Goal: Task Accomplishment & Management: Manage account settings

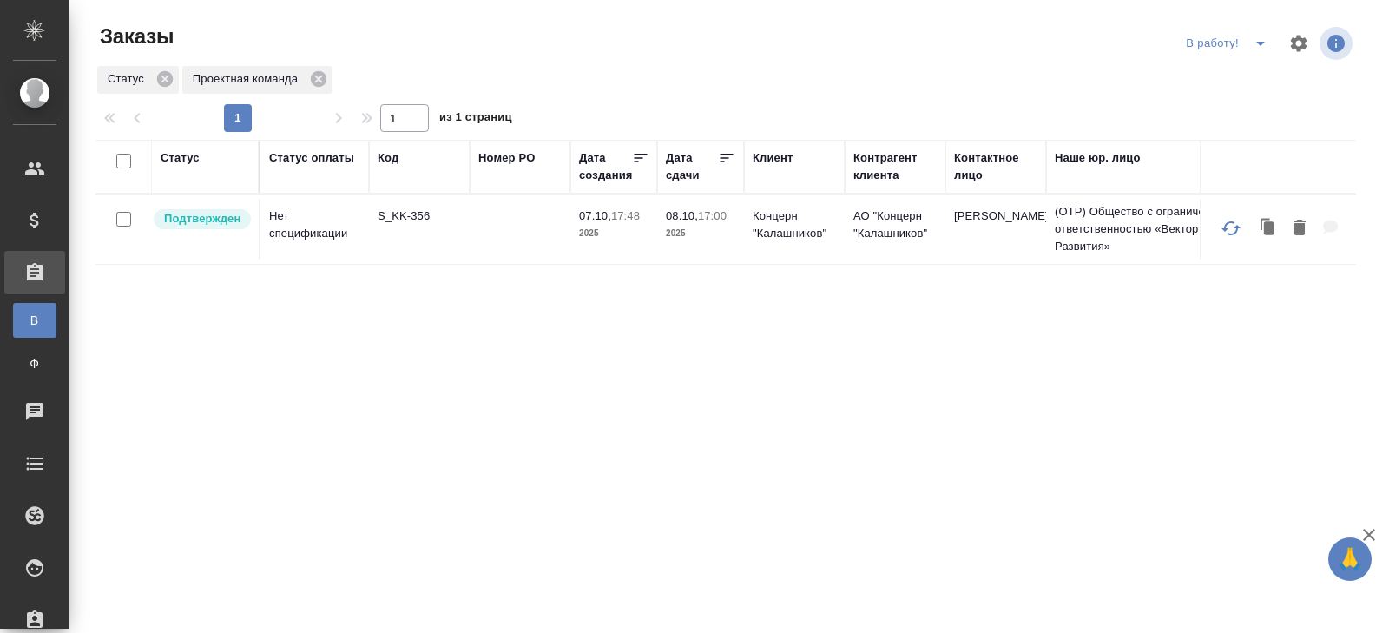
click at [393, 218] on p "S_KK-356" at bounding box center [419, 216] width 83 height 17
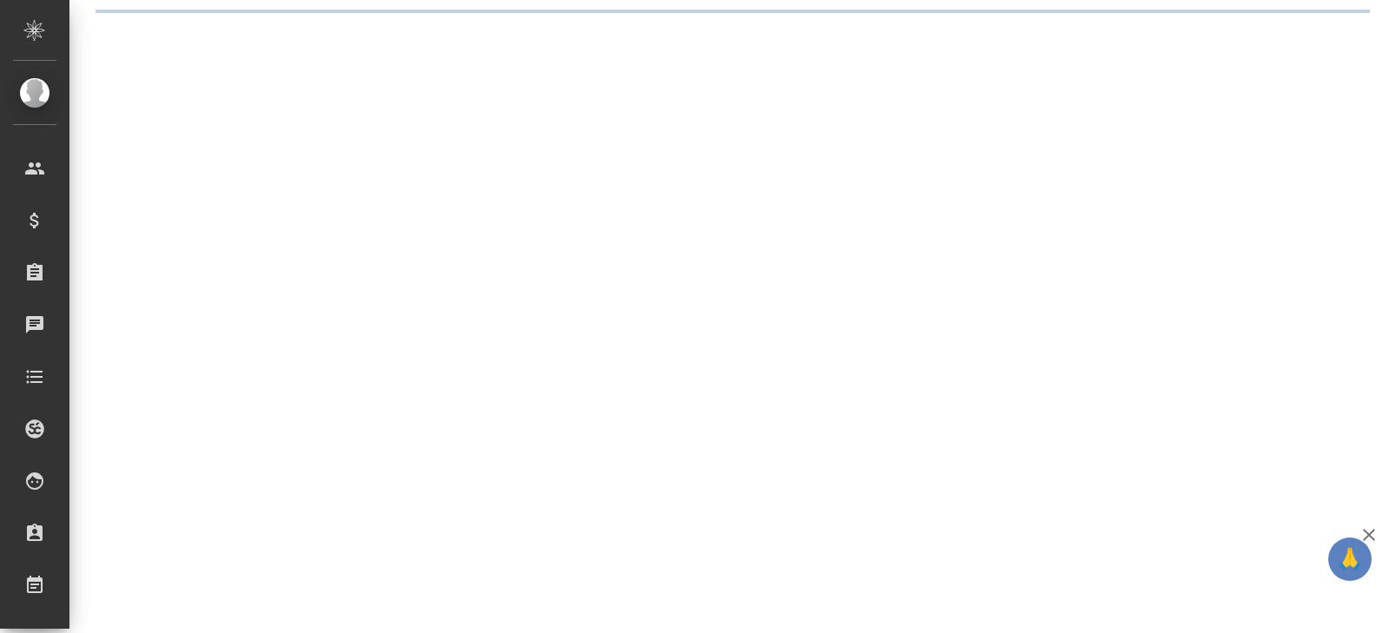
select select "RU"
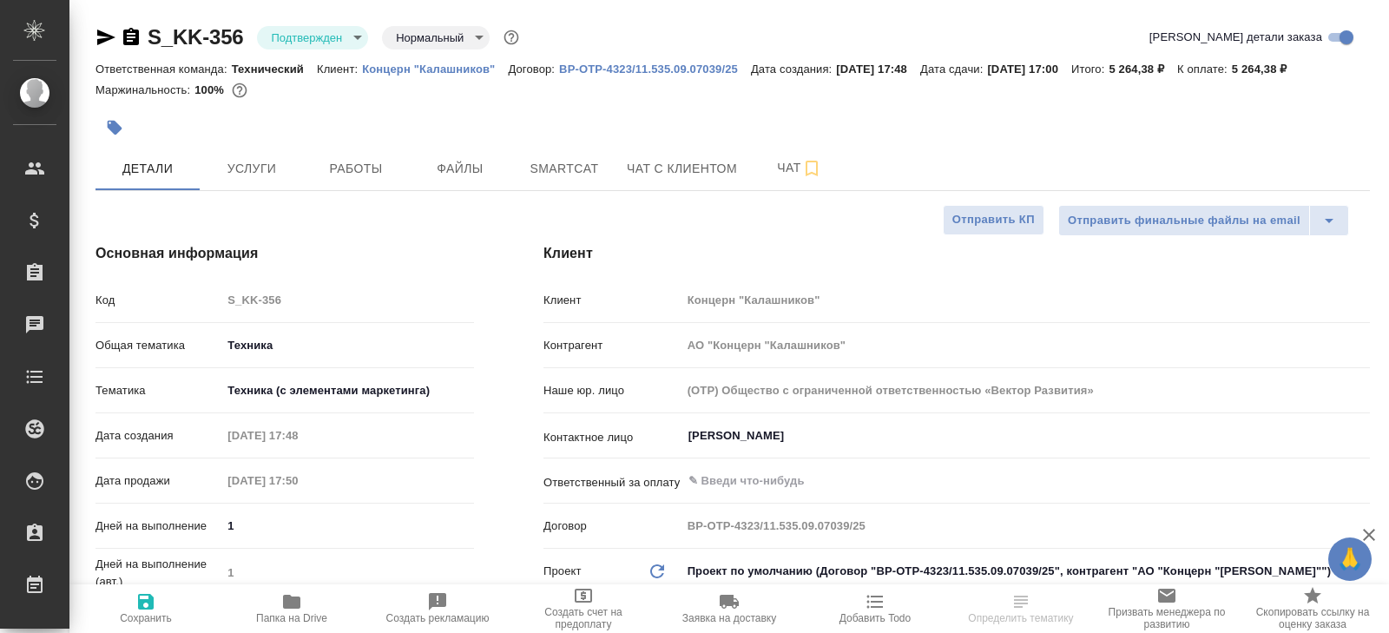
type textarea "x"
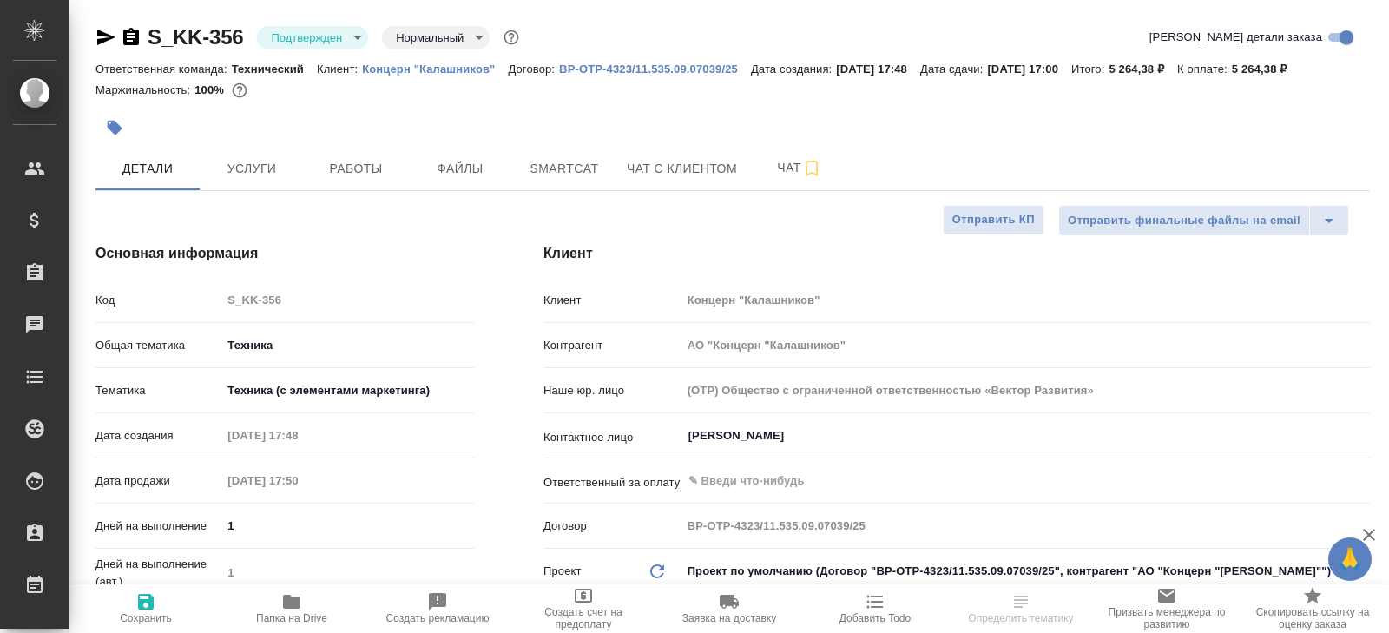
type textarea "x"
click at [300, 37] on body "🙏 .cls-1 fill:#fff; AWATERA Belyakova Yulia Клиенты Спецификации Заказы Чаты To…" at bounding box center [694, 316] width 1389 height 633
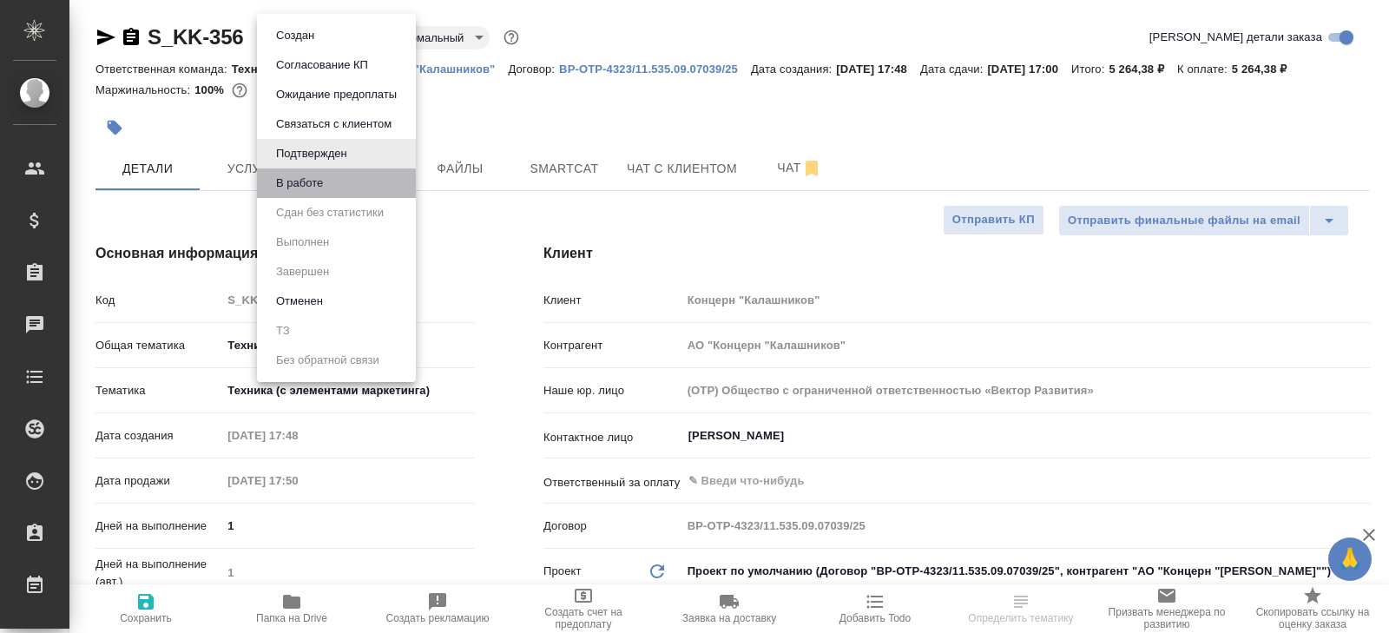
click at [305, 194] on li "В работе" at bounding box center [336, 183] width 159 height 30
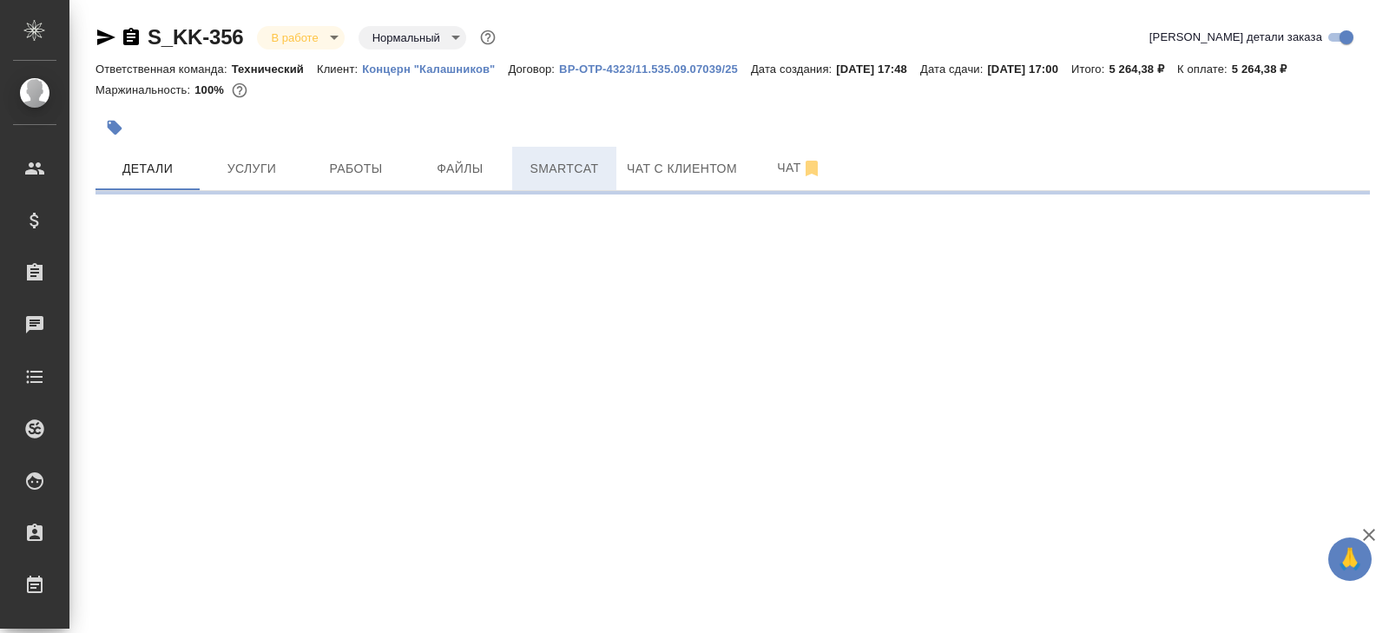
select select "RU"
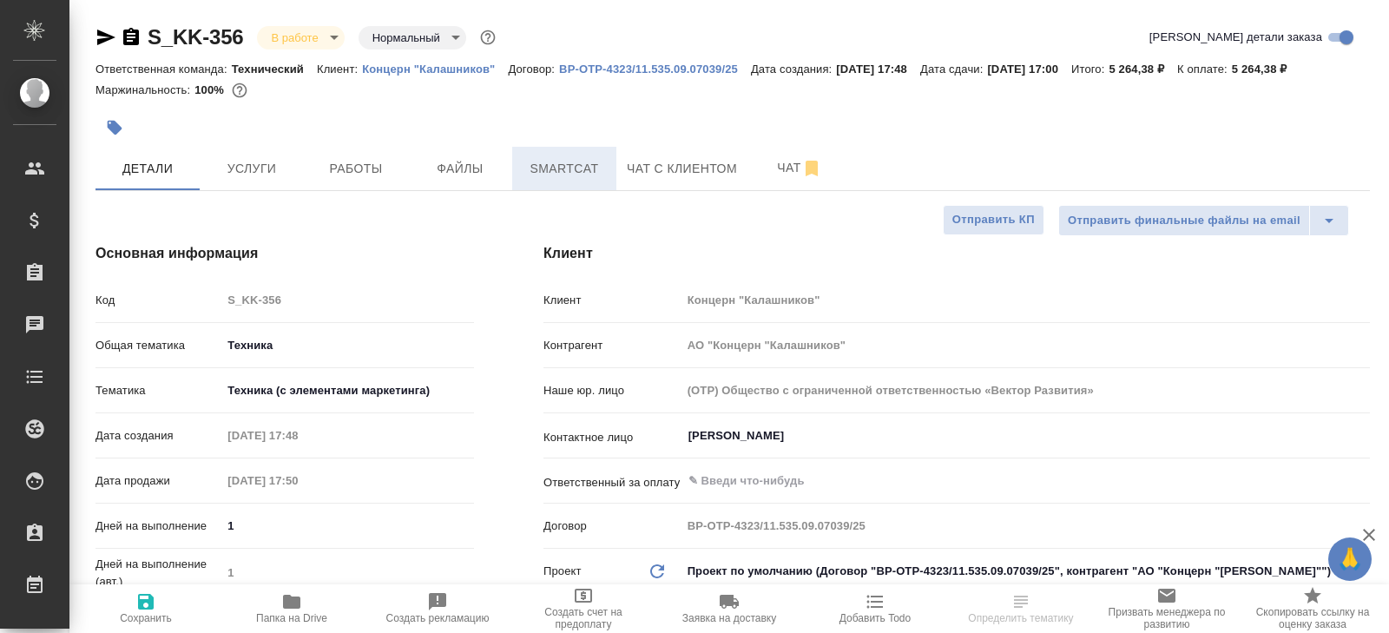
type textarea "x"
click at [546, 168] on span "Smartcat" at bounding box center [564, 169] width 83 height 22
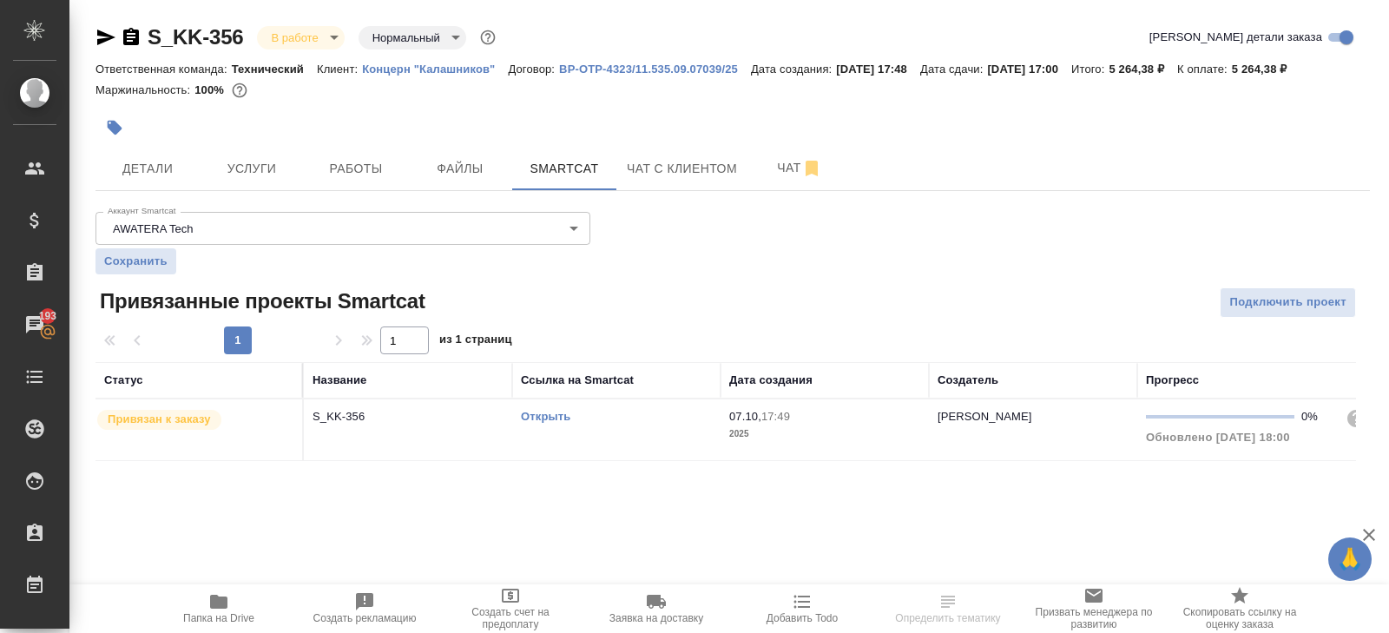
click at [640, 432] on td "Открыть" at bounding box center [616, 429] width 208 height 61
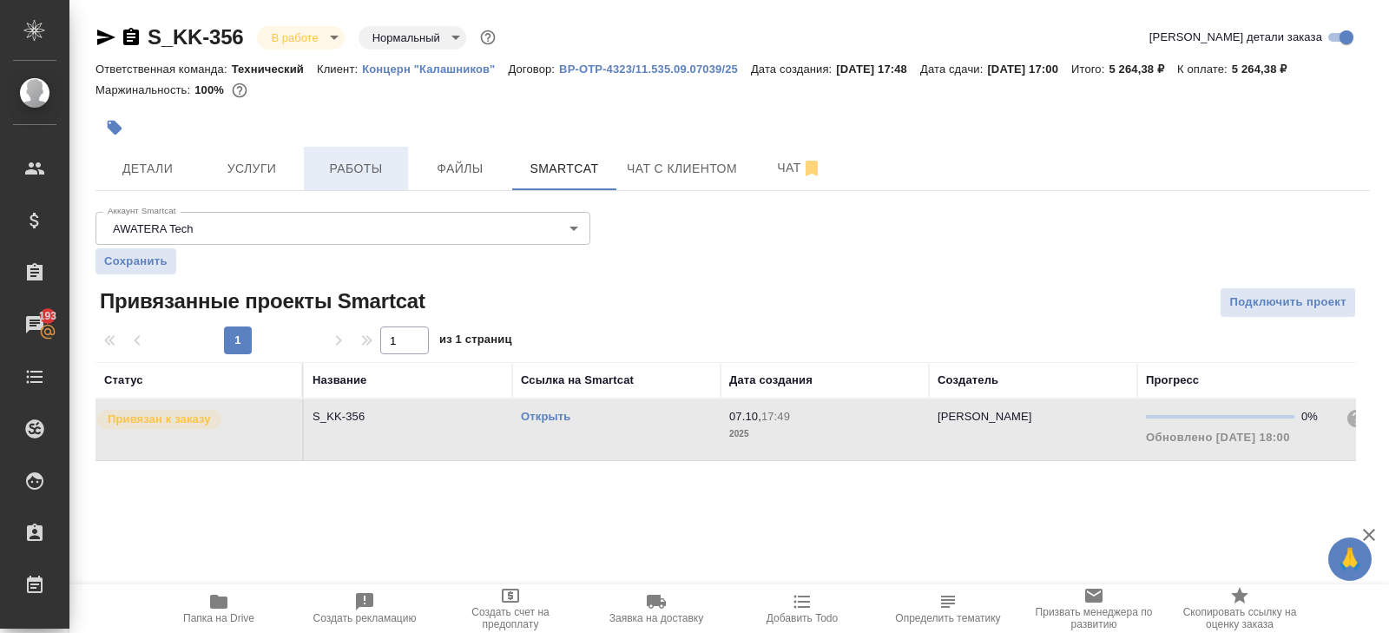
click at [367, 172] on span "Работы" at bounding box center [355, 169] width 83 height 22
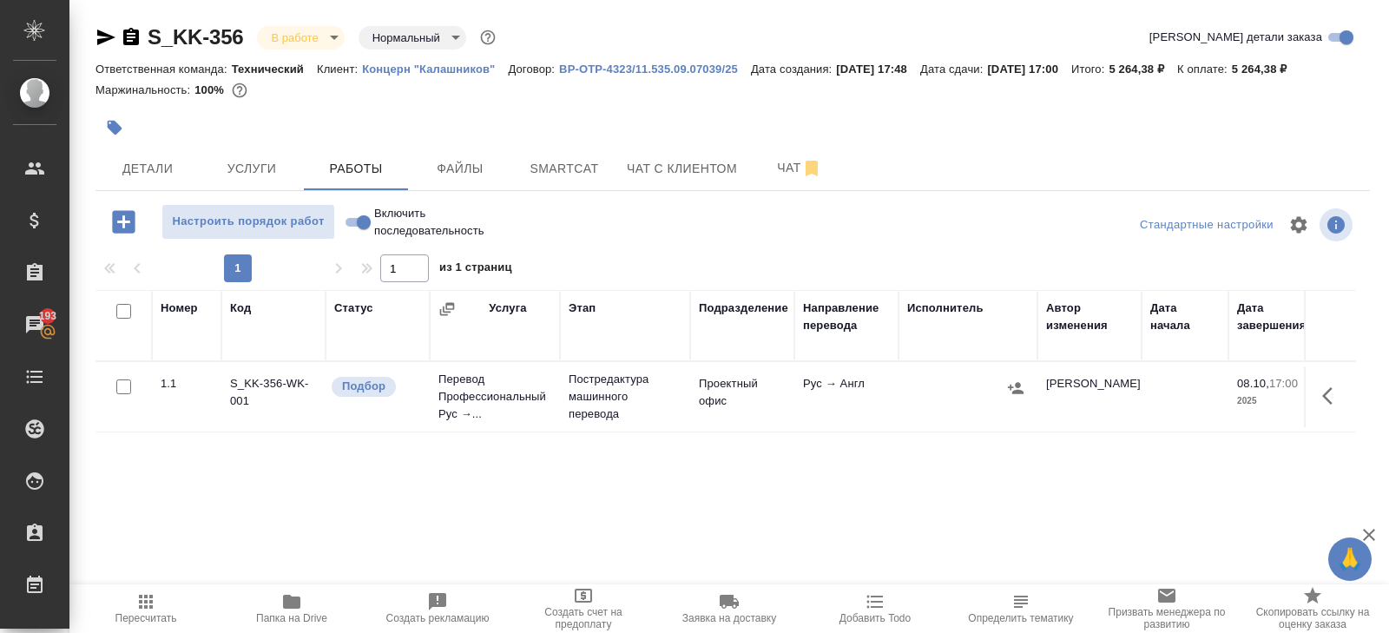
drag, startPoint x: 1331, startPoint y: 398, endPoint x: 1316, endPoint y: 398, distance: 15.6
click at [1331, 398] on icon "button" at bounding box center [1333, 396] width 21 height 21
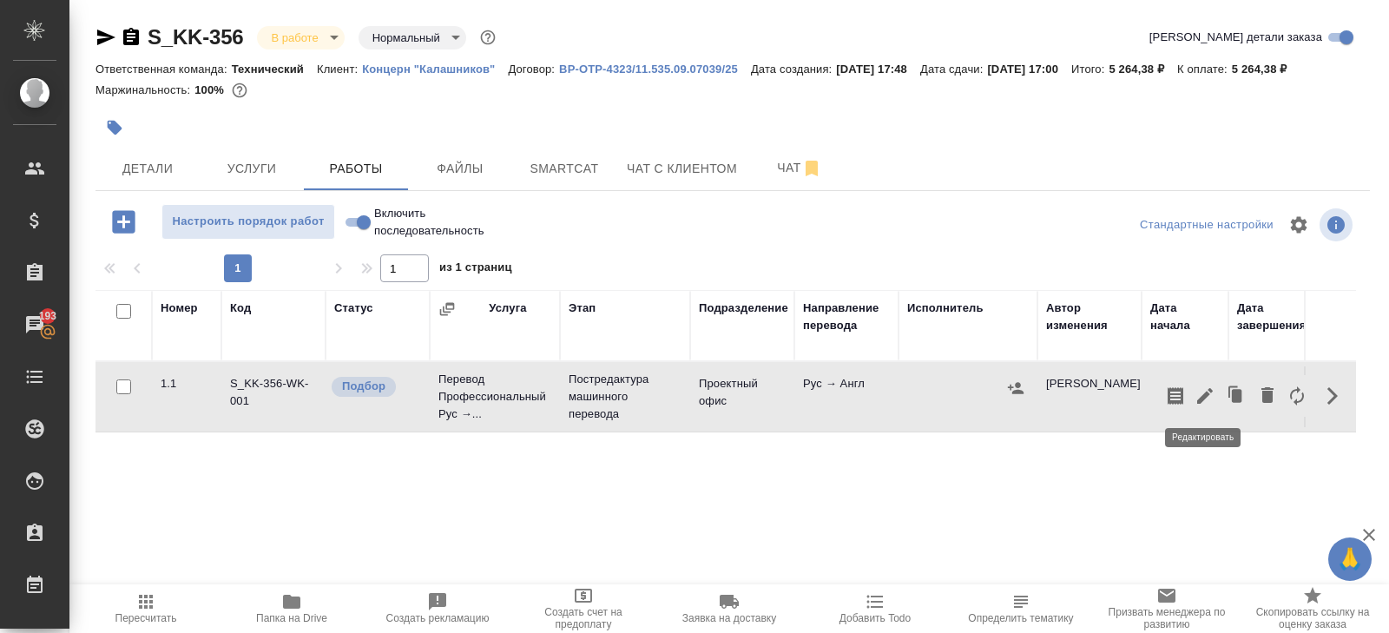
click at [1199, 397] on icon "button" at bounding box center [1205, 396] width 16 height 16
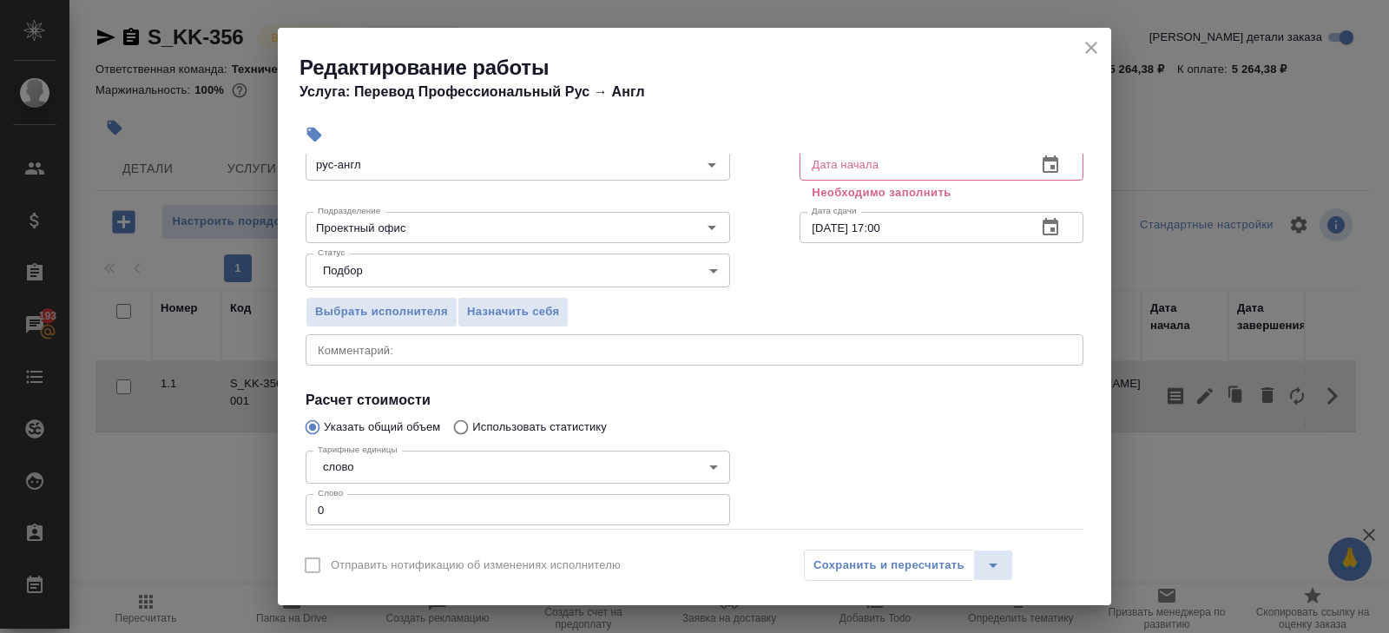
scroll to position [180, 0]
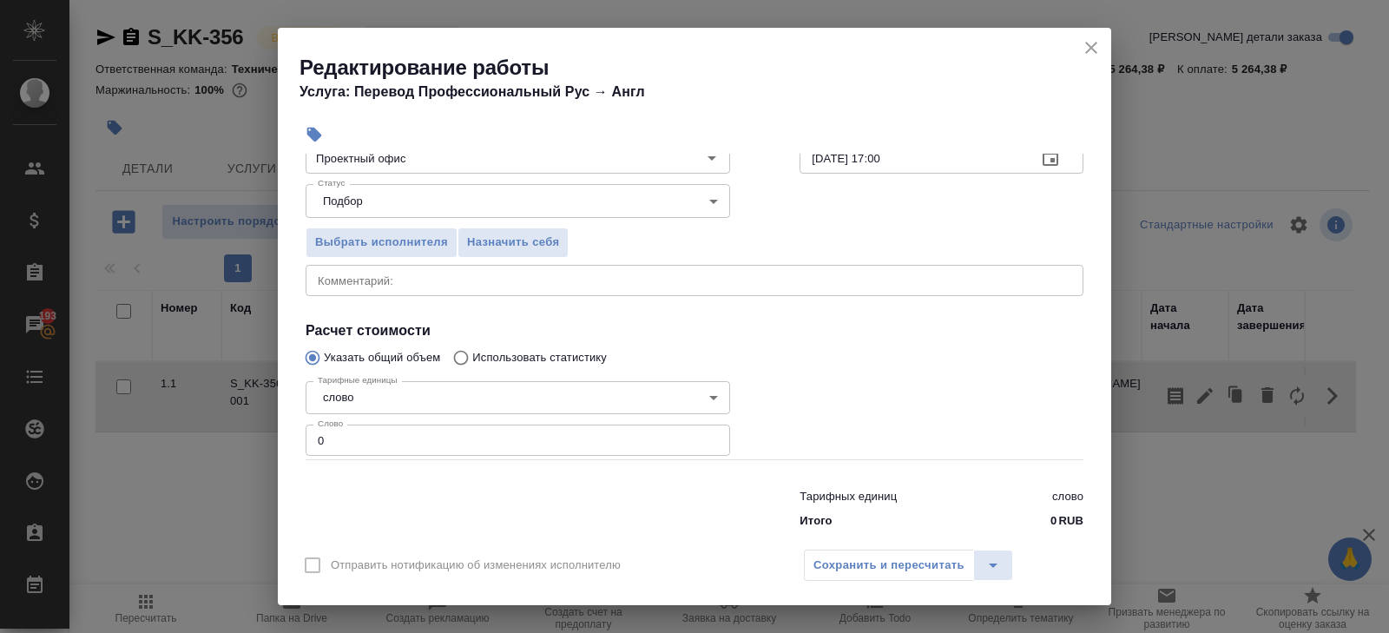
click at [379, 439] on input "0" at bounding box center [518, 440] width 425 height 31
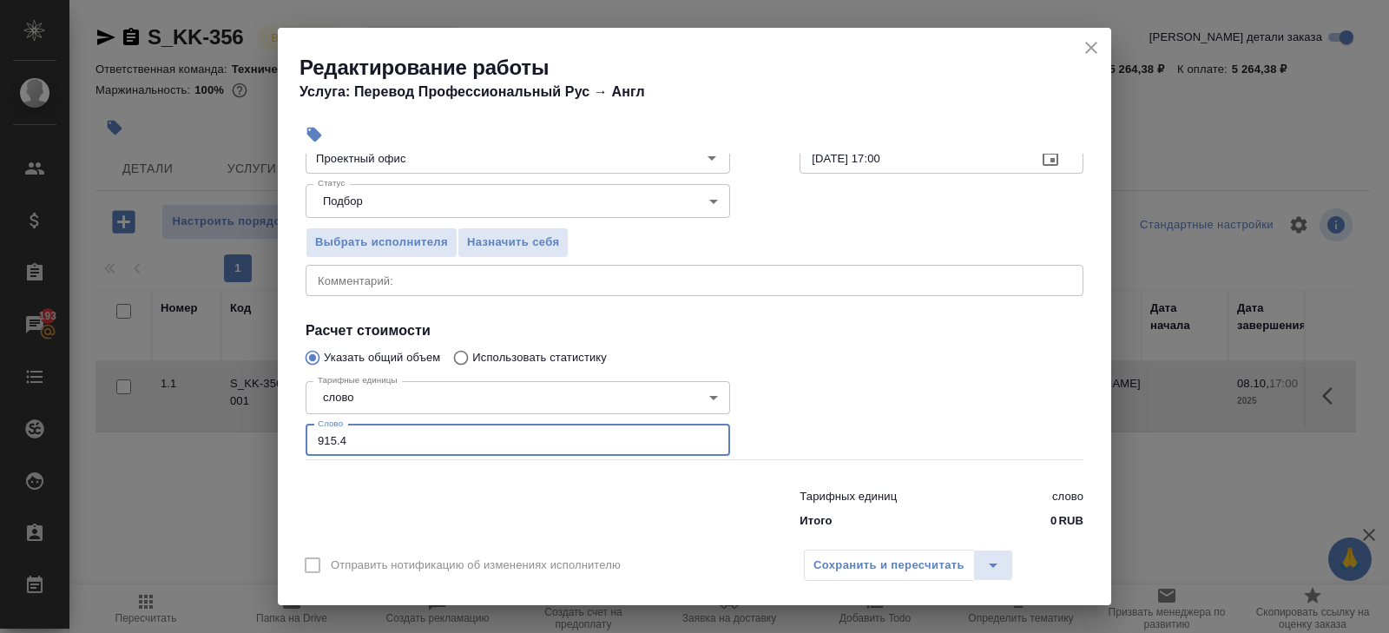
scroll to position [0, 0]
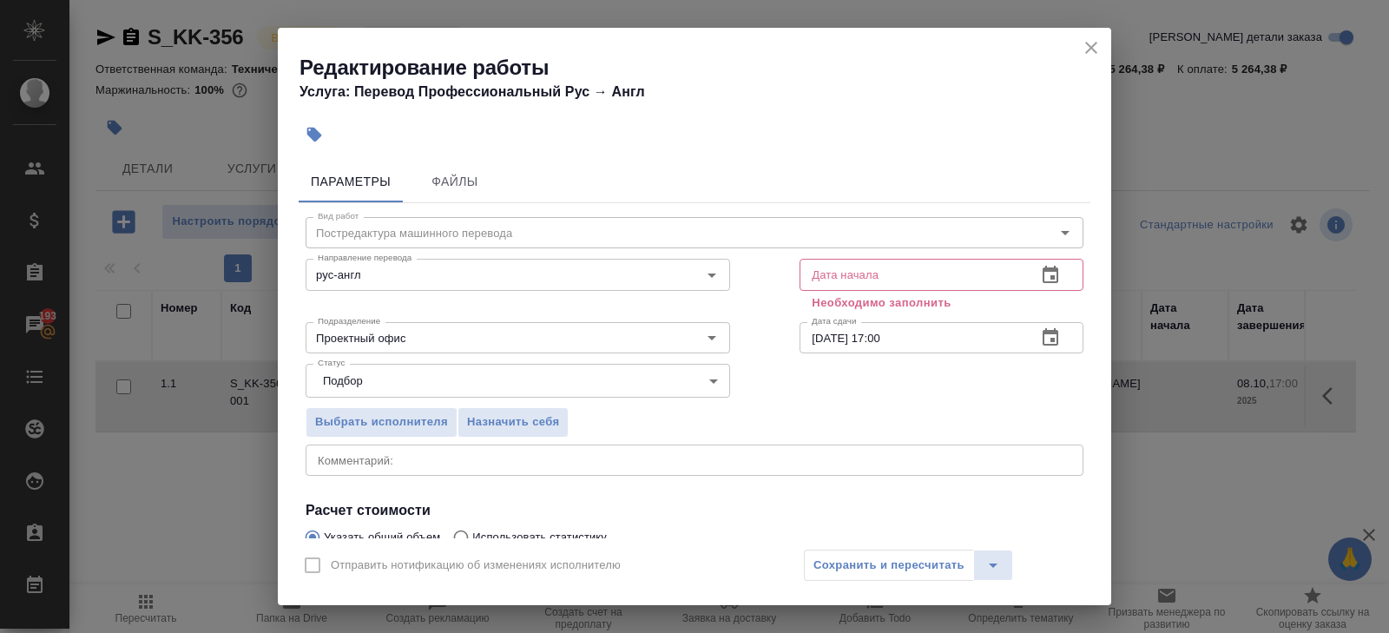
type input "915.4"
click at [1057, 275] on icon "button" at bounding box center [1051, 274] width 16 height 17
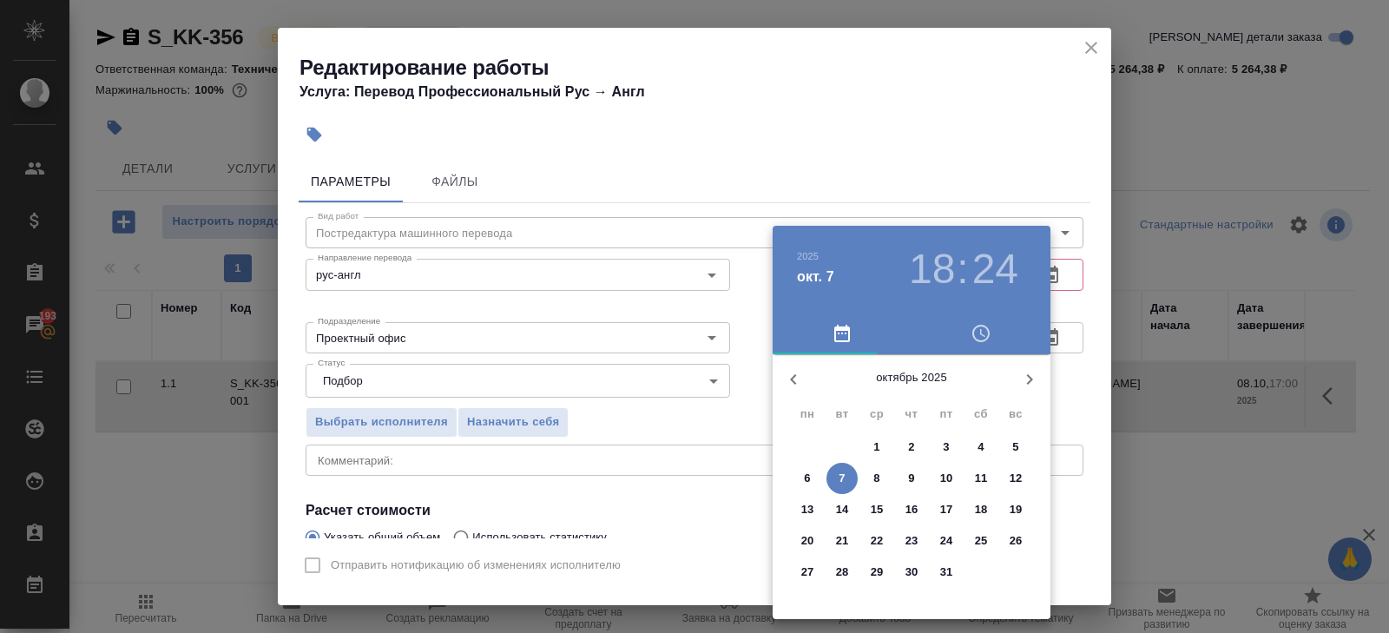
click at [837, 478] on span "7" at bounding box center [842, 478] width 31 height 17
type input "07.10.2025 18:24"
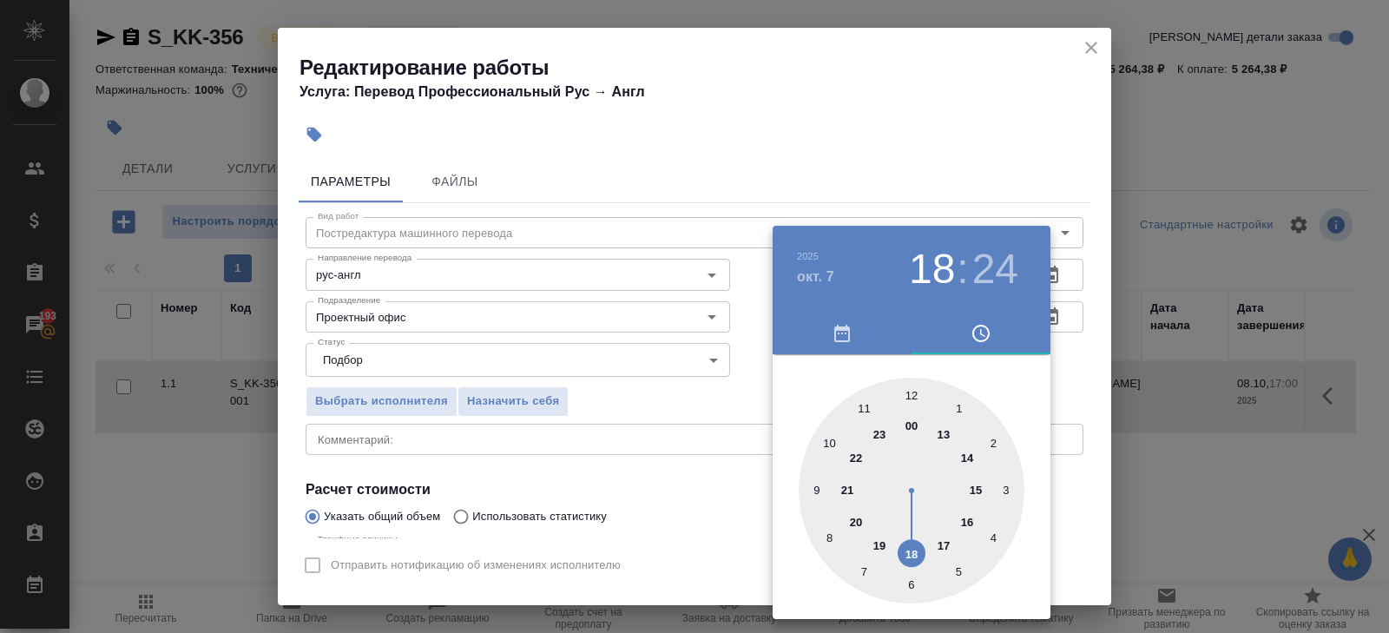
click at [1100, 345] on div at bounding box center [694, 316] width 1389 height 633
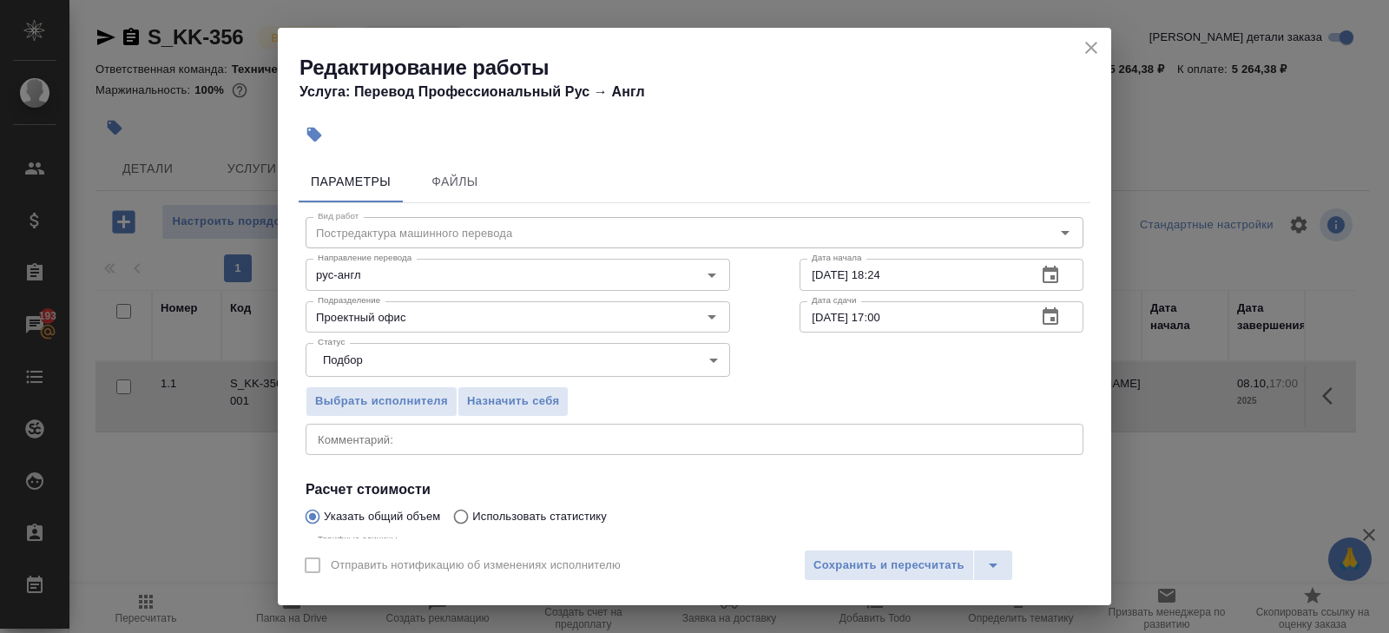
click at [1056, 311] on icon "button" at bounding box center [1051, 315] width 16 height 17
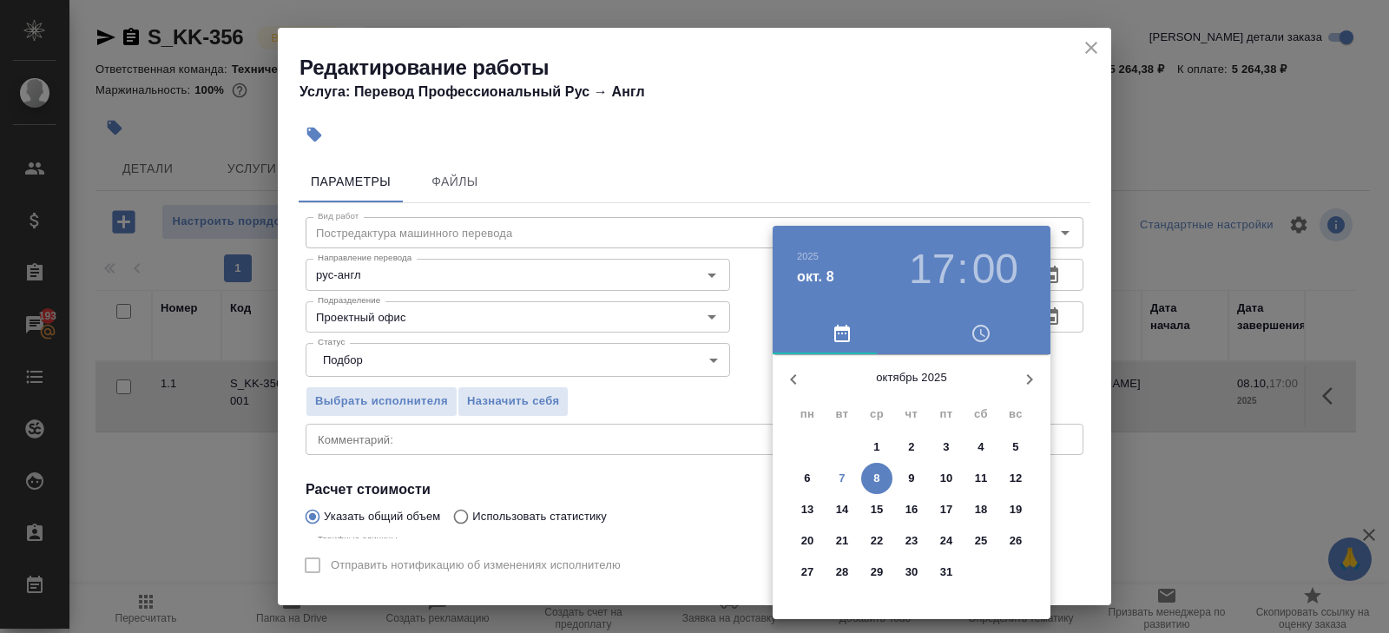
click at [880, 477] on p "8" at bounding box center [877, 478] width 6 height 17
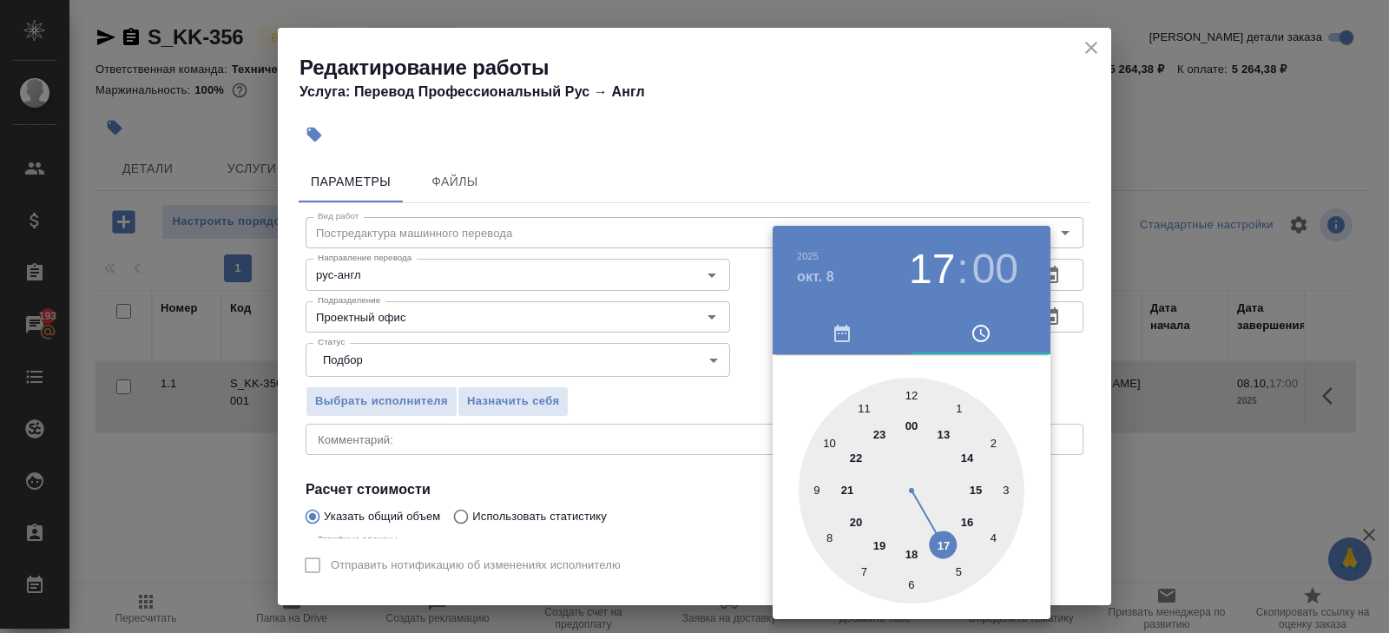
type input "08.10.2025 12:00"
click at [912, 389] on div at bounding box center [912, 491] width 226 height 226
drag, startPoint x: 712, startPoint y: 404, endPoint x: 725, endPoint y: 415, distance: 17.2
click at [711, 404] on div at bounding box center [694, 316] width 1389 height 633
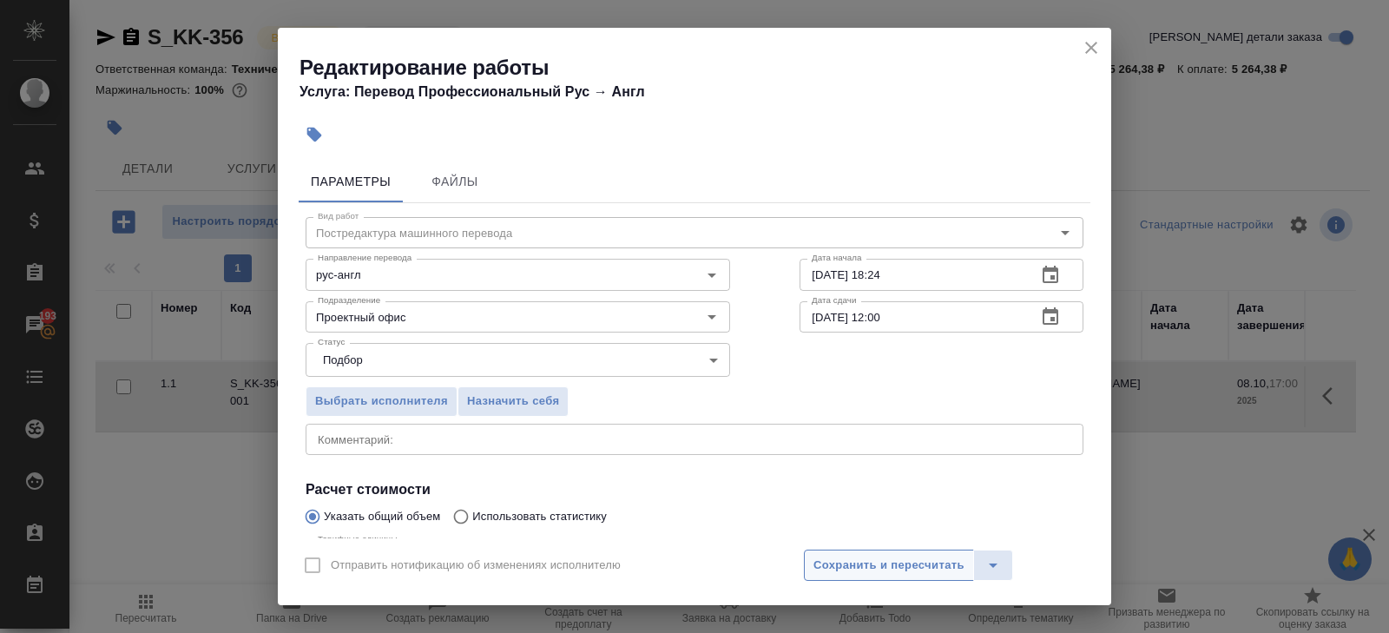
click at [833, 564] on span "Сохранить и пересчитать" at bounding box center [889, 566] width 151 height 20
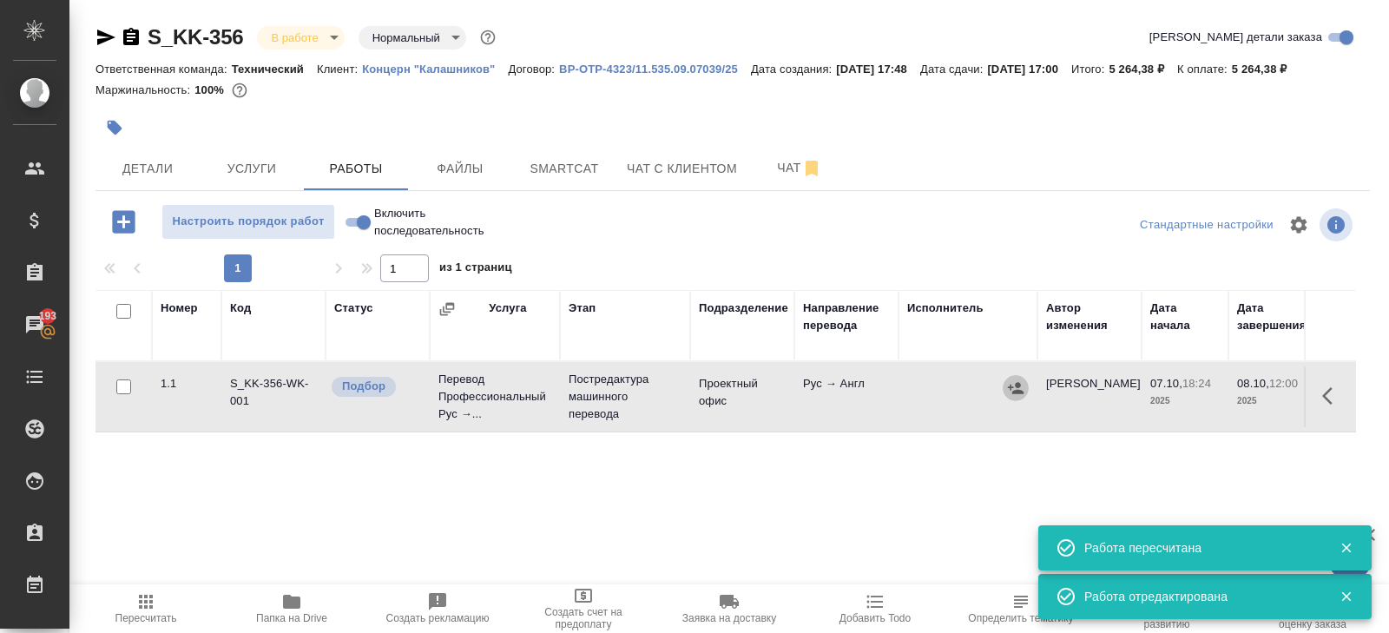
click at [1007, 390] on icon "button" at bounding box center [1015, 387] width 17 height 17
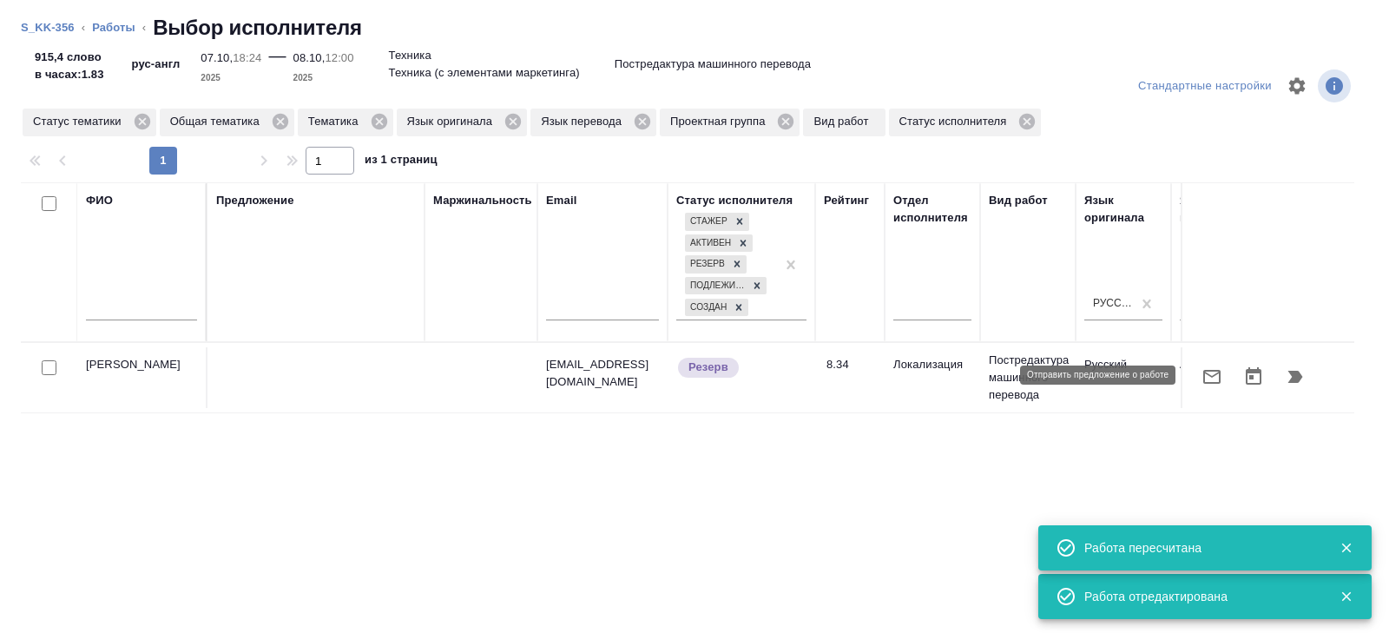
click at [1217, 379] on icon "button" at bounding box center [1212, 376] width 21 height 21
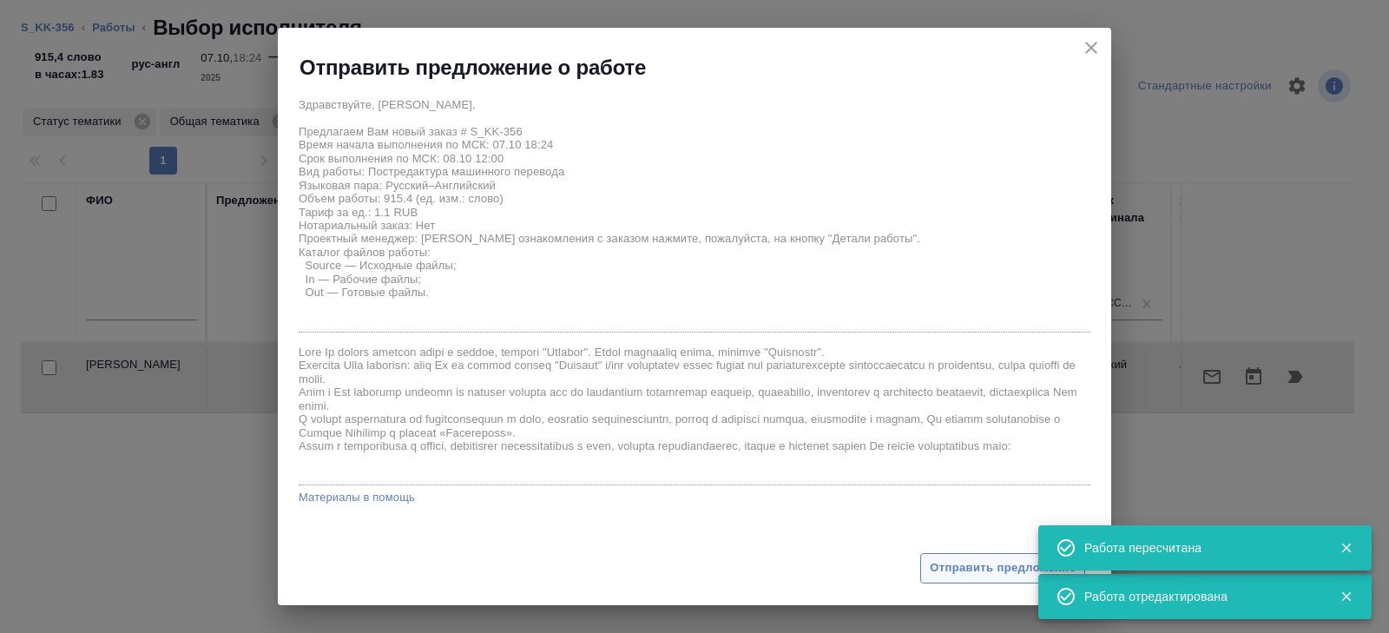
click at [999, 569] on span "Отправить предложение" at bounding box center [1003, 568] width 146 height 20
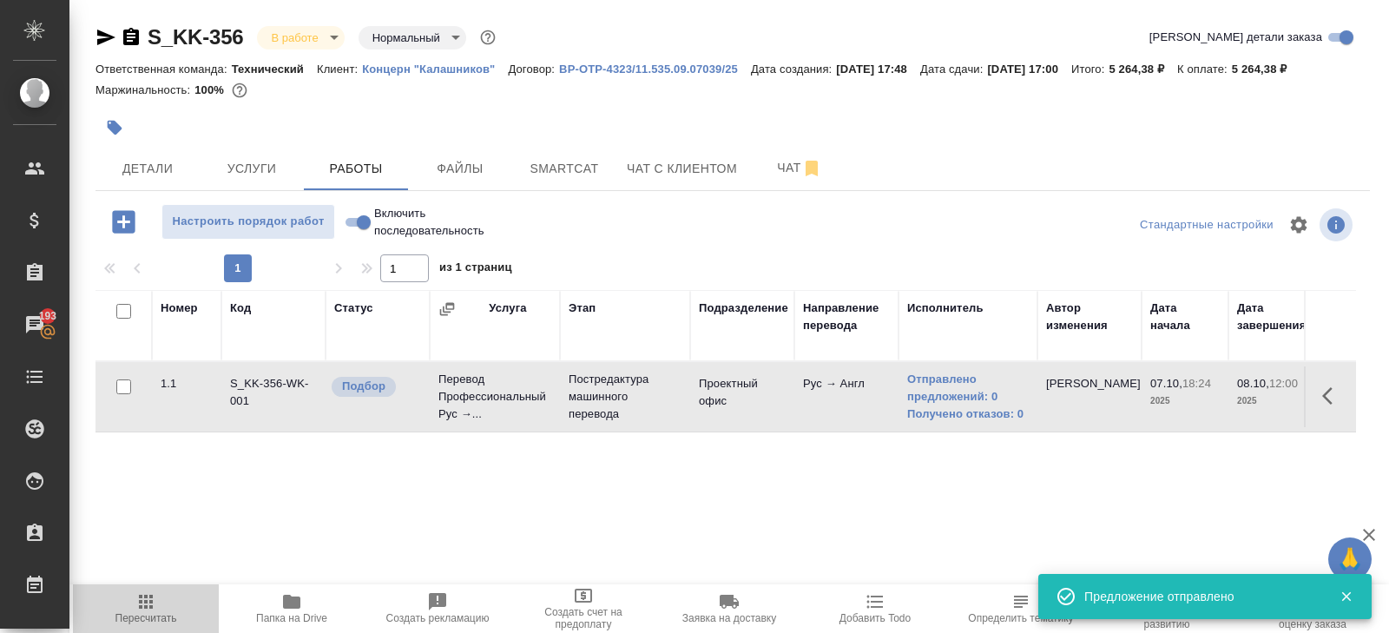
click at [157, 592] on span "Пересчитать" at bounding box center [145, 607] width 125 height 33
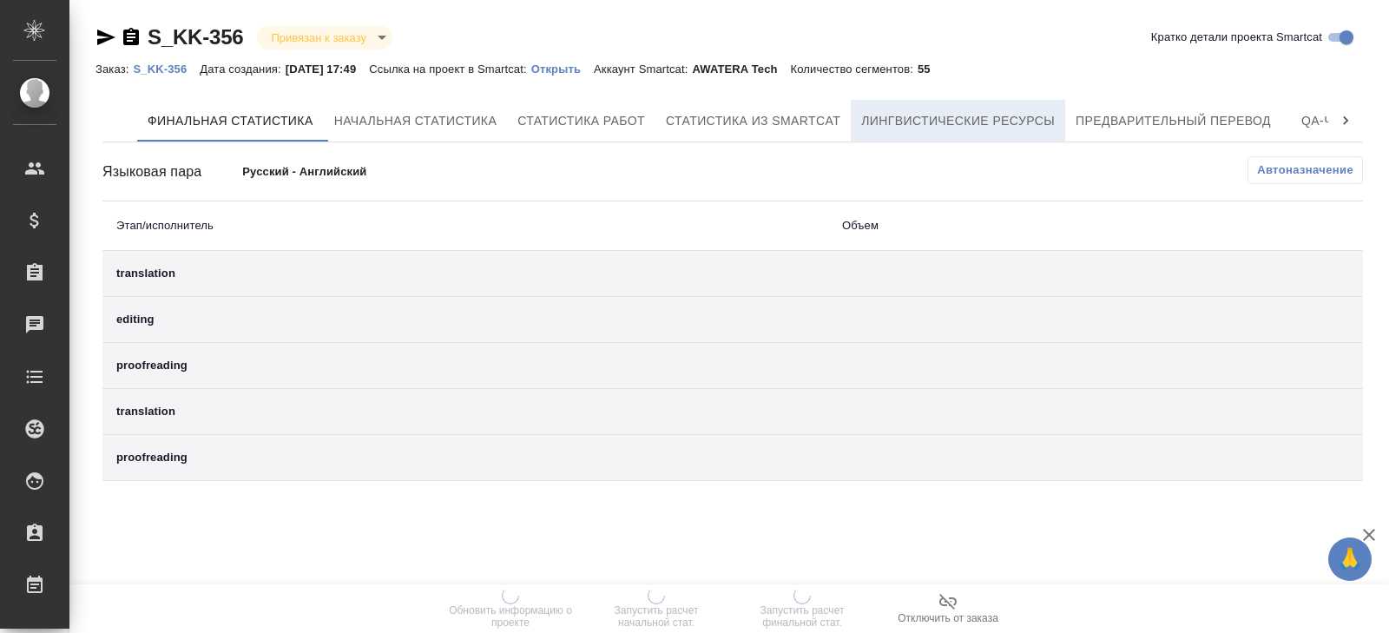
click at [1025, 125] on span "Лингвистические ресурсы" at bounding box center [958, 121] width 194 height 22
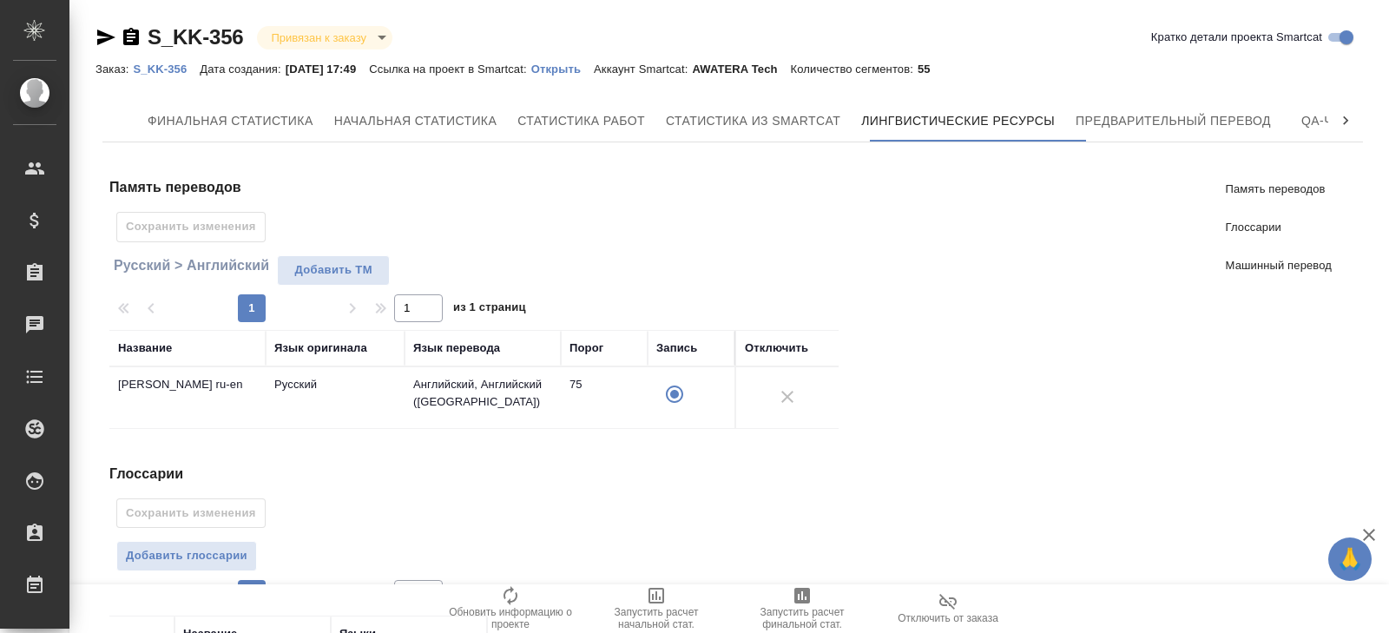
scroll to position [340, 0]
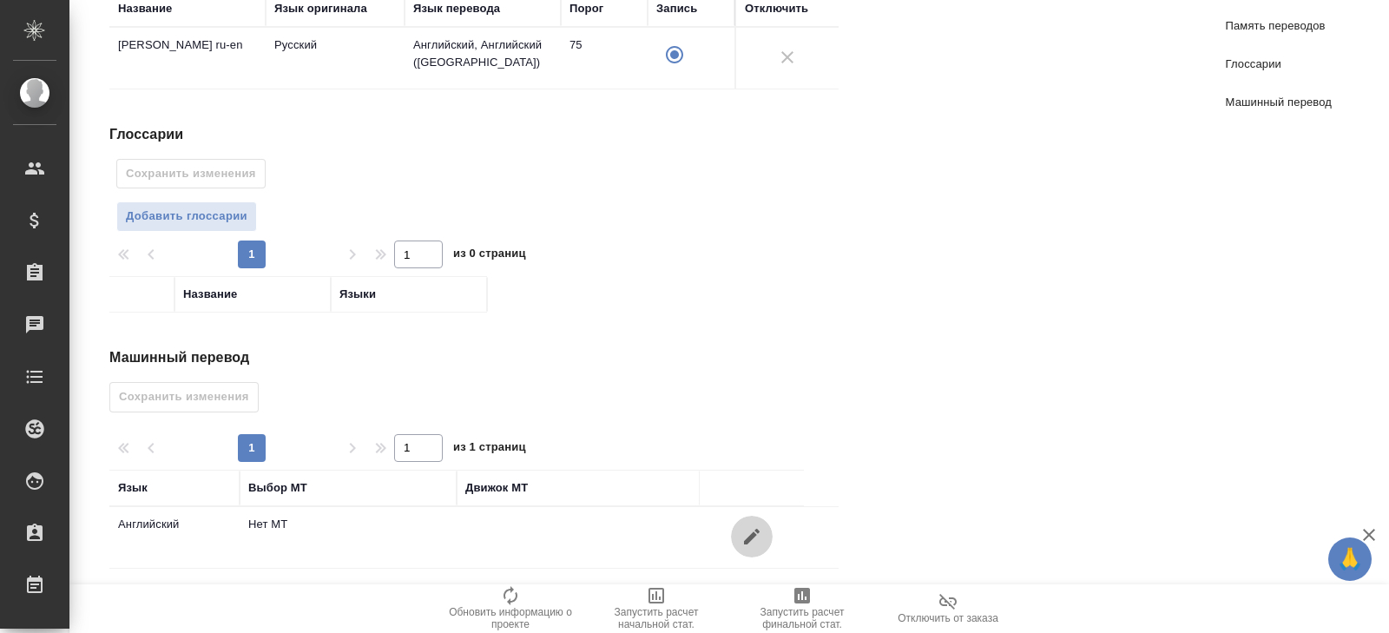
click at [743, 527] on icon "button" at bounding box center [752, 536] width 21 height 21
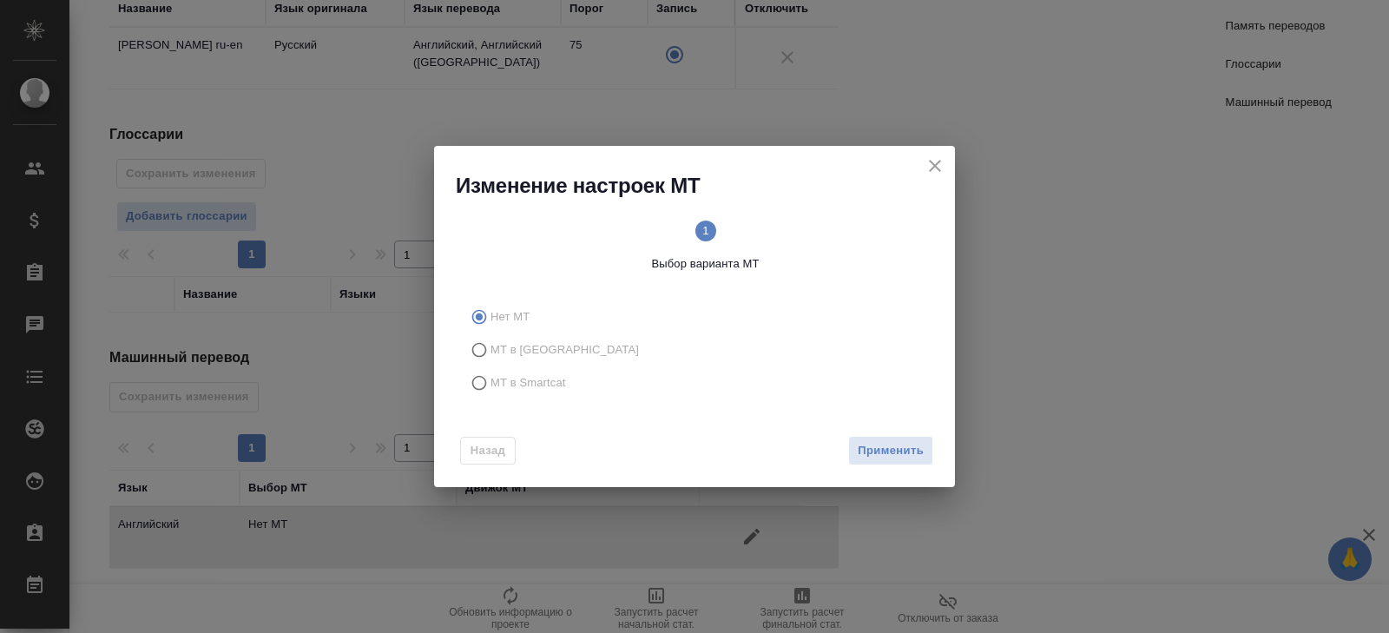
click at [503, 384] on span "МТ в Smartcat" at bounding box center [529, 382] width 76 height 17
click at [491, 384] on input "МТ в Smartcat" at bounding box center [477, 382] width 28 height 33
radio input "true"
click at [900, 449] on span "Вперед" at bounding box center [902, 451] width 43 height 20
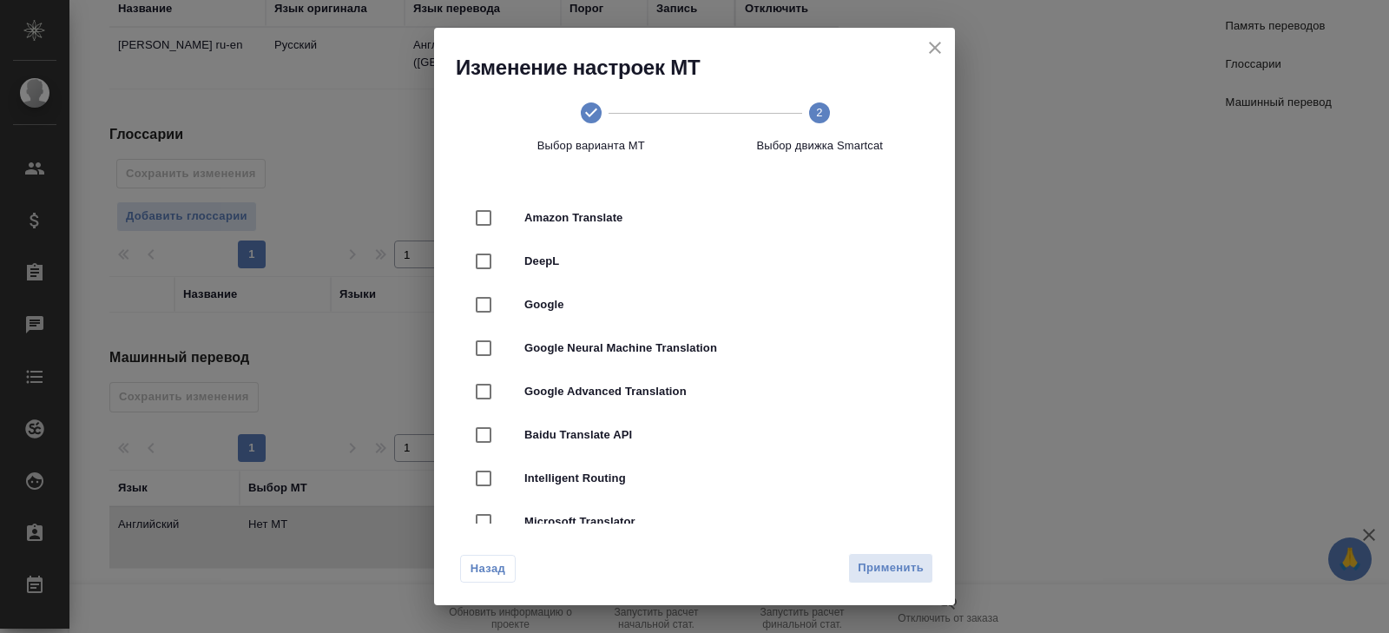
click at [543, 234] on div "Amazon Translate" at bounding box center [694, 217] width 465 height 43
click at [544, 259] on span "DeepL" at bounding box center [718, 261] width 389 height 17
checkbox input "false"
checkbox input "true"
click at [907, 575] on span "Применить" at bounding box center [891, 568] width 66 height 20
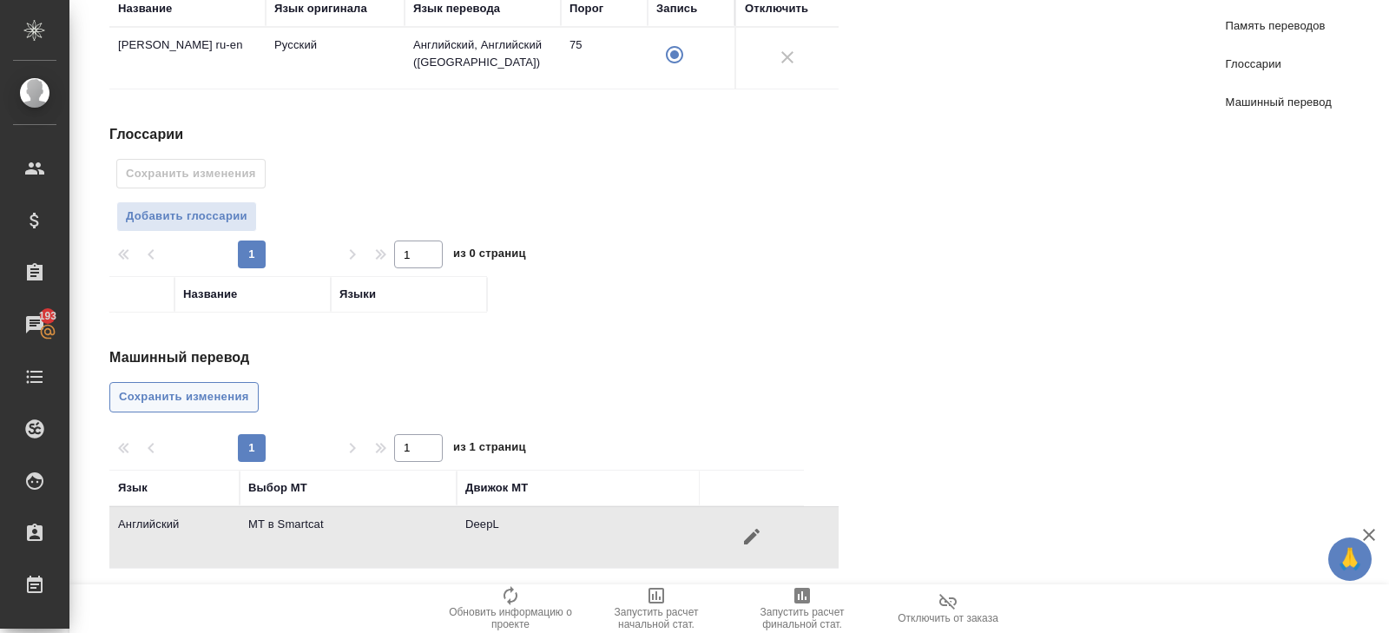
click at [190, 387] on span "Сохранить изменения" at bounding box center [184, 397] width 130 height 20
click at [188, 89] on td "Концерн Калашников ru-en" at bounding box center [187, 58] width 156 height 61
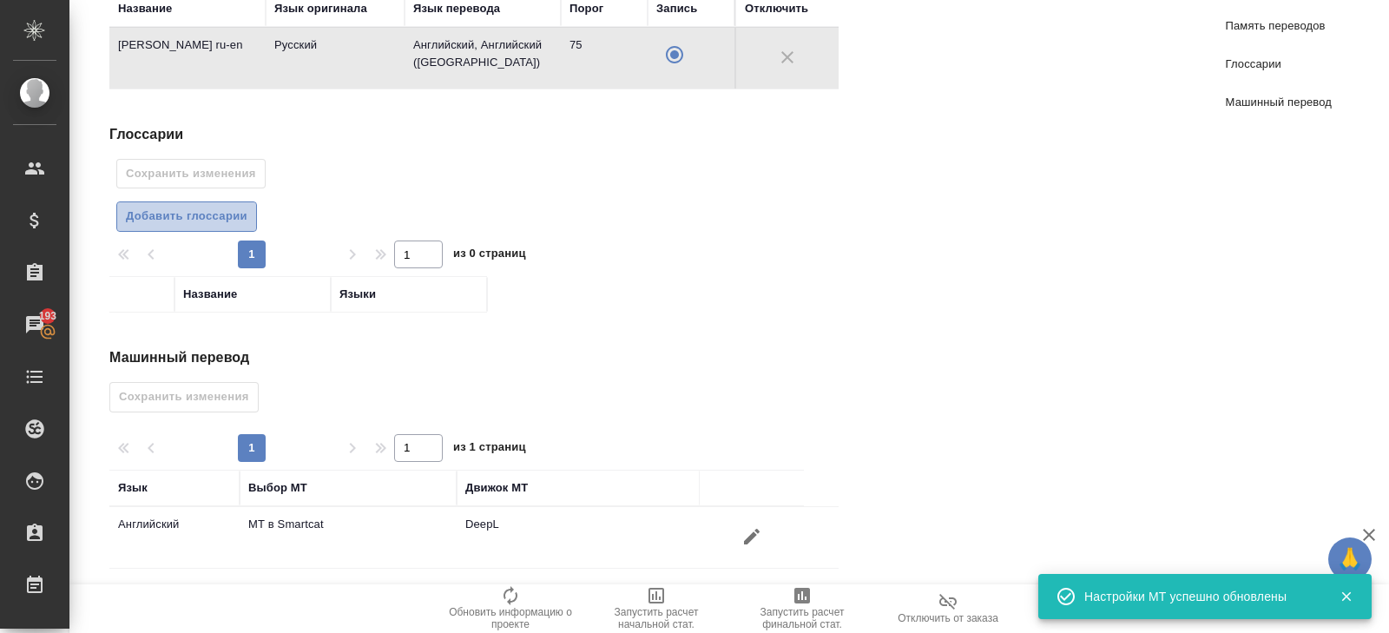
click at [234, 219] on span "Добавить глоссарии" at bounding box center [187, 217] width 122 height 20
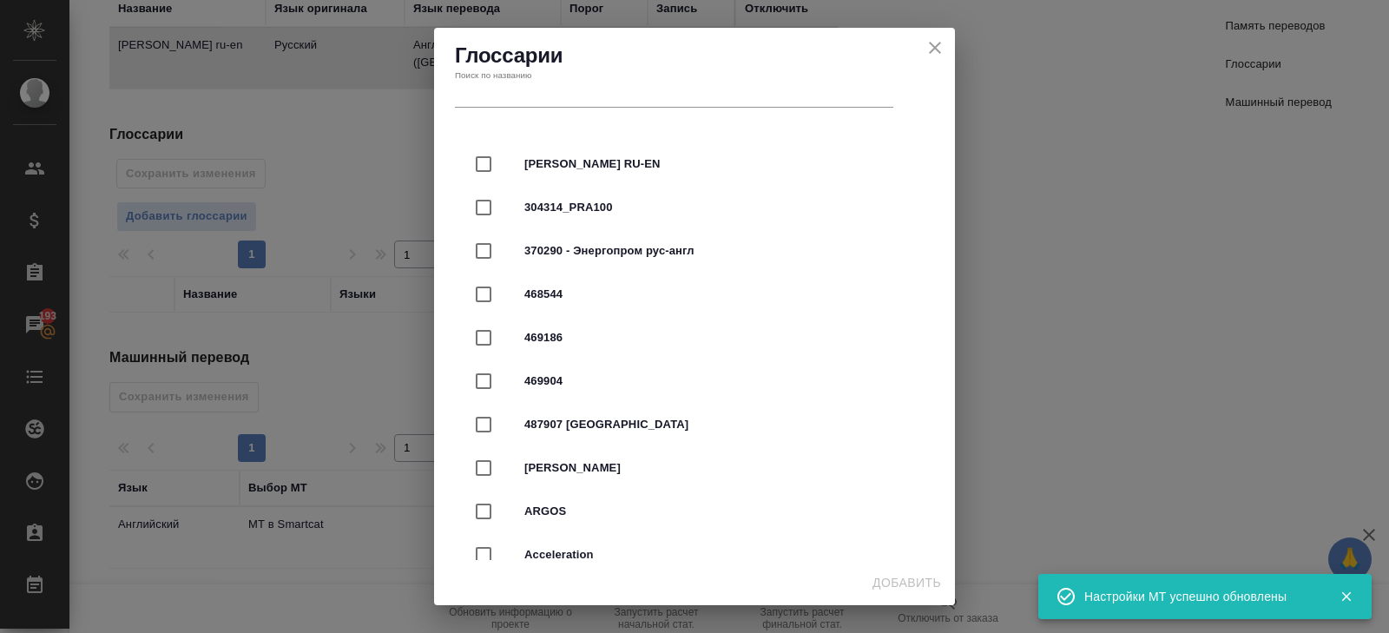
click at [561, 168] on span "Калашников RU-EN" at bounding box center [718, 163] width 389 height 17
checkbox input "true"
click at [890, 583] on span "Добавить" at bounding box center [907, 583] width 69 height 22
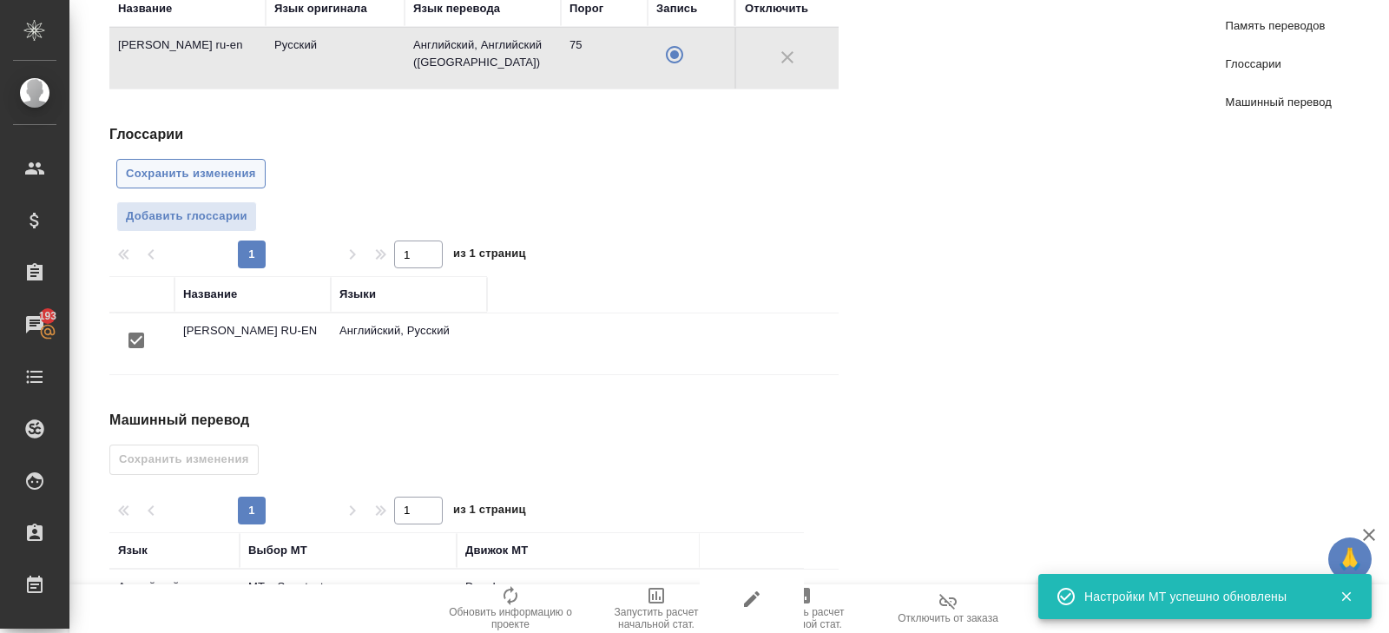
click at [204, 177] on span "Сохранить изменения" at bounding box center [191, 174] width 130 height 20
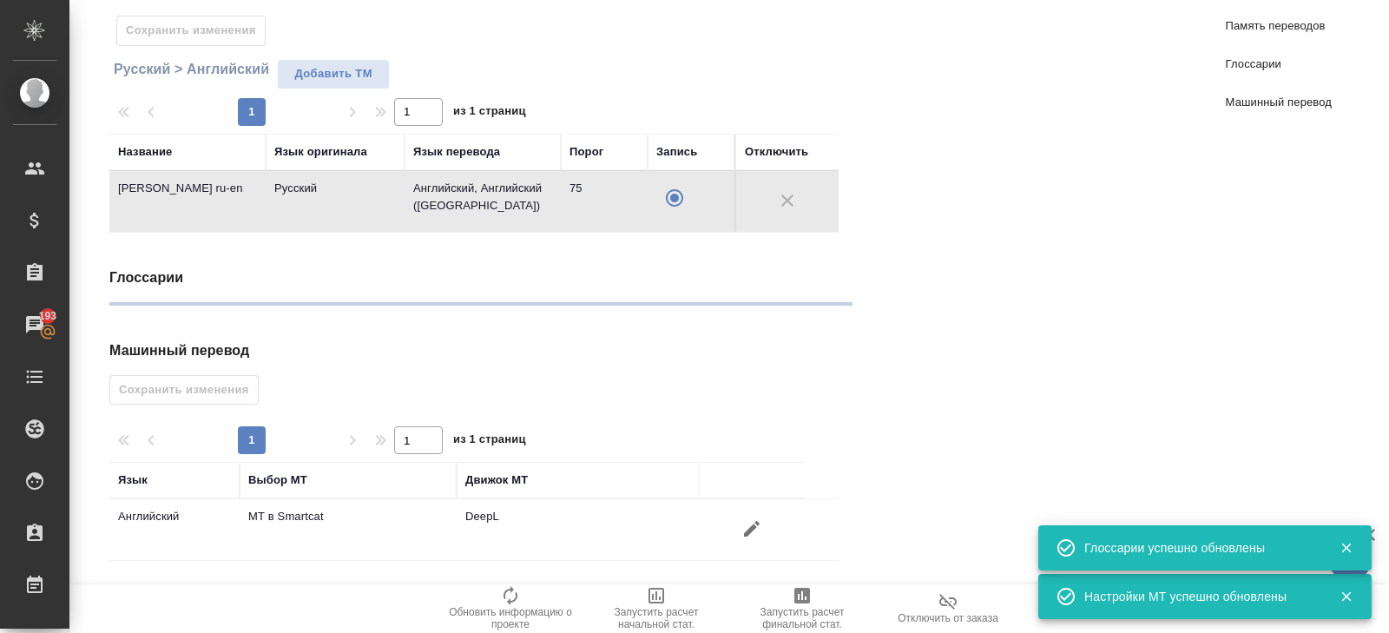
scroll to position [0, 0]
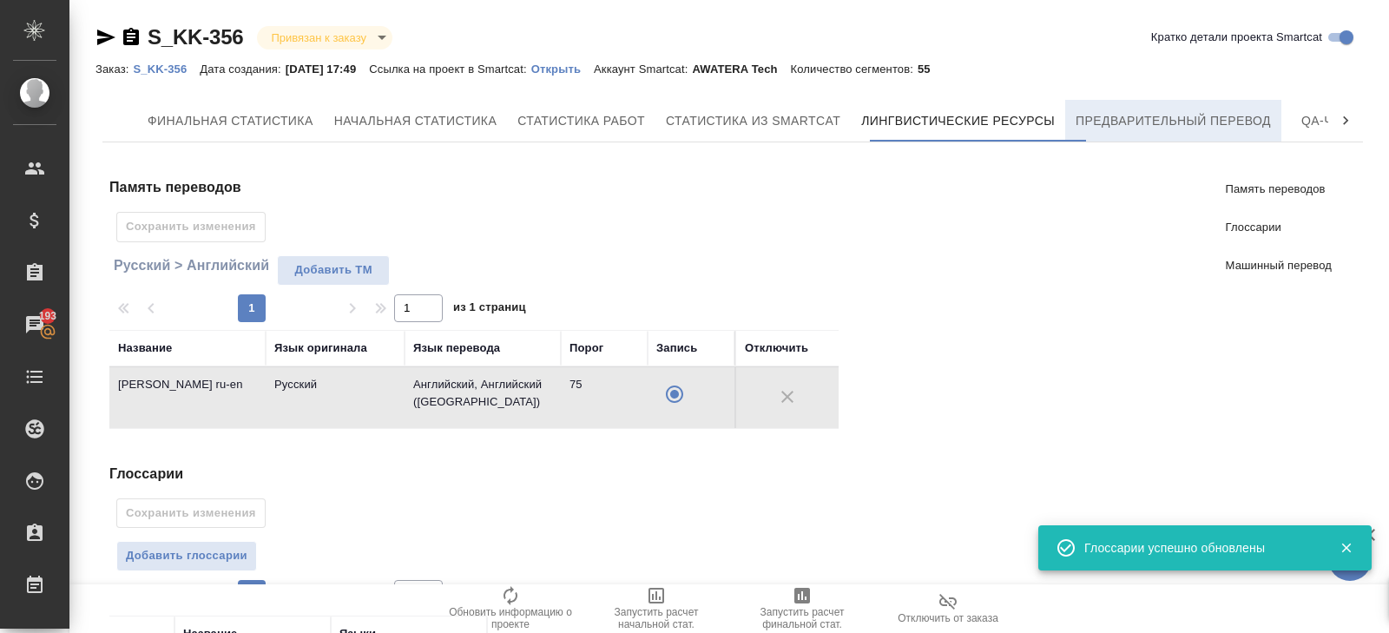
click at [1110, 128] on span "Предварительный перевод" at bounding box center [1173, 121] width 195 height 22
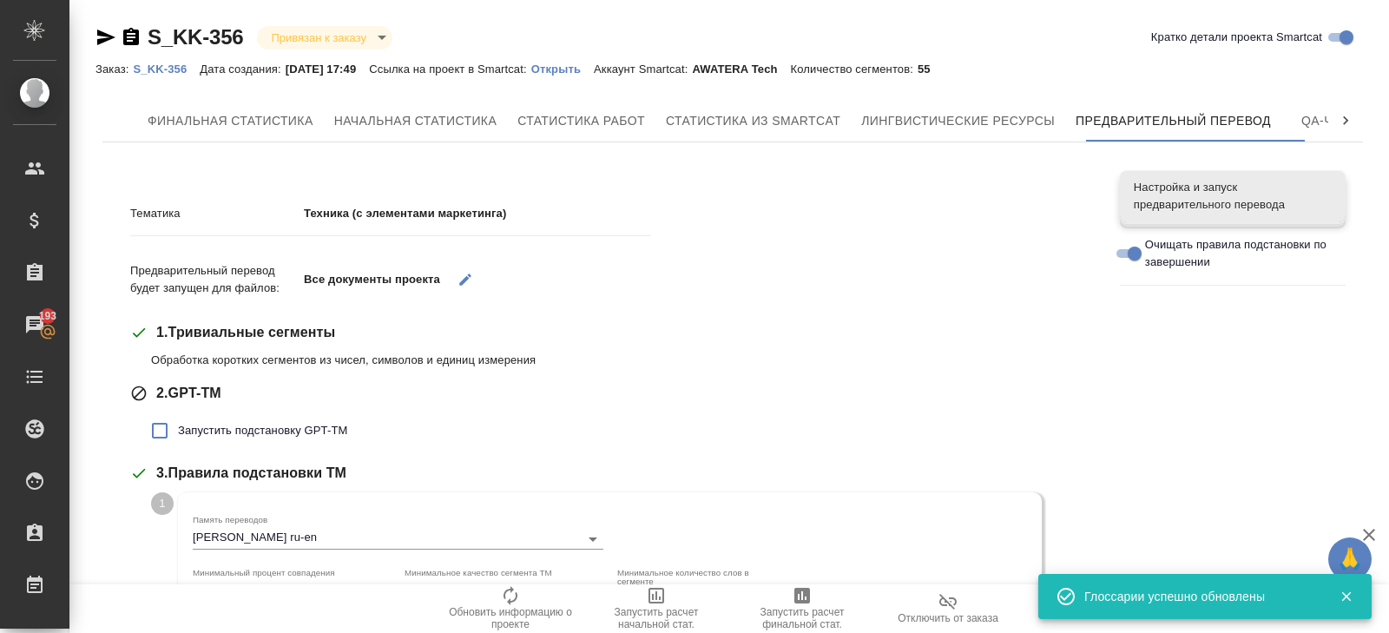
click at [218, 426] on span "Запустить подстановку GPT-TM" at bounding box center [262, 430] width 169 height 17
click at [178, 426] on input "Запустить подстановку GPT-TM" at bounding box center [160, 430] width 36 height 36
checkbox input "true"
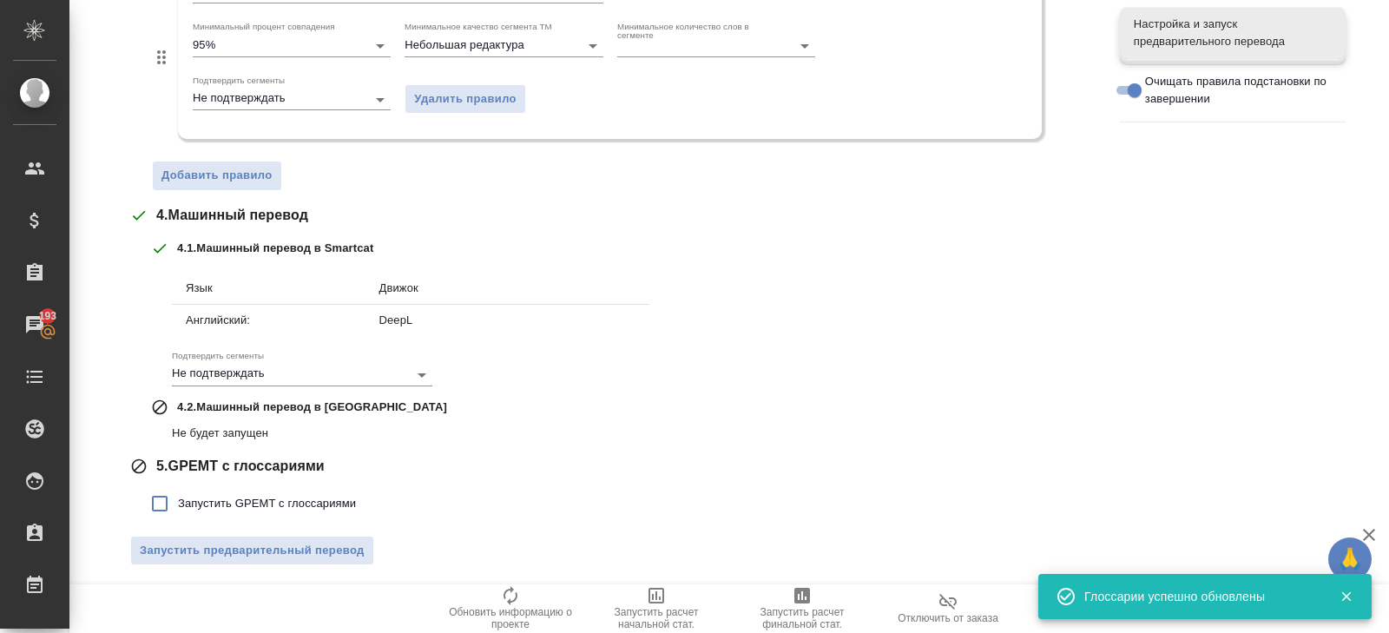
click at [202, 496] on span "Запустить GPEMT с глоссариями" at bounding box center [267, 503] width 178 height 17
click at [178, 496] on input "Запустить GPEMT с глоссариями" at bounding box center [160, 503] width 36 height 36
checkbox input "true"
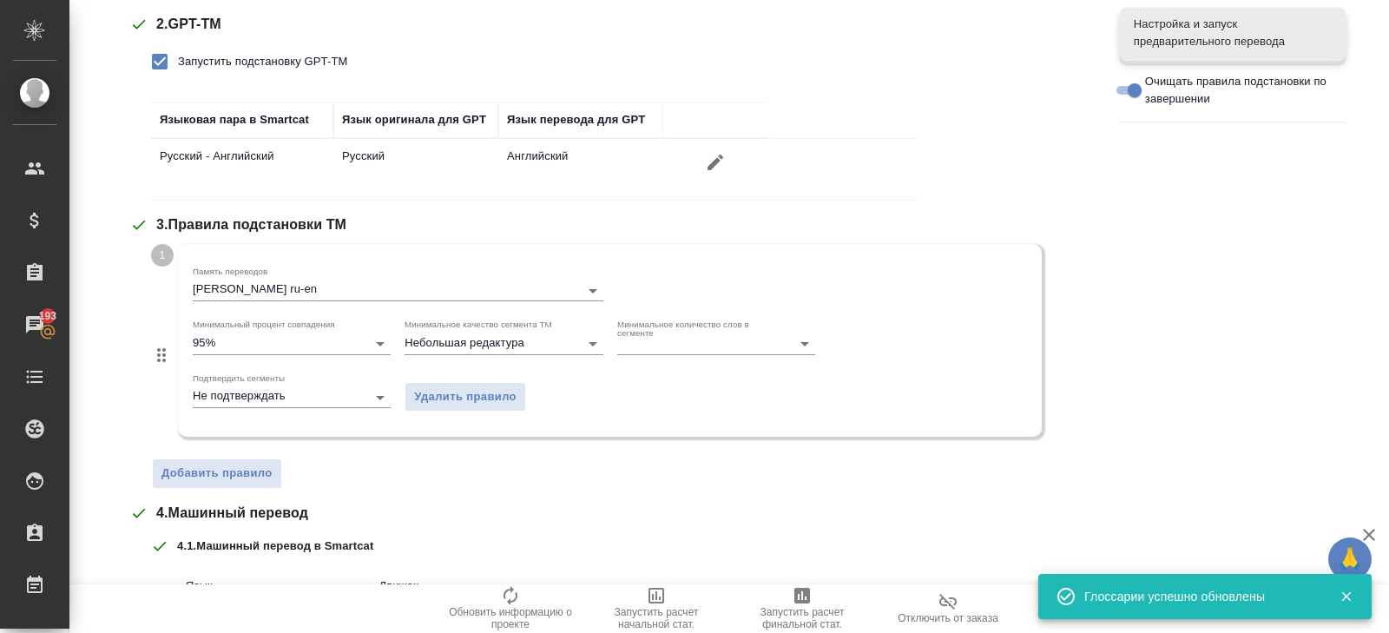
scroll to position [787, 0]
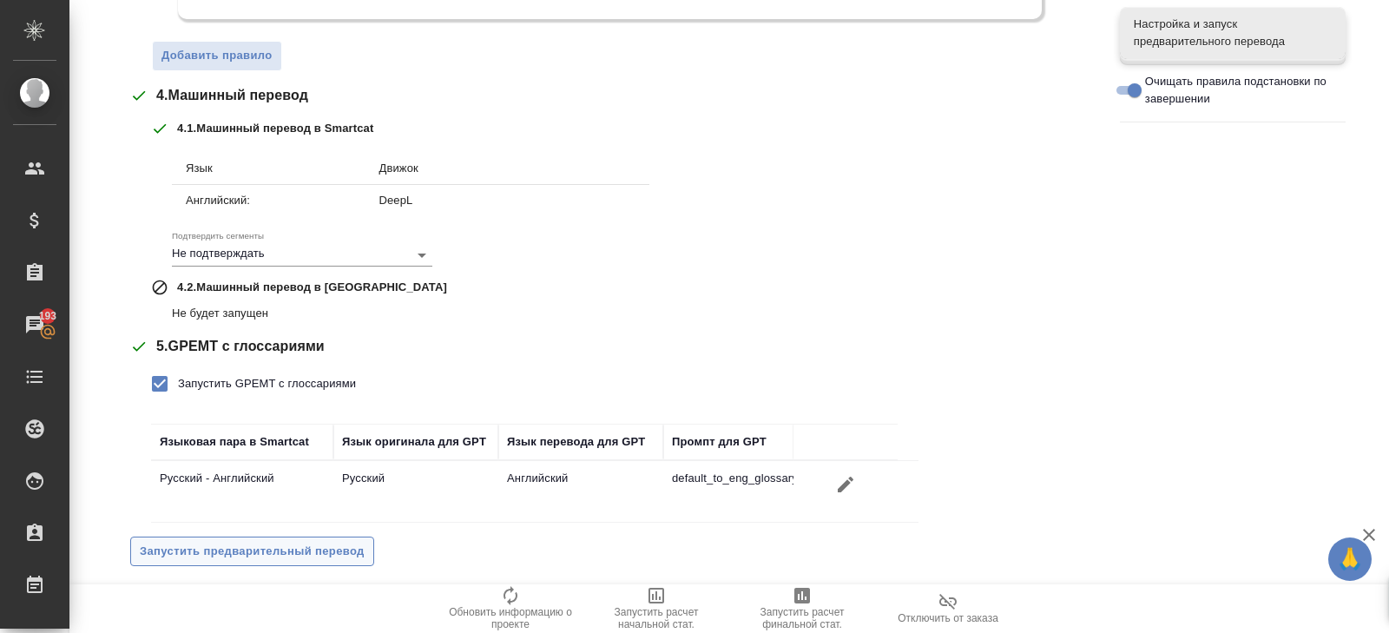
click at [208, 557] on button "Запустить предварительный перевод" at bounding box center [252, 552] width 244 height 30
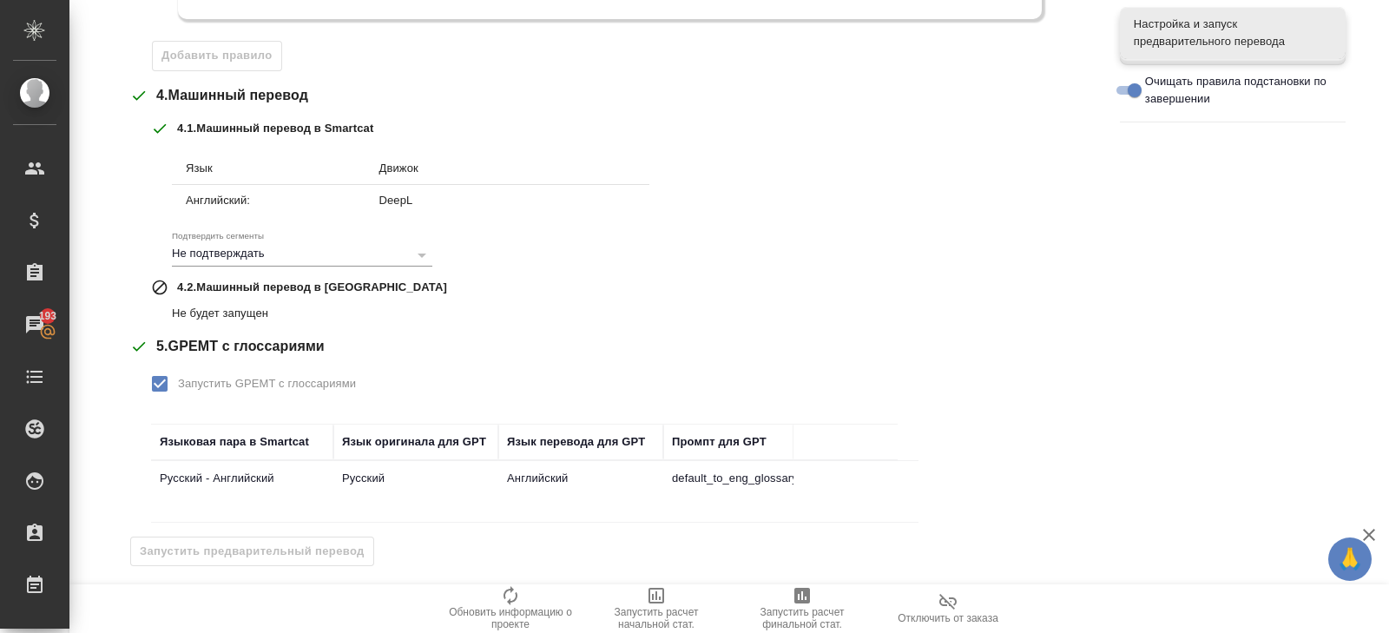
scroll to position [0, 0]
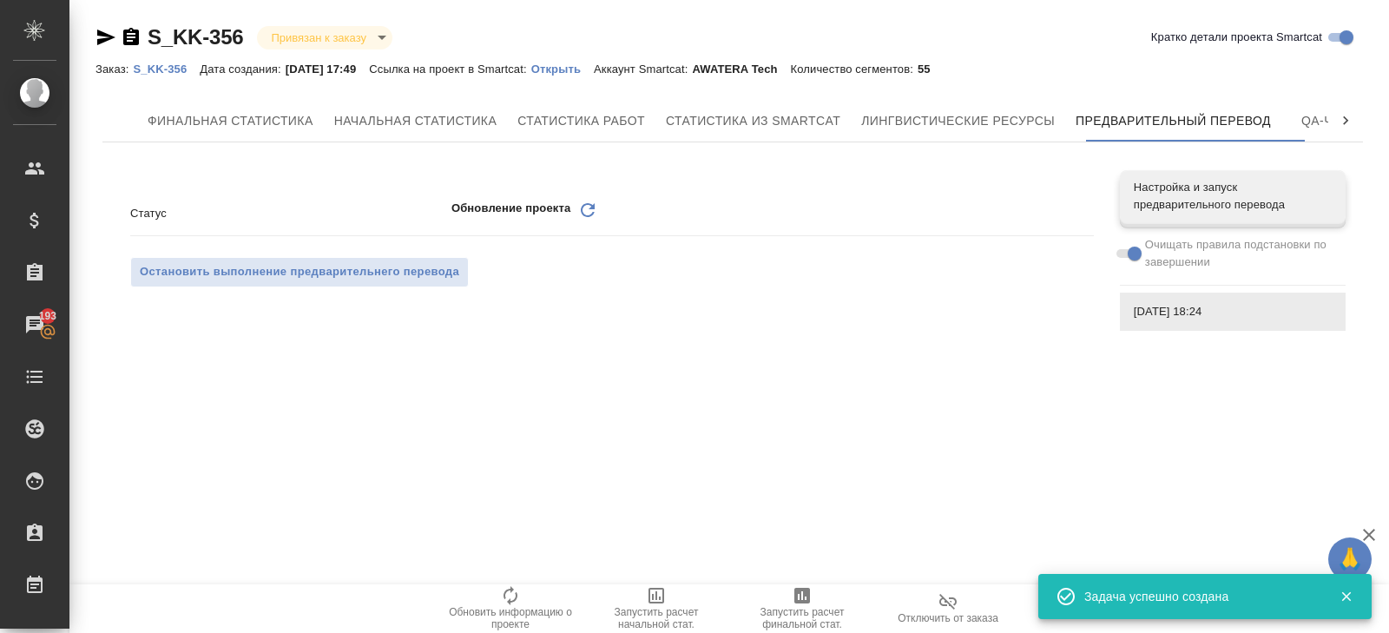
click at [584, 72] on p "Открыть" at bounding box center [562, 69] width 63 height 13
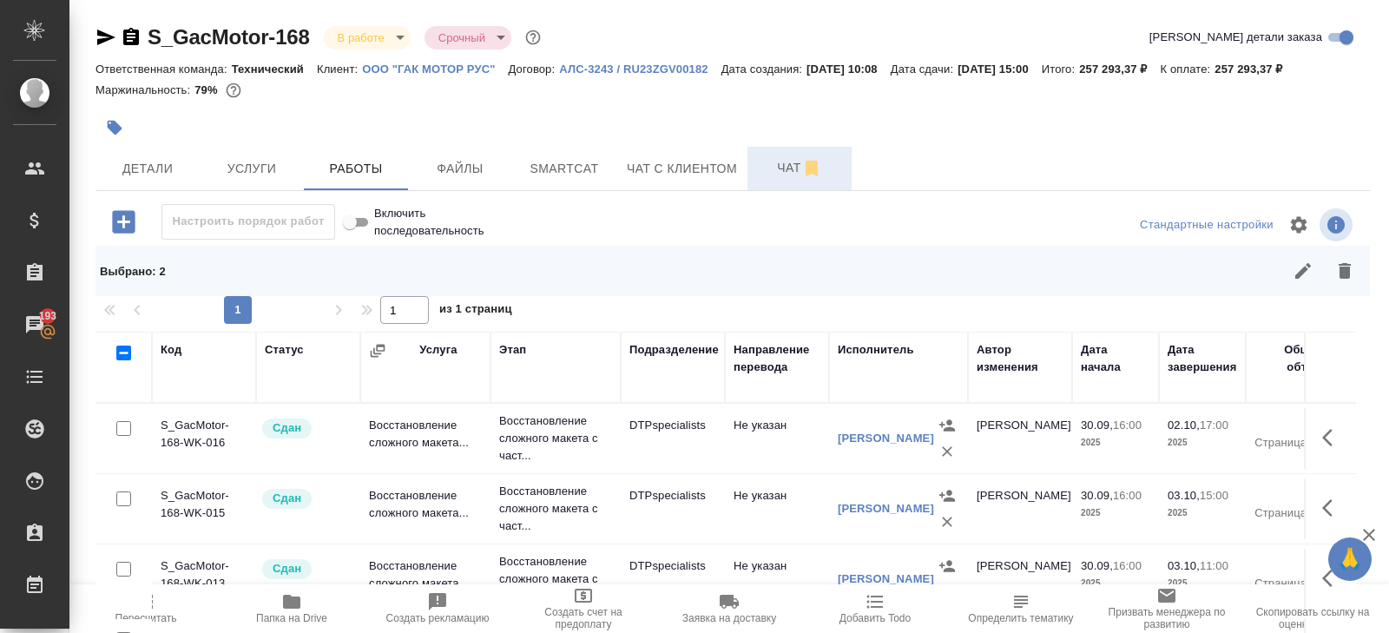
click at [781, 176] on span "Чат" at bounding box center [799, 168] width 83 height 22
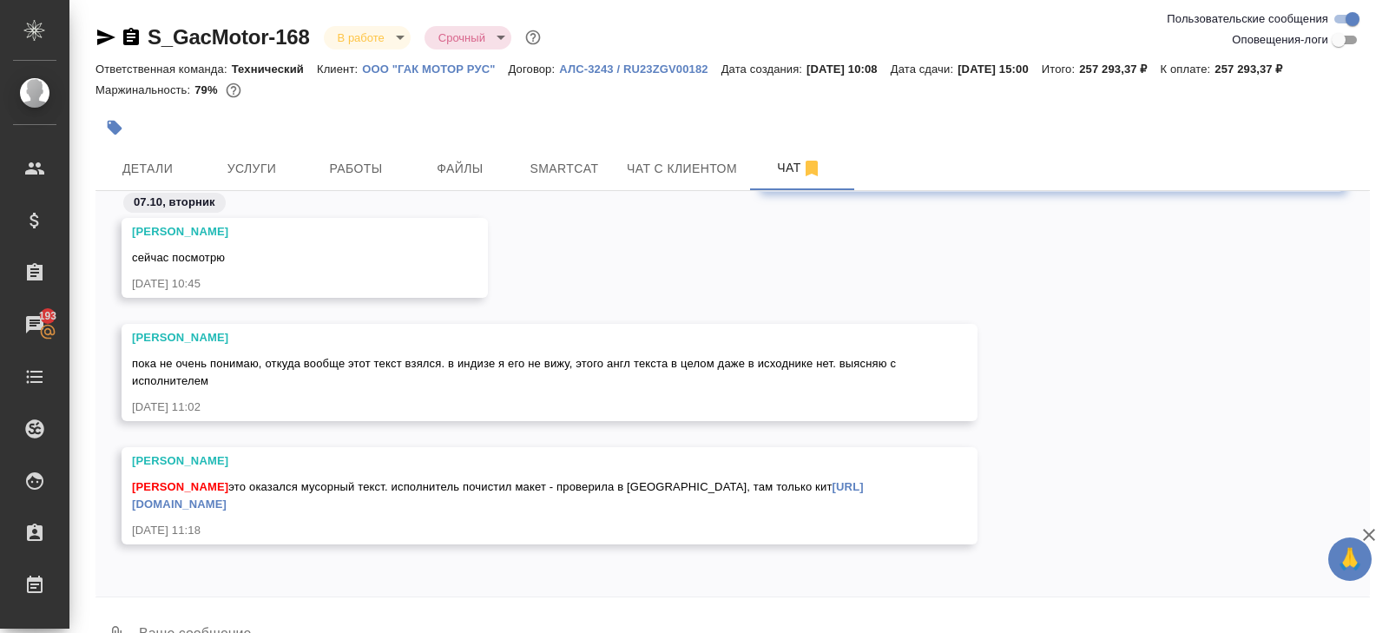
scroll to position [42, 0]
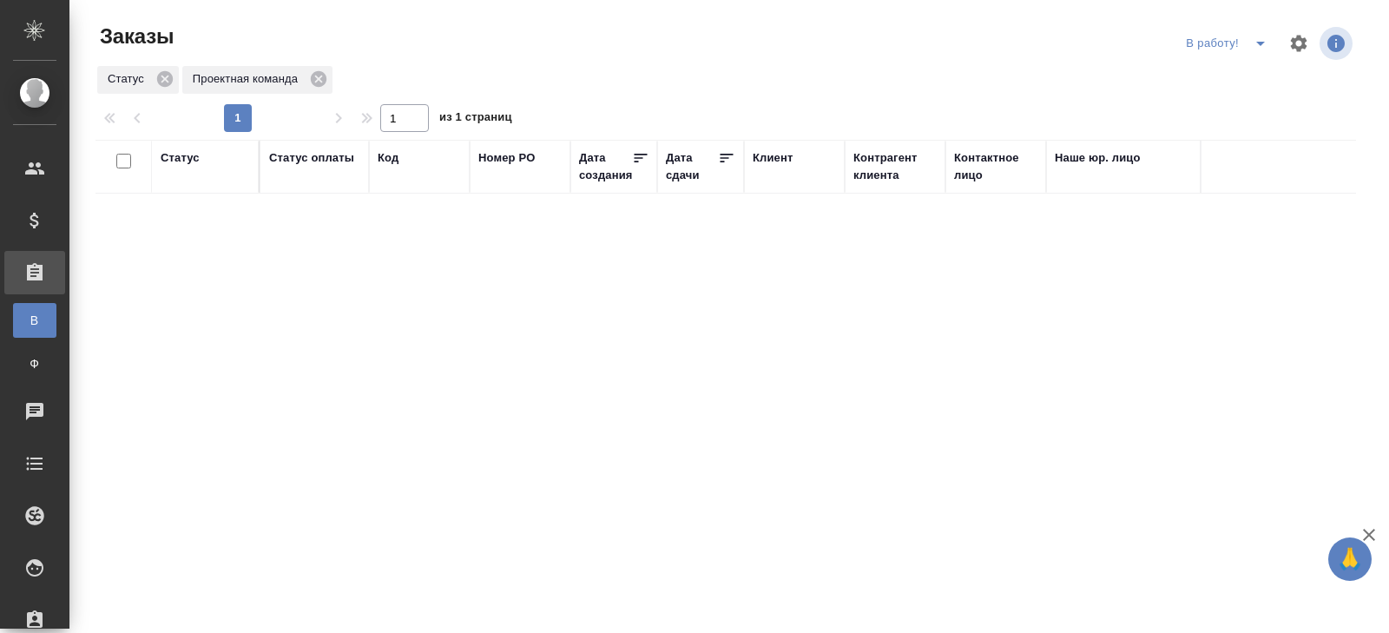
click at [1258, 40] on icon "split button" at bounding box center [1260, 43] width 21 height 21
click at [1245, 80] on li "ПМ" at bounding box center [1229, 78] width 96 height 28
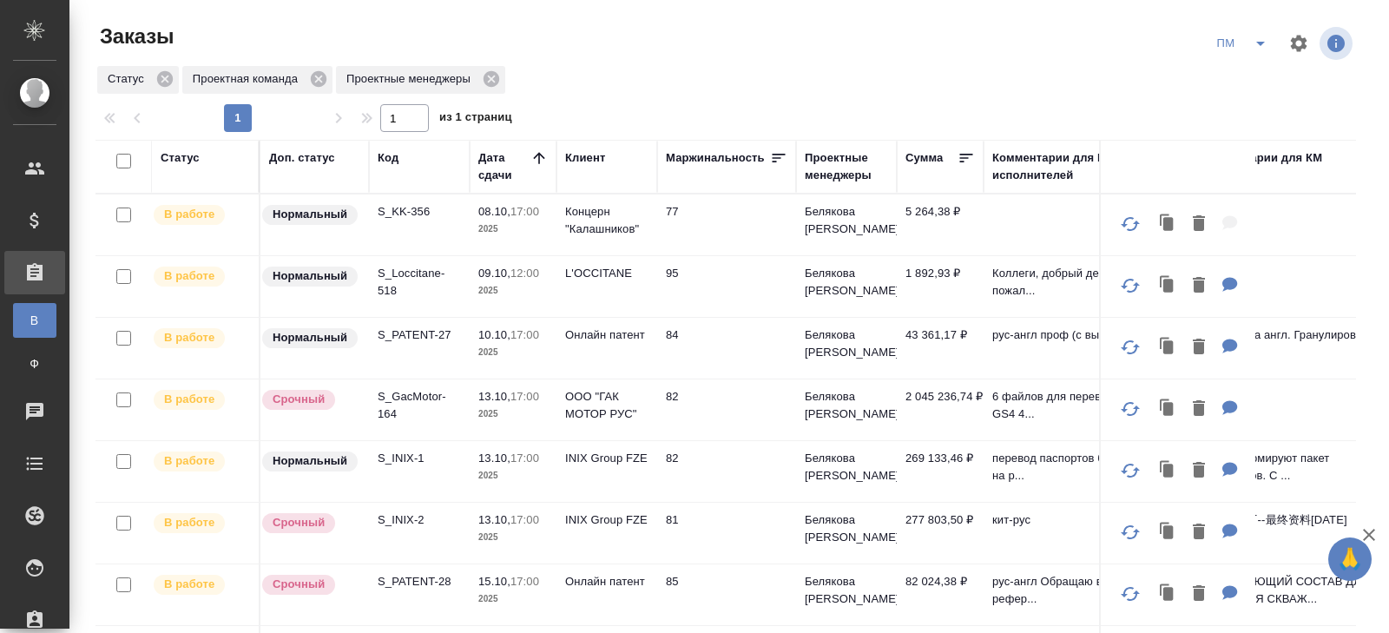
click at [386, 454] on p "S_INIX-1" at bounding box center [419, 458] width 83 height 17
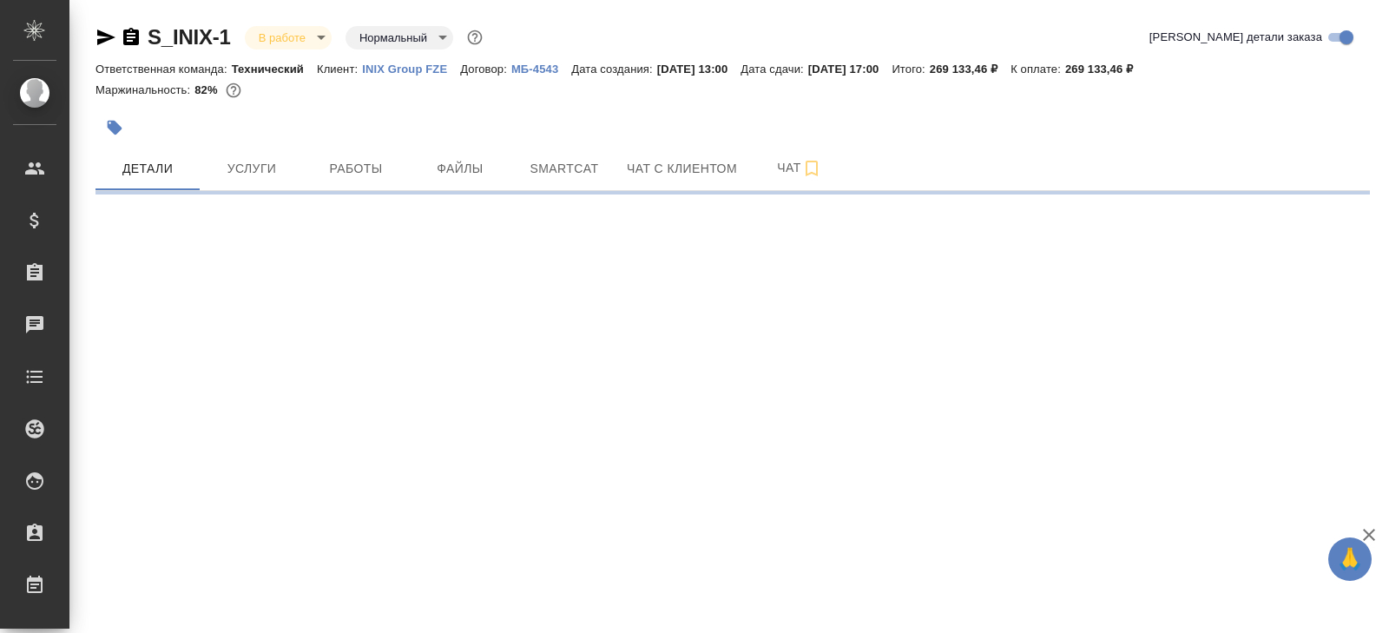
select select "RU"
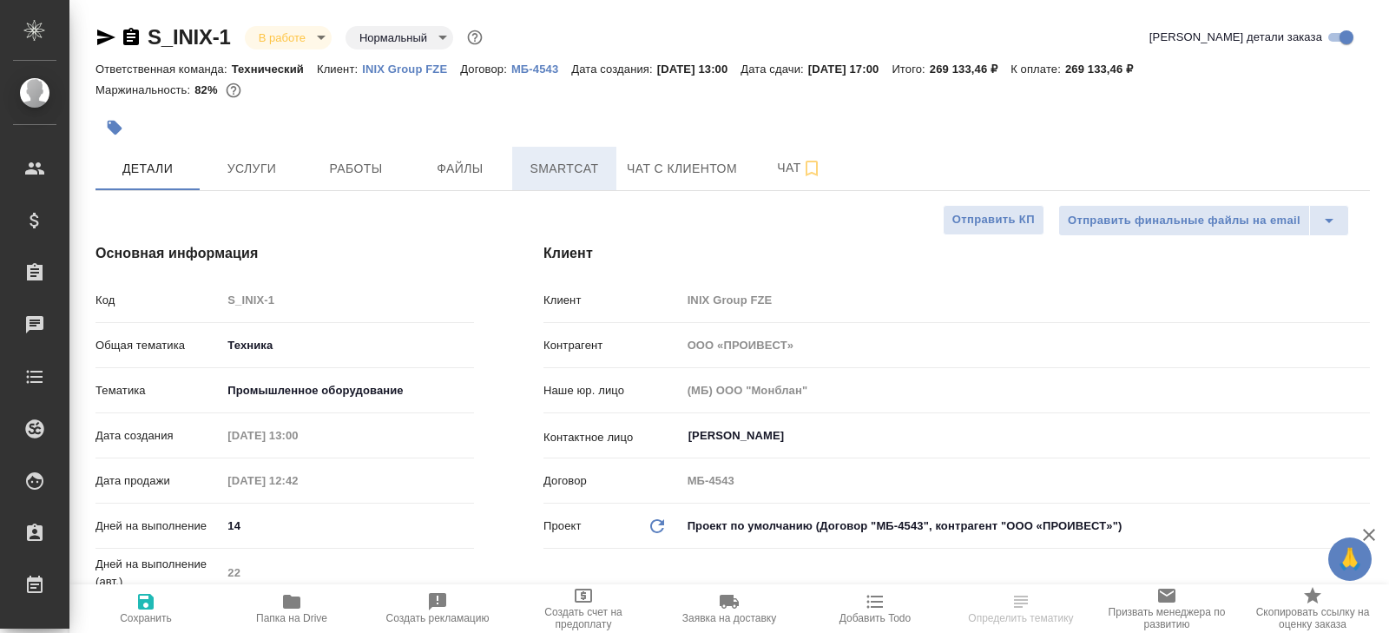
type textarea "x"
click at [552, 182] on button "Smartcat" at bounding box center [564, 168] width 104 height 43
type textarea "x"
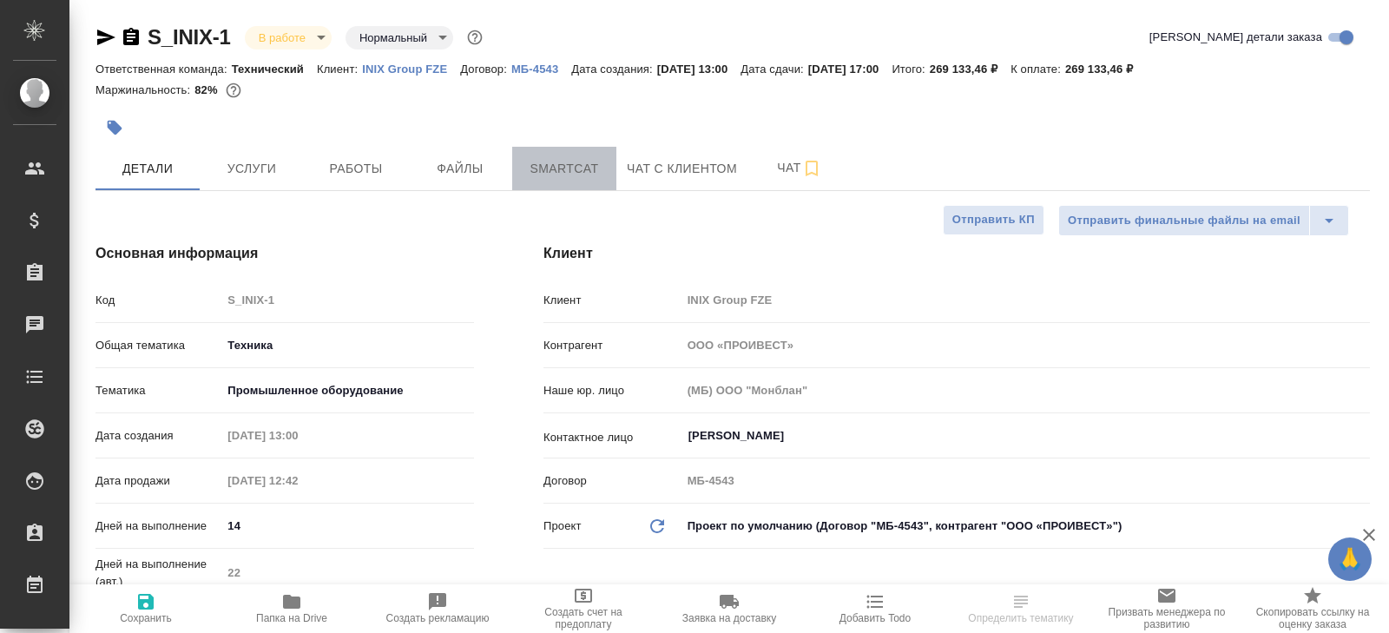
type textarea "x"
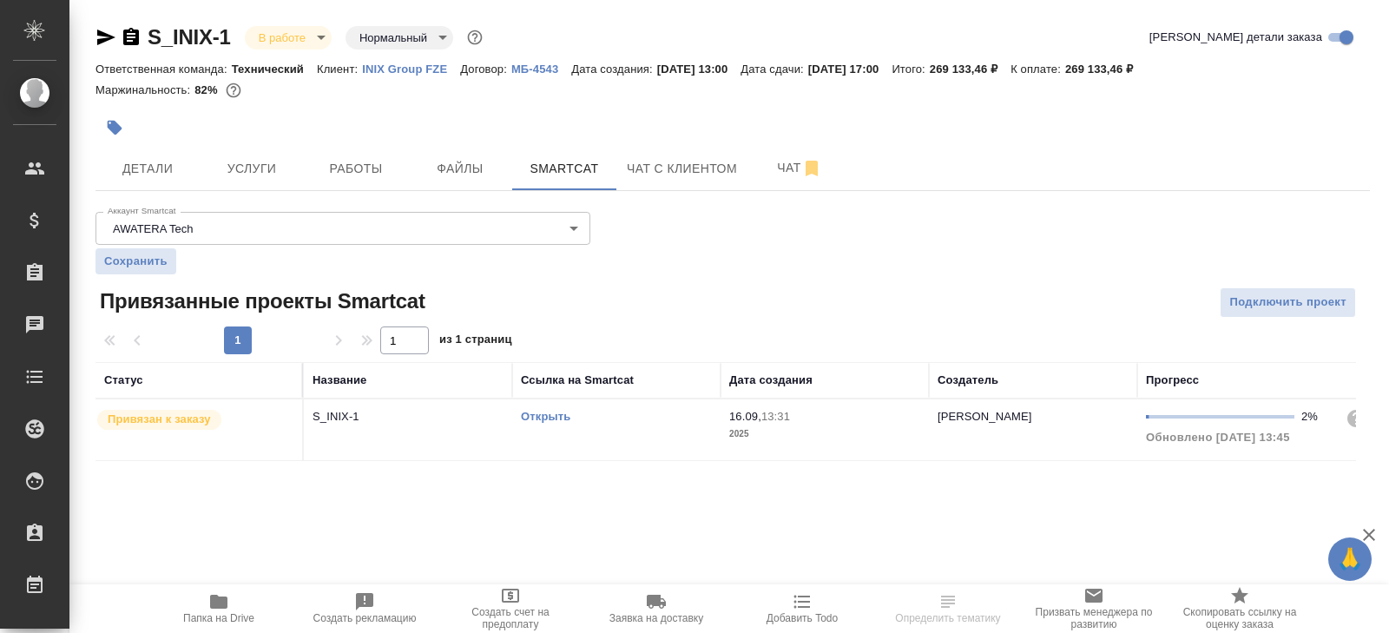
click at [558, 417] on link "Открыть" at bounding box center [545, 416] width 49 height 13
click at [386, 163] on span "Работы" at bounding box center [355, 169] width 83 height 22
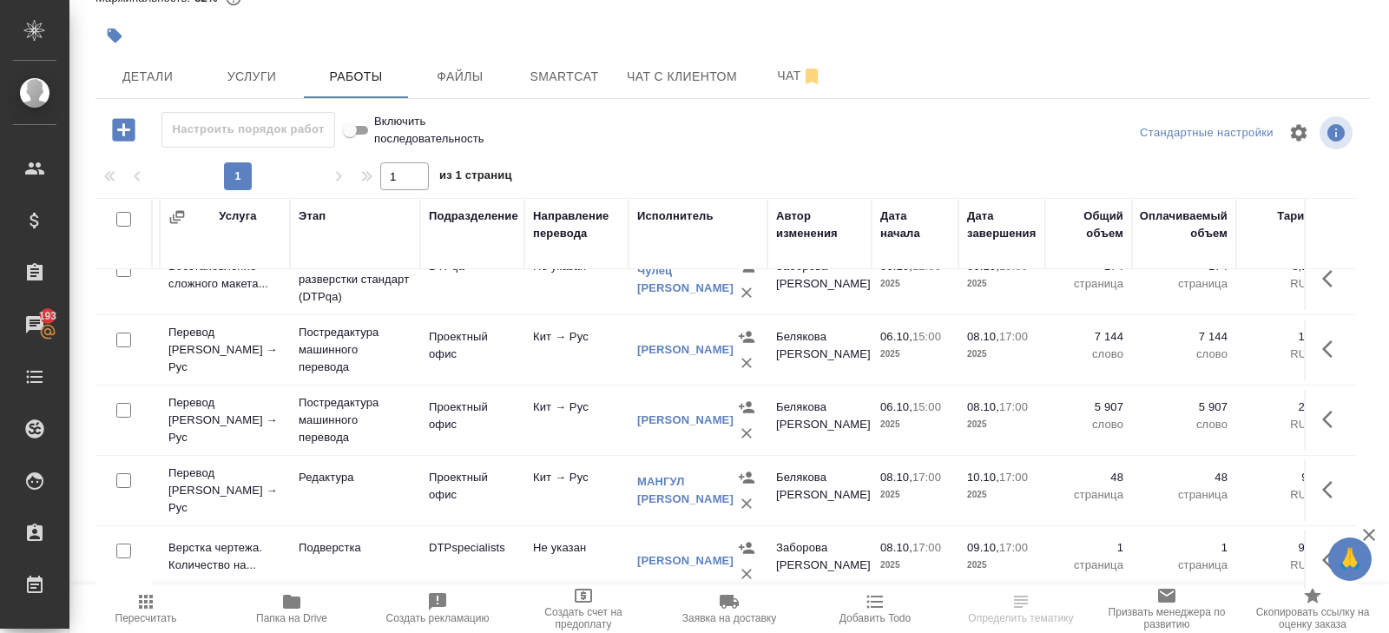
scroll to position [307, 202]
click at [1324, 418] on icon "button" at bounding box center [1333, 419] width 21 height 21
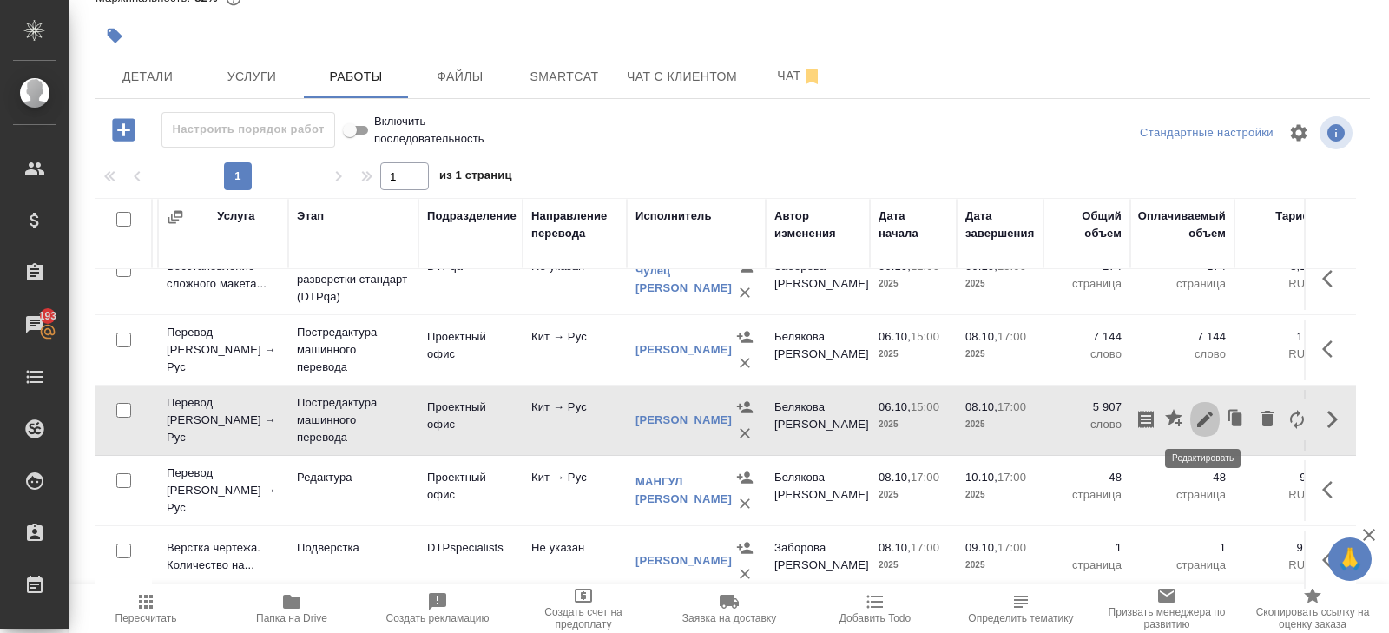
click at [1206, 420] on icon "button" at bounding box center [1205, 419] width 21 height 21
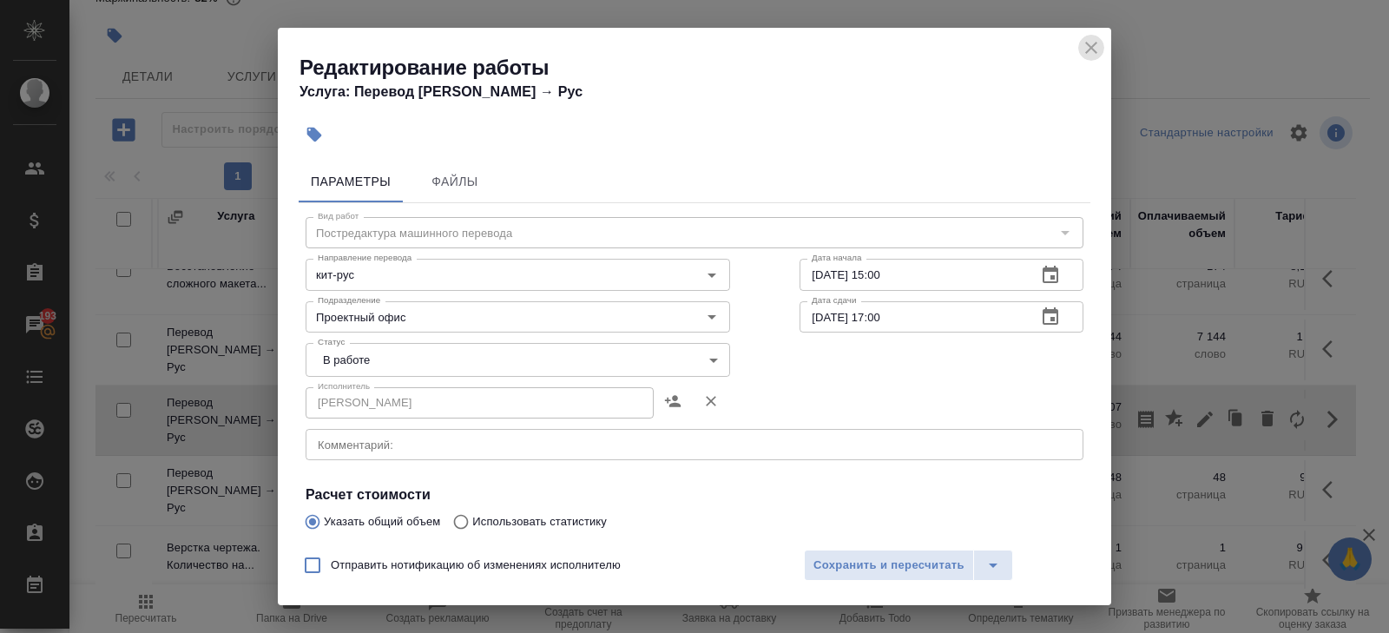
click at [1097, 46] on icon "close" at bounding box center [1091, 47] width 21 height 21
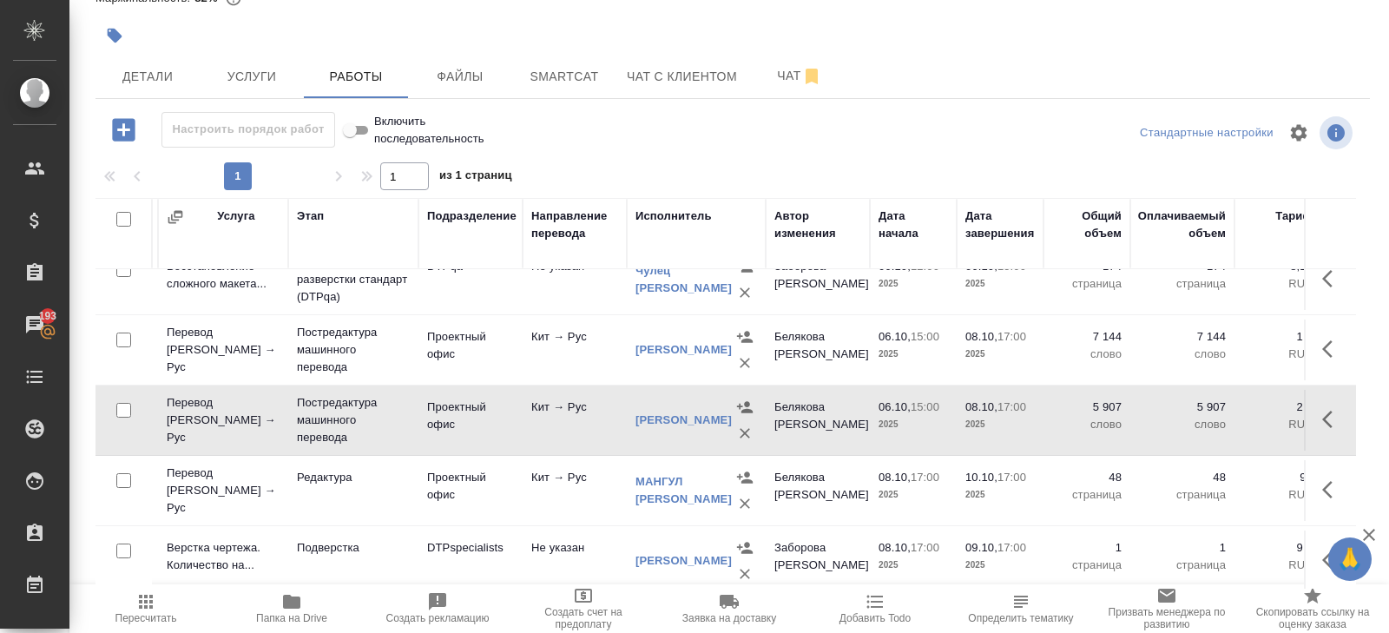
click at [1317, 419] on button "button" at bounding box center [1333, 420] width 42 height 42
click at [1210, 414] on icon "button" at bounding box center [1205, 419] width 21 height 21
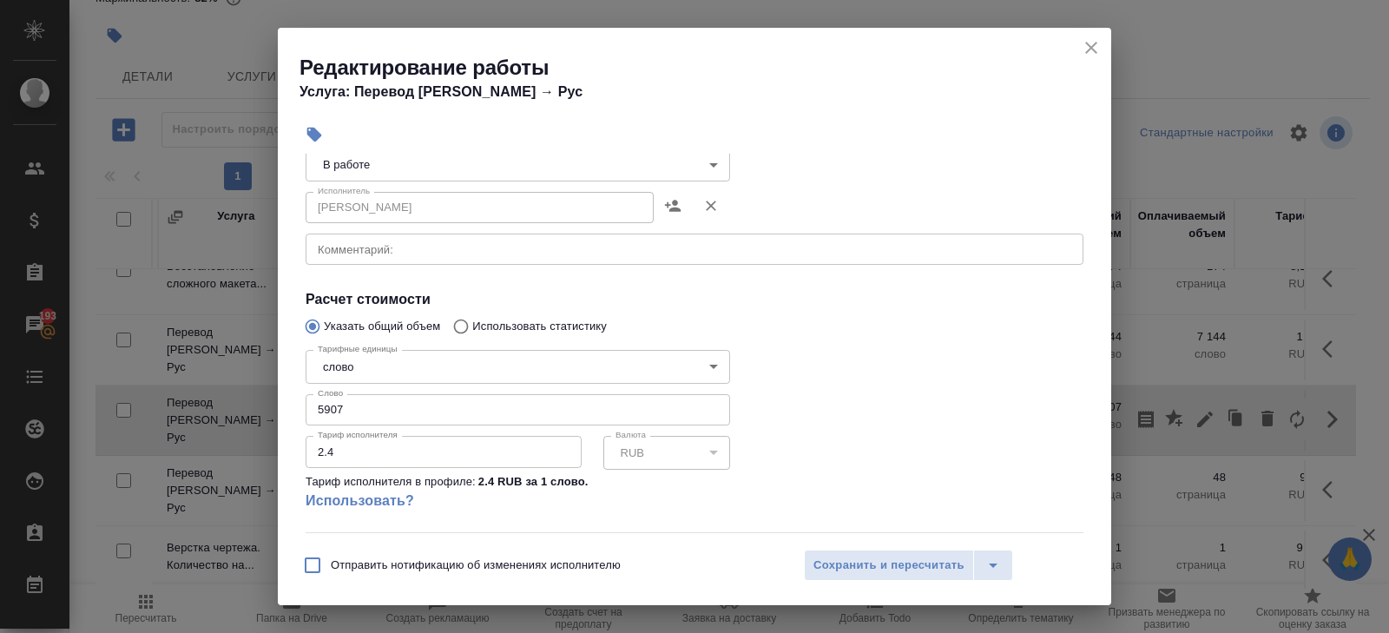
scroll to position [222, 0]
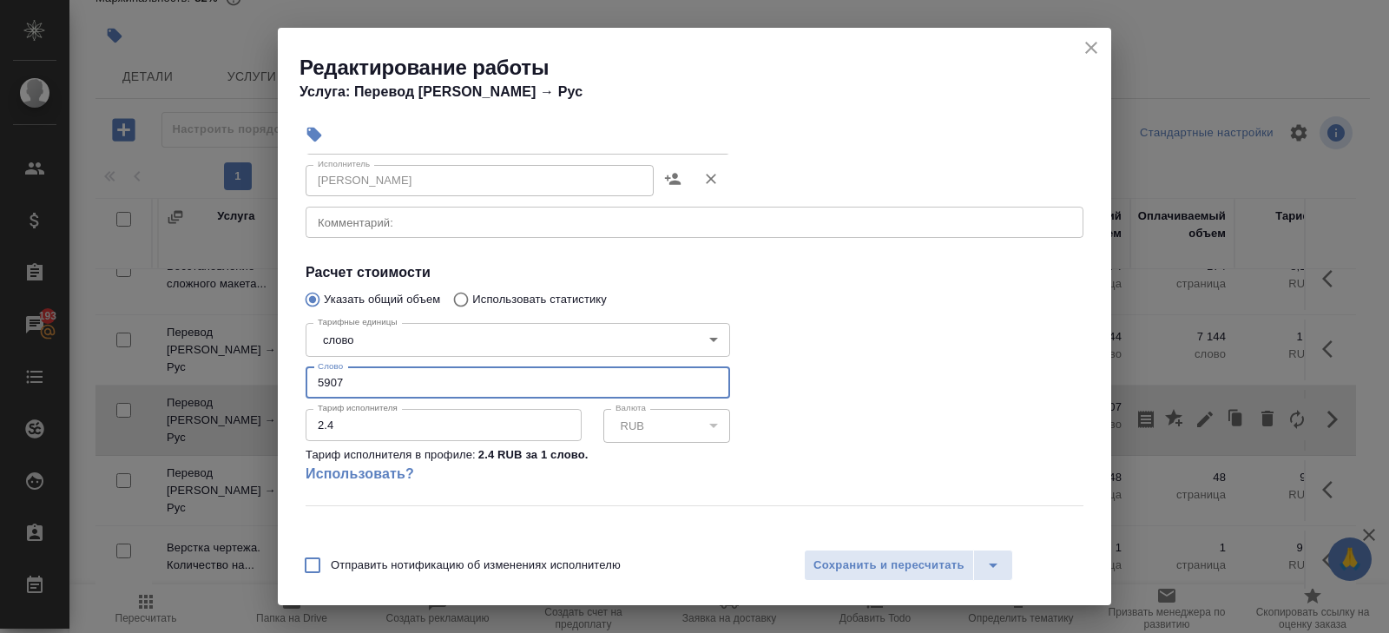
drag, startPoint x: 355, startPoint y: 384, endPoint x: 213, endPoint y: 379, distance: 142.5
click at [213, 379] on div "Редактирование работы Услуга: Перевод [PERSON_NAME] → [PERSON_NAME] Файлы Вид р…" at bounding box center [694, 316] width 1389 height 633
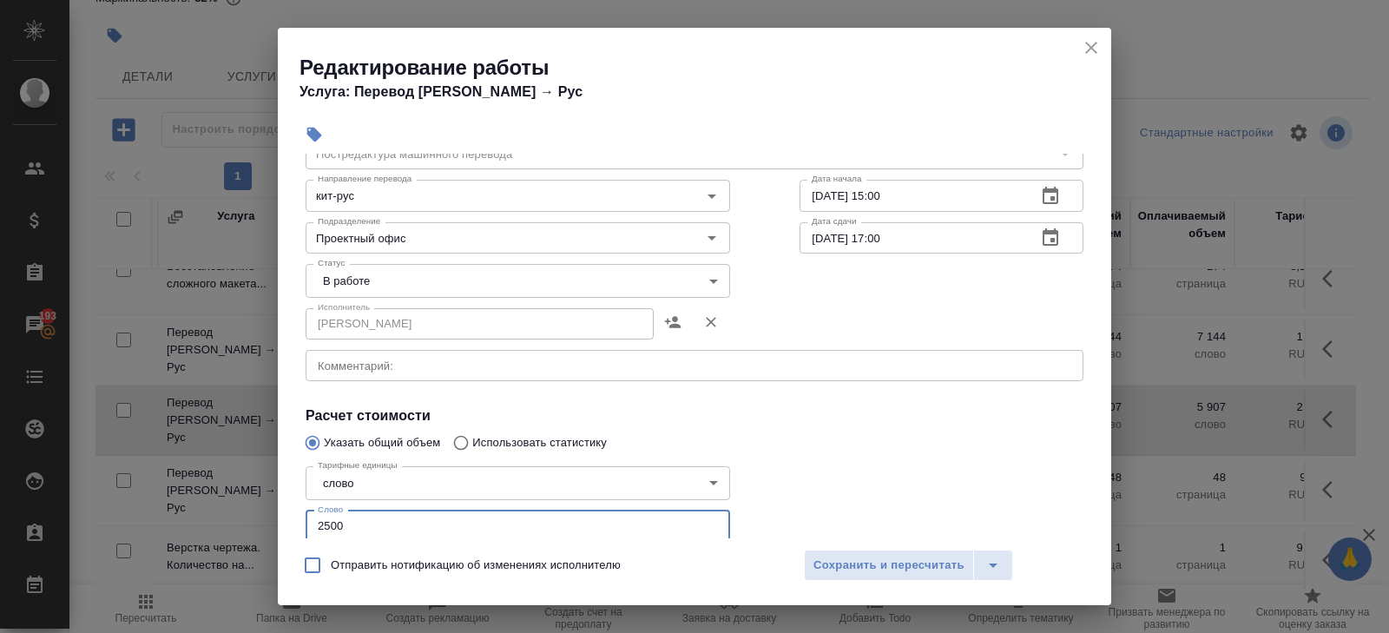
scroll to position [0, 0]
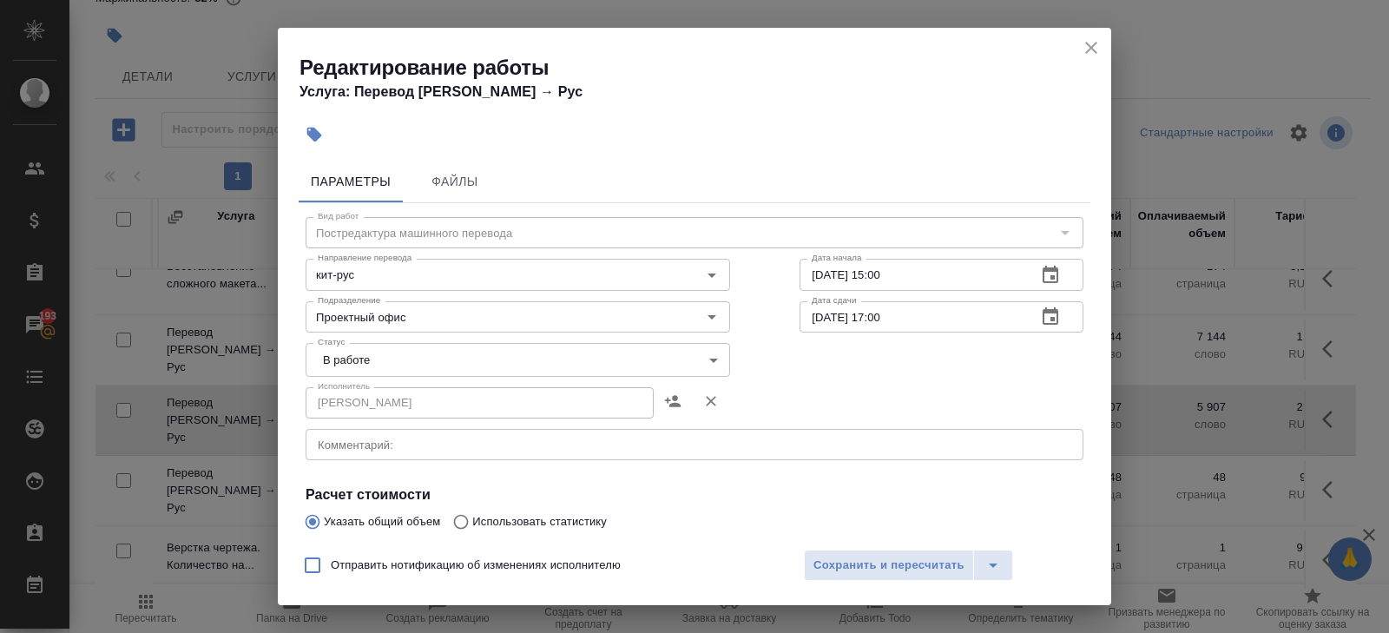
type input "2500"
click at [356, 366] on body "🙏 .cls-1 fill:#fff; AWATERA [PERSON_NAME] Клиенты Спецификации Заказы 193 Чаты …" at bounding box center [694, 316] width 1389 height 633
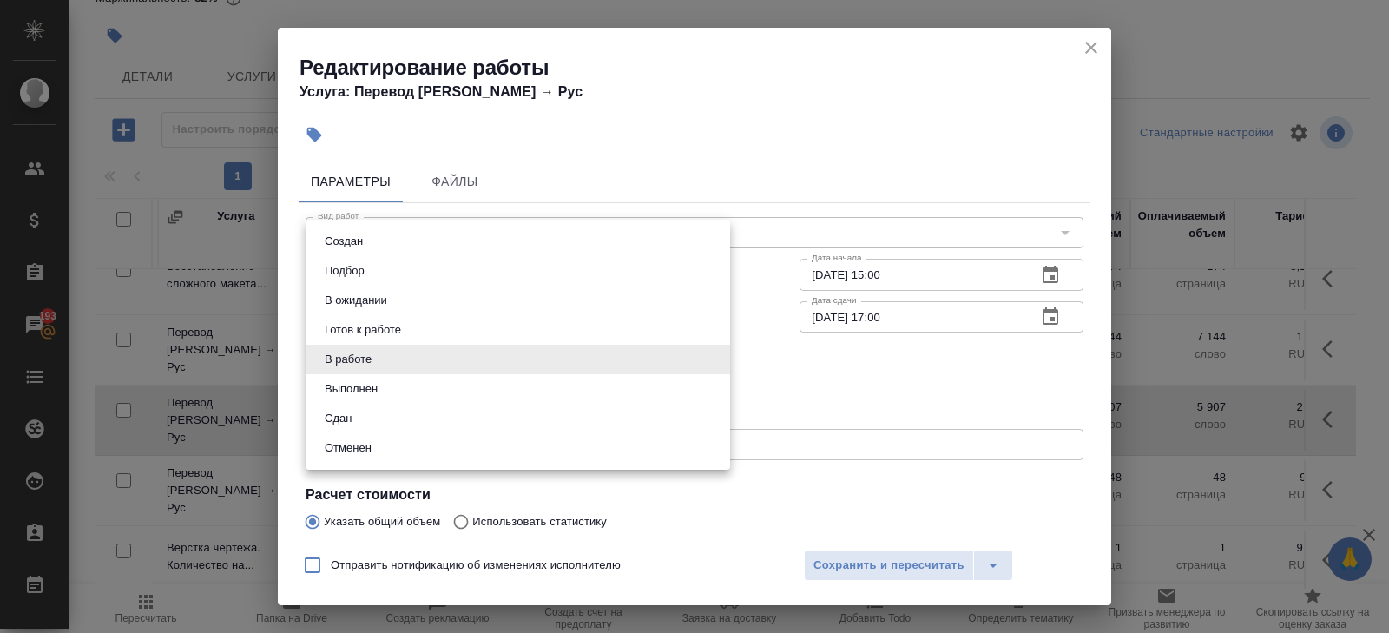
click at [357, 399] on li "Выполнен" at bounding box center [518, 389] width 425 height 30
type input "completed"
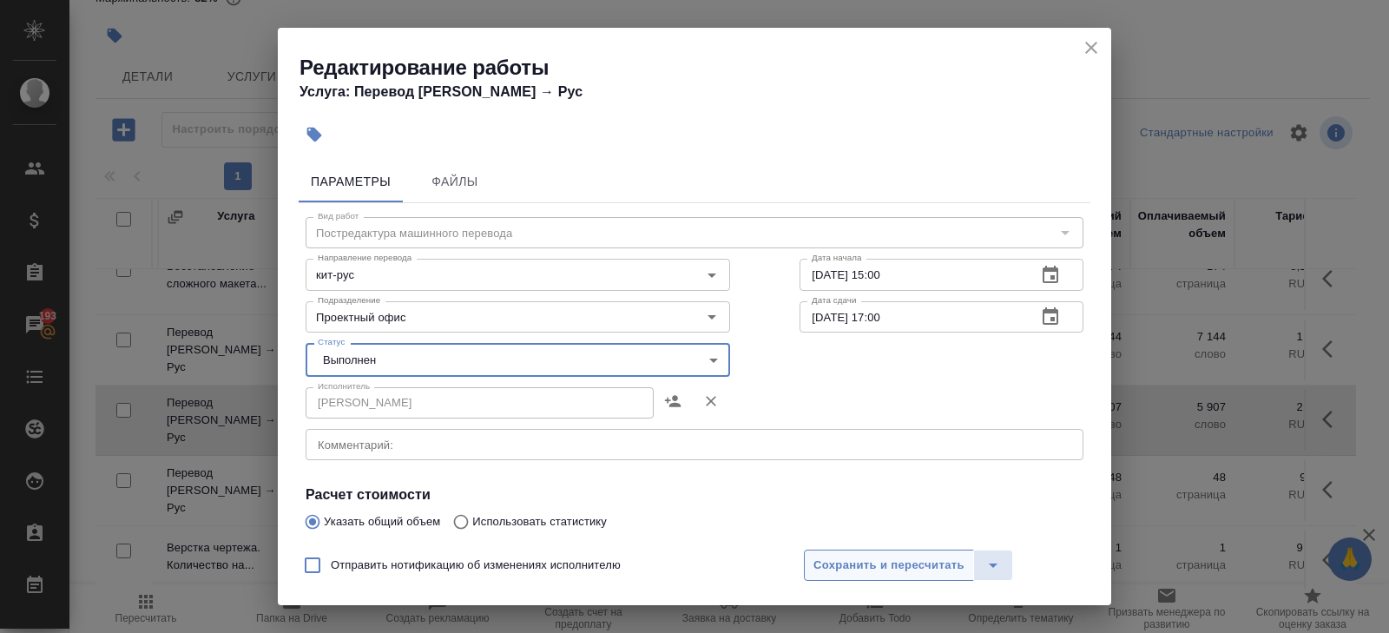
click at [897, 572] on span "Сохранить и пересчитать" at bounding box center [889, 566] width 151 height 20
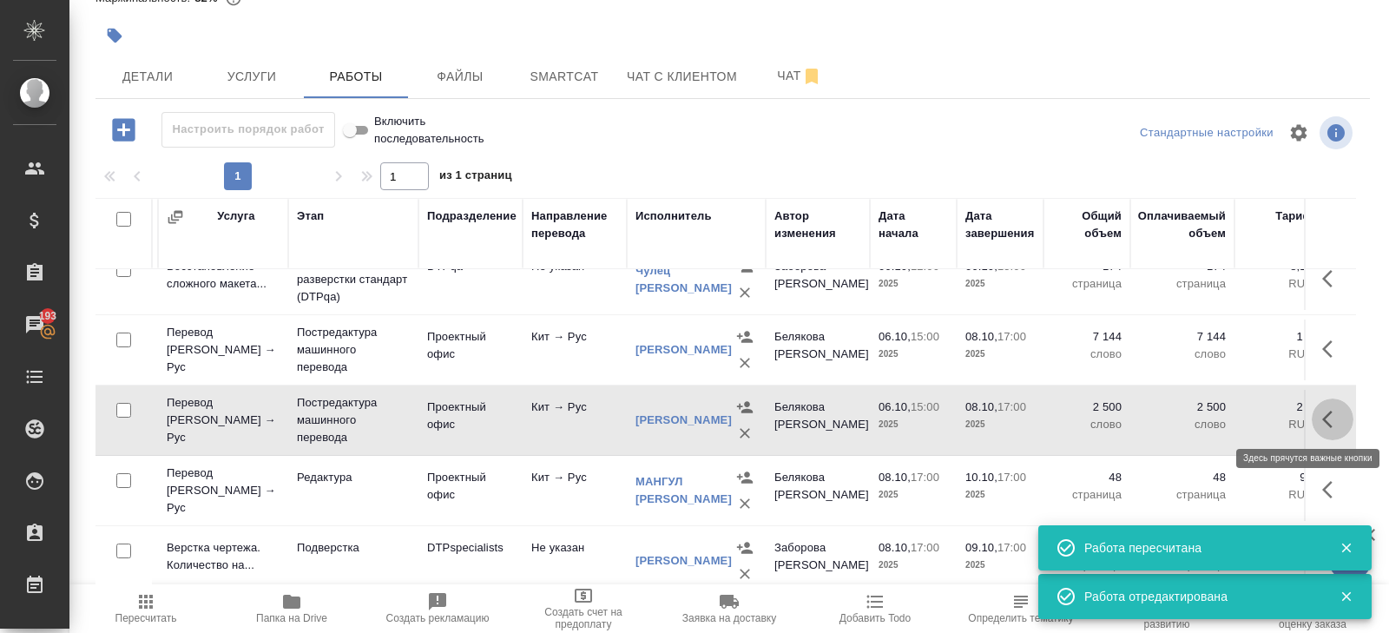
drag, startPoint x: 1324, startPoint y: 415, endPoint x: 1313, endPoint y: 415, distance: 11.3
click at [1324, 415] on icon "button" at bounding box center [1328, 419] width 10 height 17
click at [1231, 415] on icon "button" at bounding box center [1236, 419] width 24 height 24
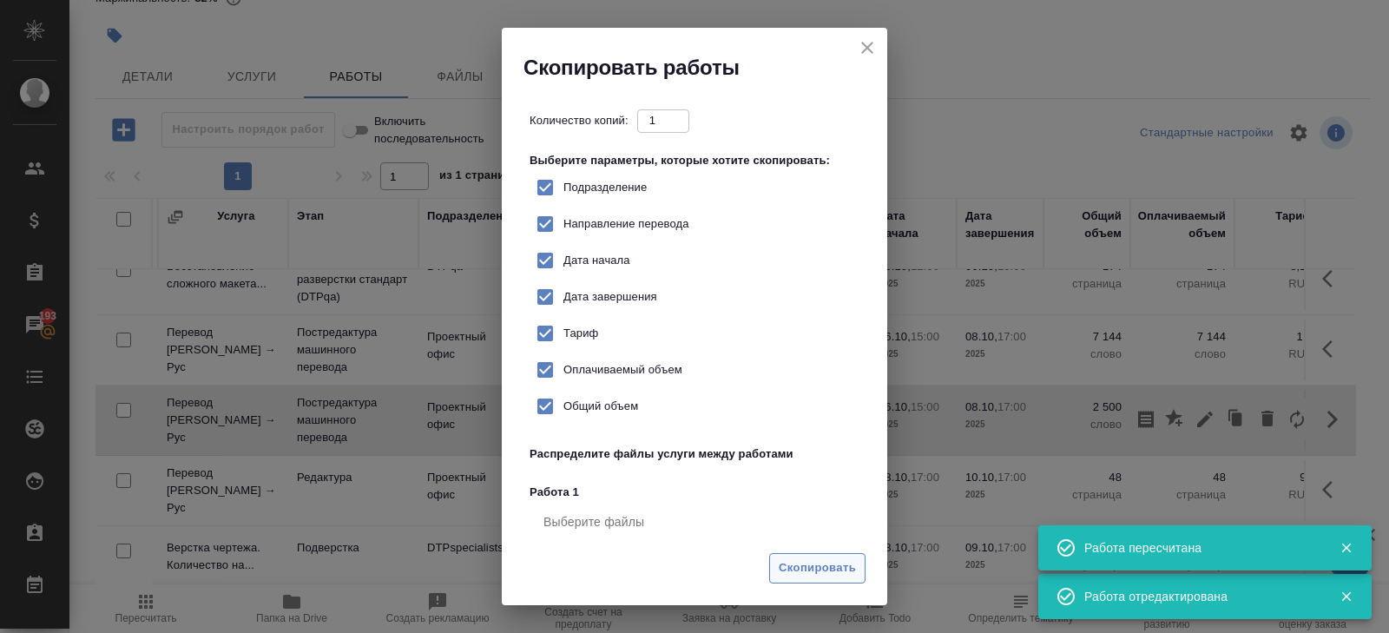
click at [849, 566] on span "Скопировать" at bounding box center [817, 568] width 77 height 20
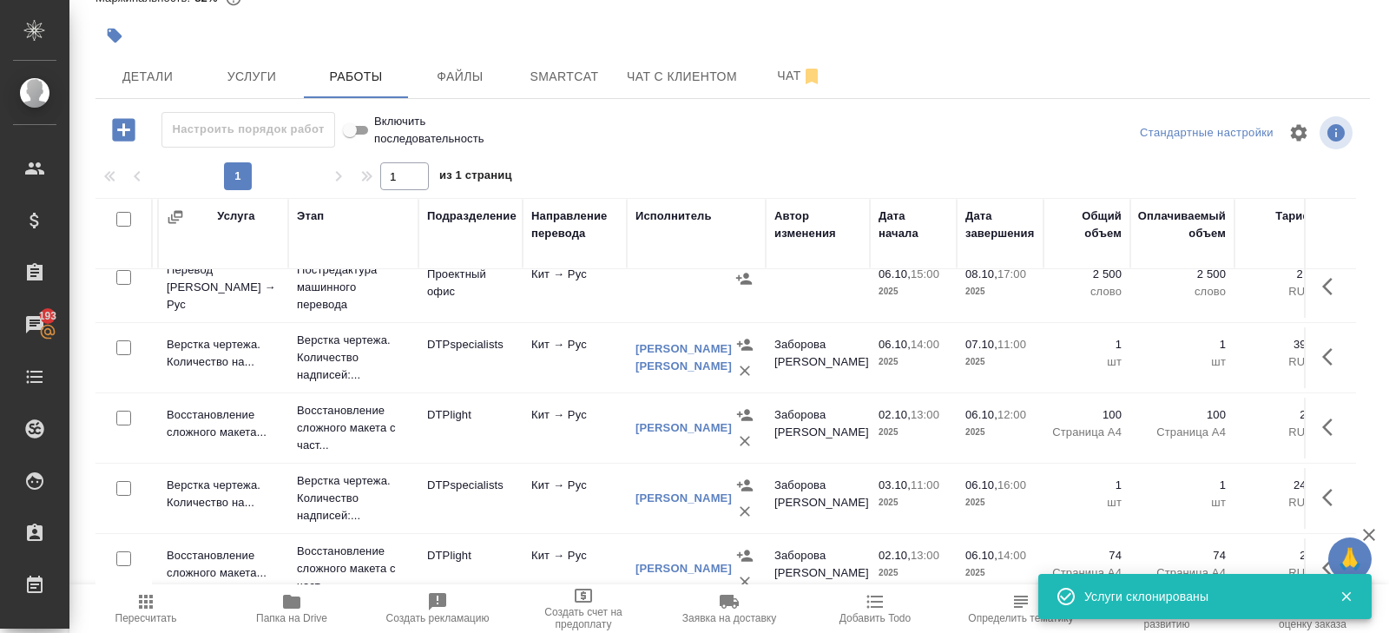
scroll to position [0, 202]
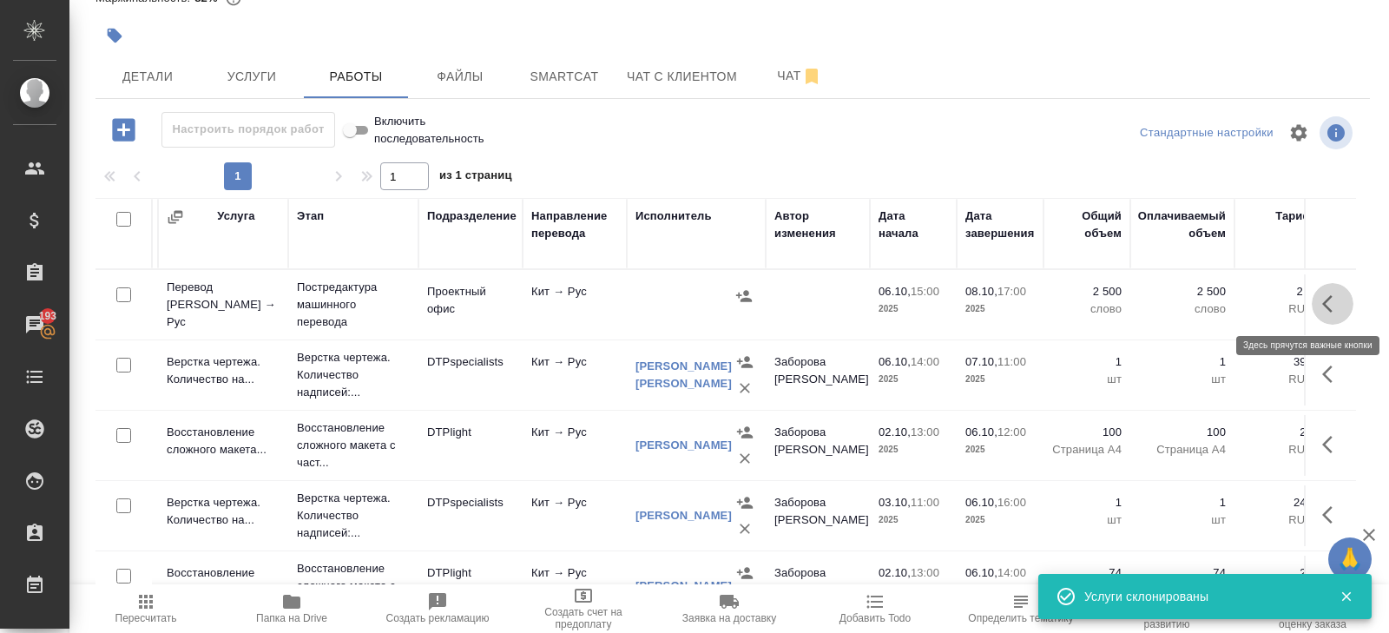
click at [1326, 298] on icon "button" at bounding box center [1333, 304] width 21 height 21
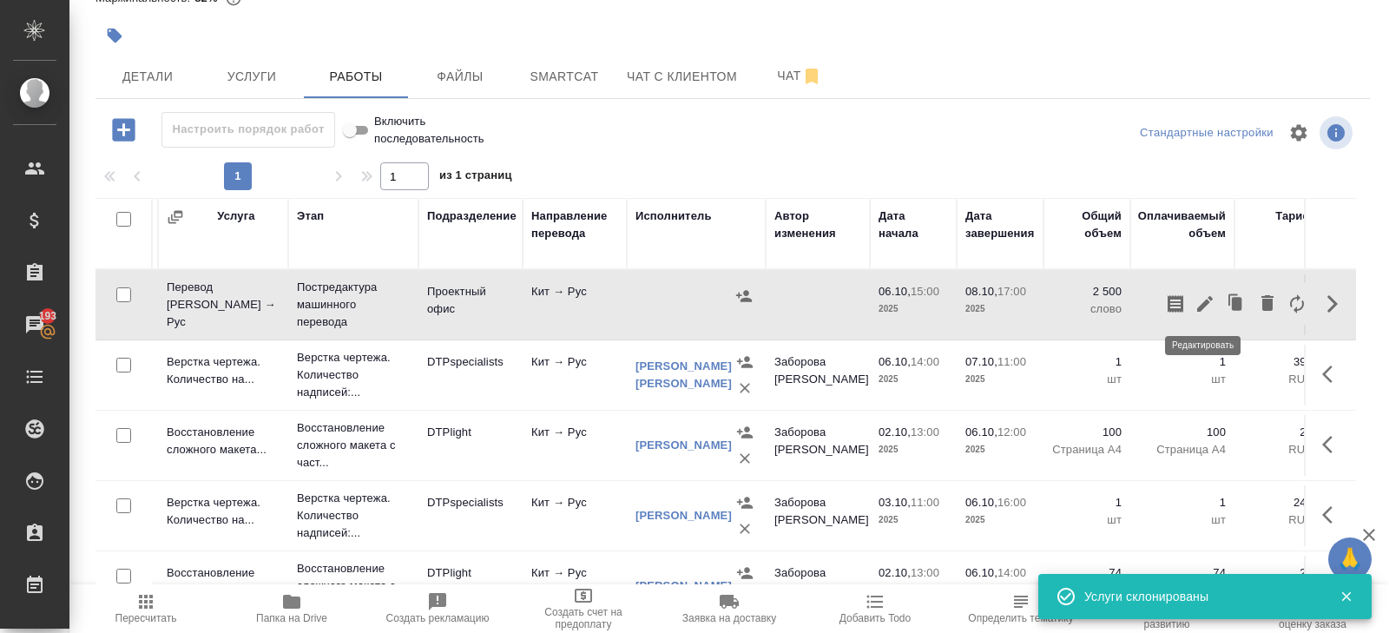
click at [1209, 300] on icon "button" at bounding box center [1205, 304] width 16 height 16
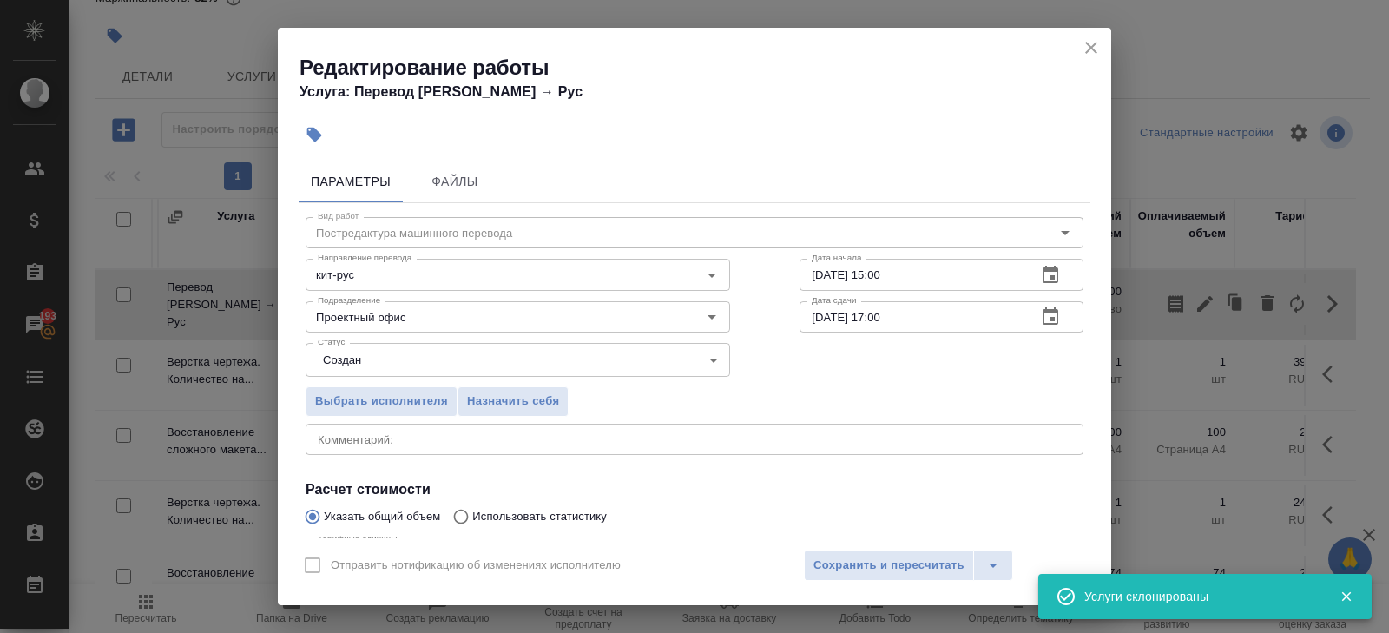
scroll to position [184, 0]
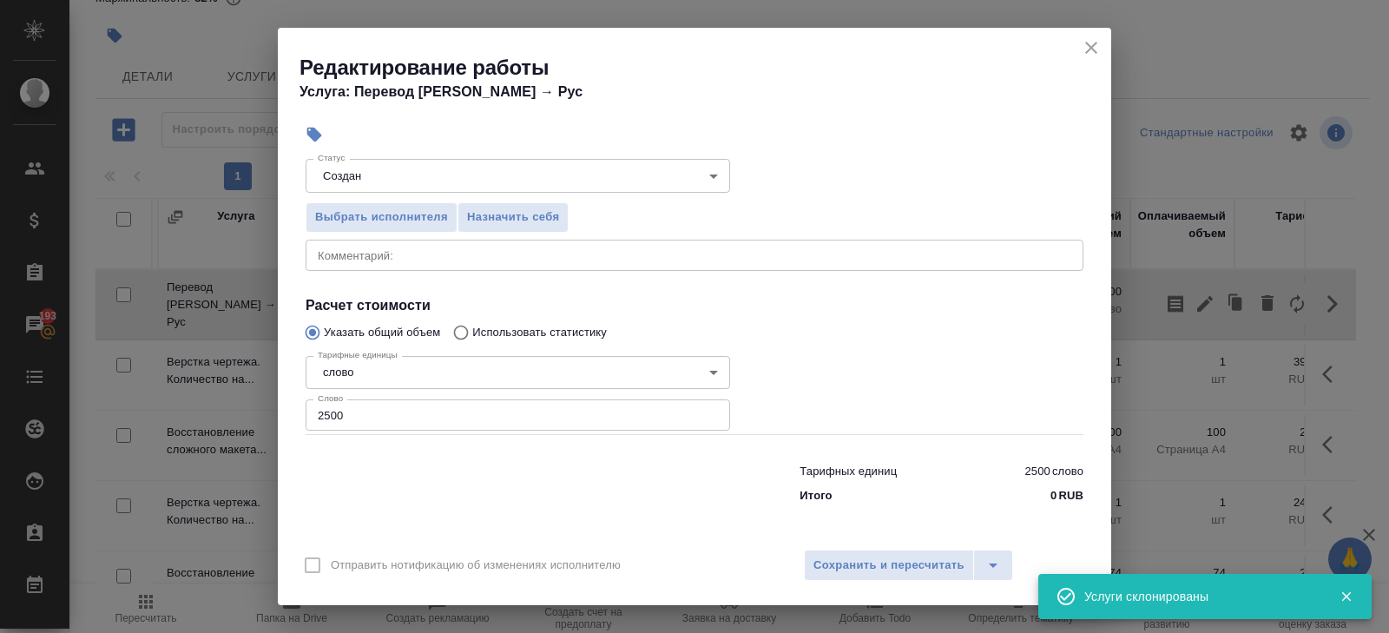
drag, startPoint x: 361, startPoint y: 409, endPoint x: 222, endPoint y: 409, distance: 138.9
click at [222, 409] on div "Редактирование работы Услуга: Перевод [PERSON_NAME] → [PERSON_NAME] Файлы Вид р…" at bounding box center [694, 316] width 1389 height 633
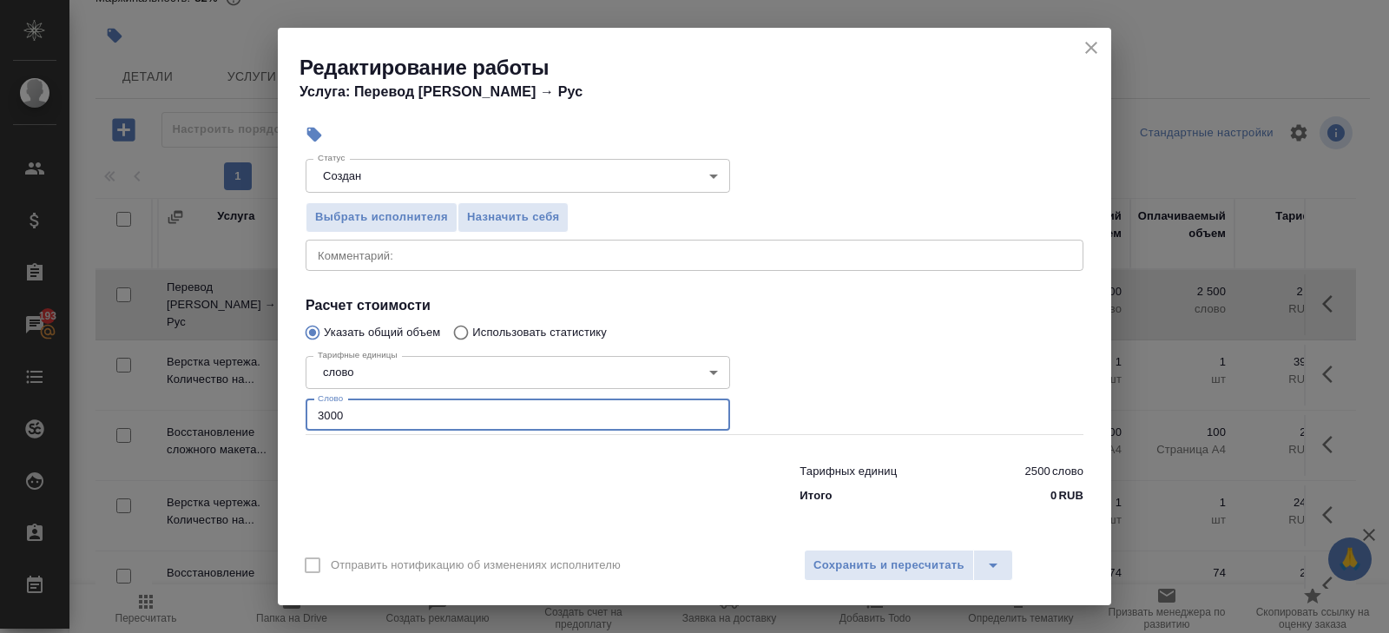
type input "3000"
click at [380, 256] on textarea at bounding box center [695, 254] width 754 height 13
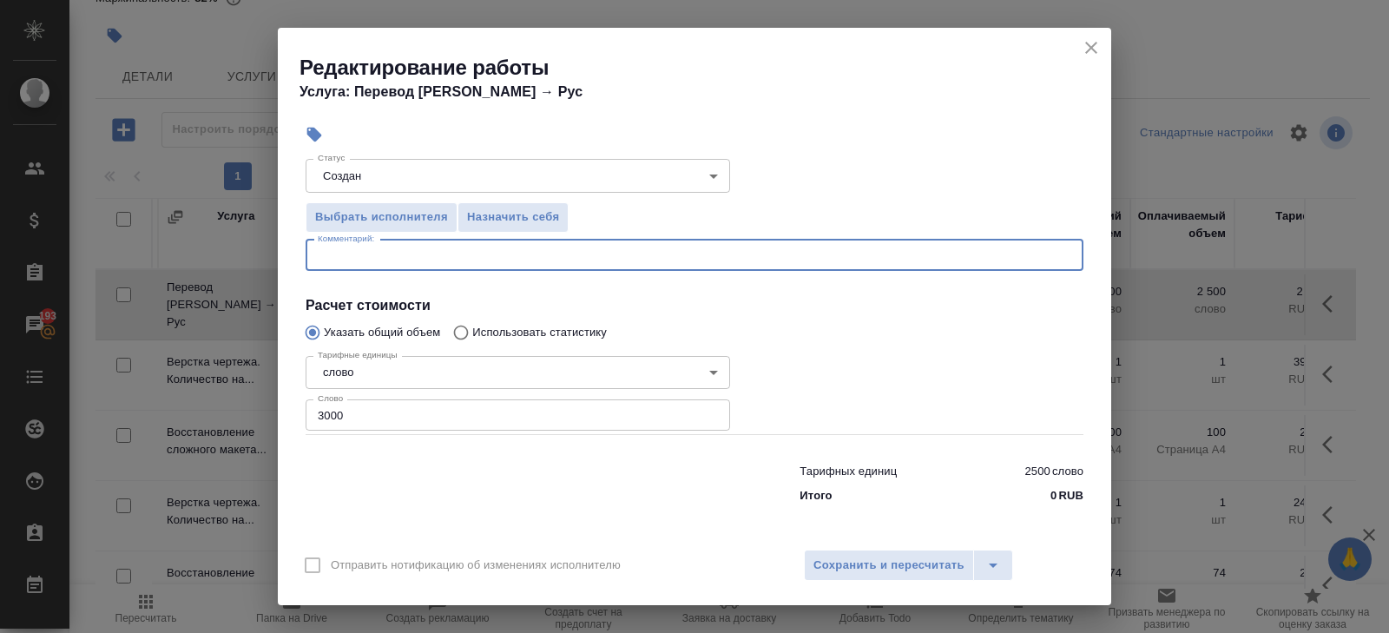
paste textarea "Сепаратор A240017分离器中英文资料_Гузов"
type textarea "Сепаратор A240017分离器中英文资料_"
click at [823, 560] on span "Сохранить и пересчитать" at bounding box center [889, 566] width 151 height 20
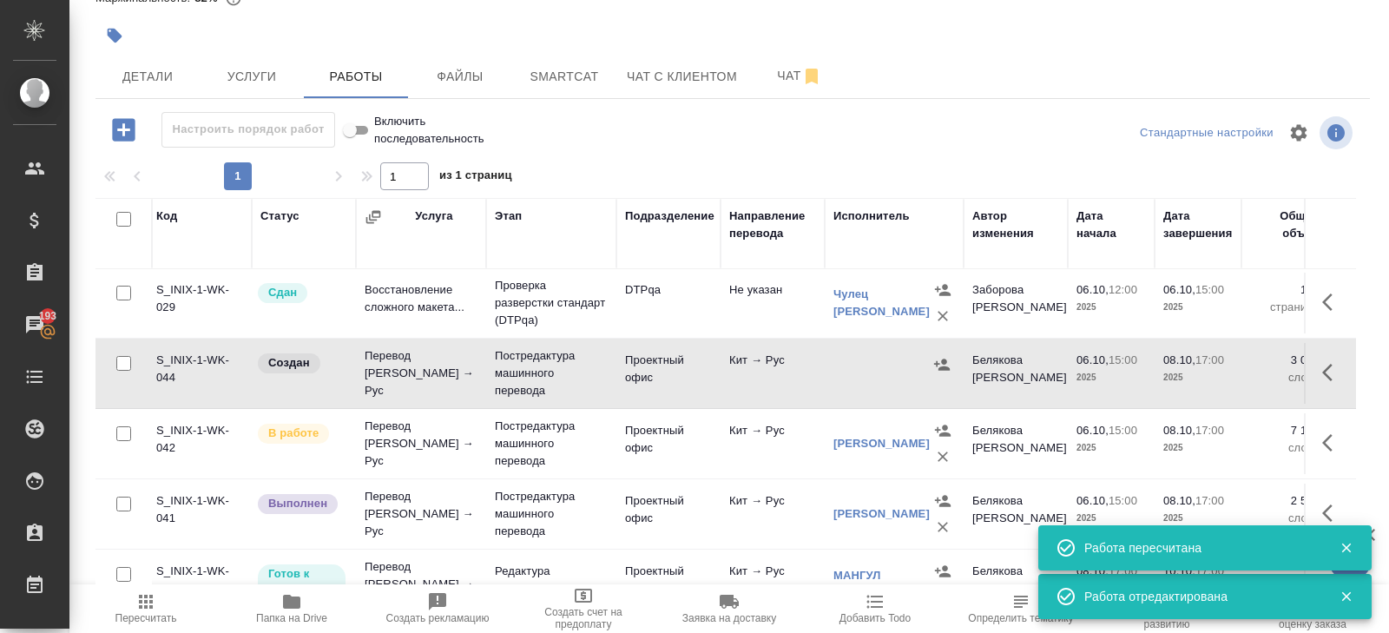
scroll to position [283, 0]
click at [951, 362] on icon "button" at bounding box center [946, 364] width 17 height 17
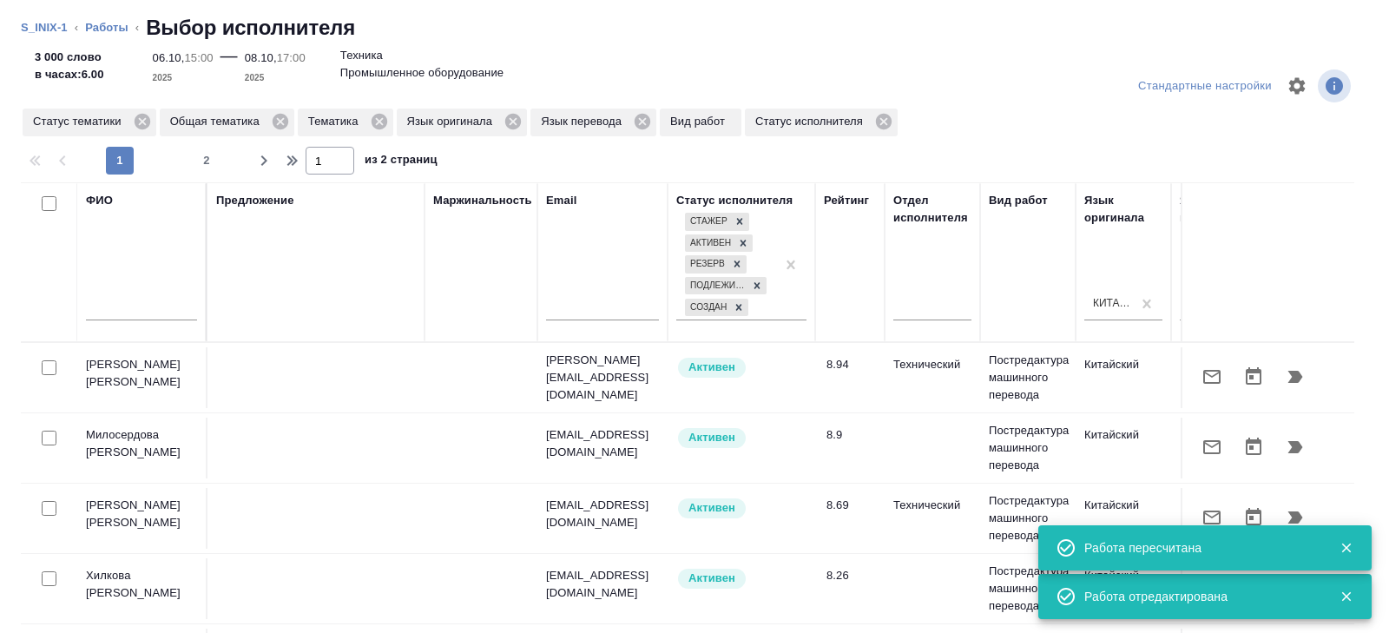
scroll to position [0, 1188]
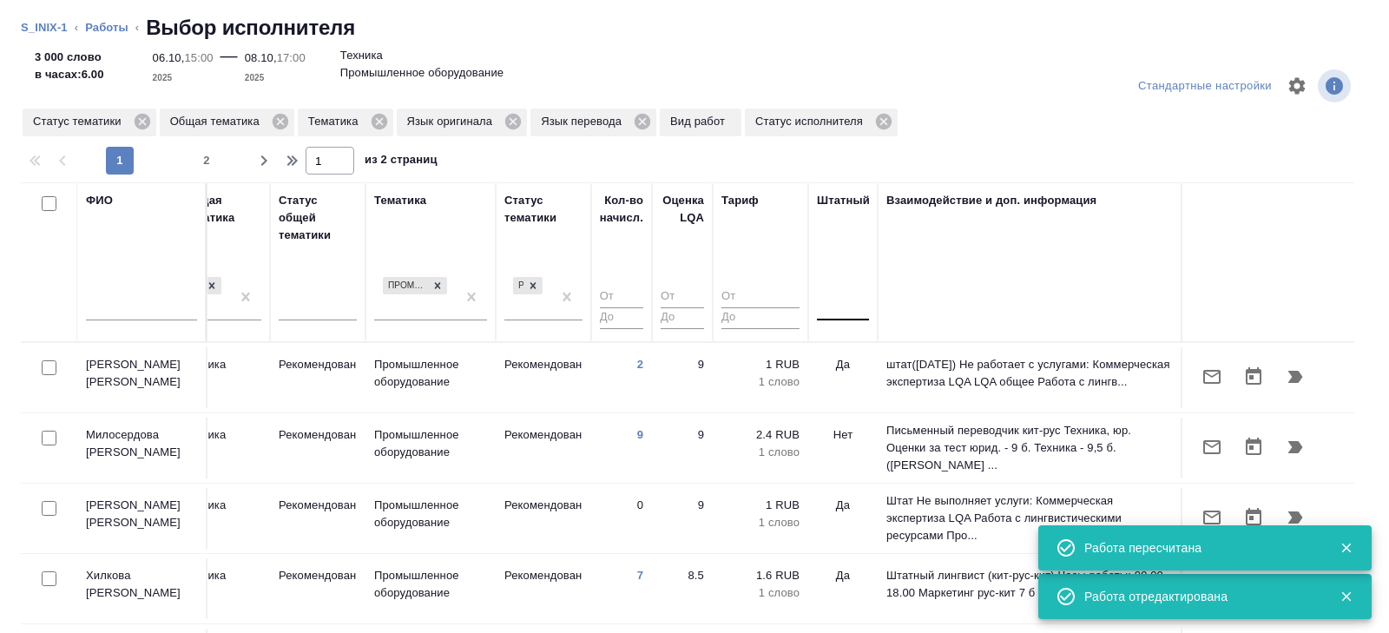
click at [832, 312] on div at bounding box center [843, 303] width 52 height 25
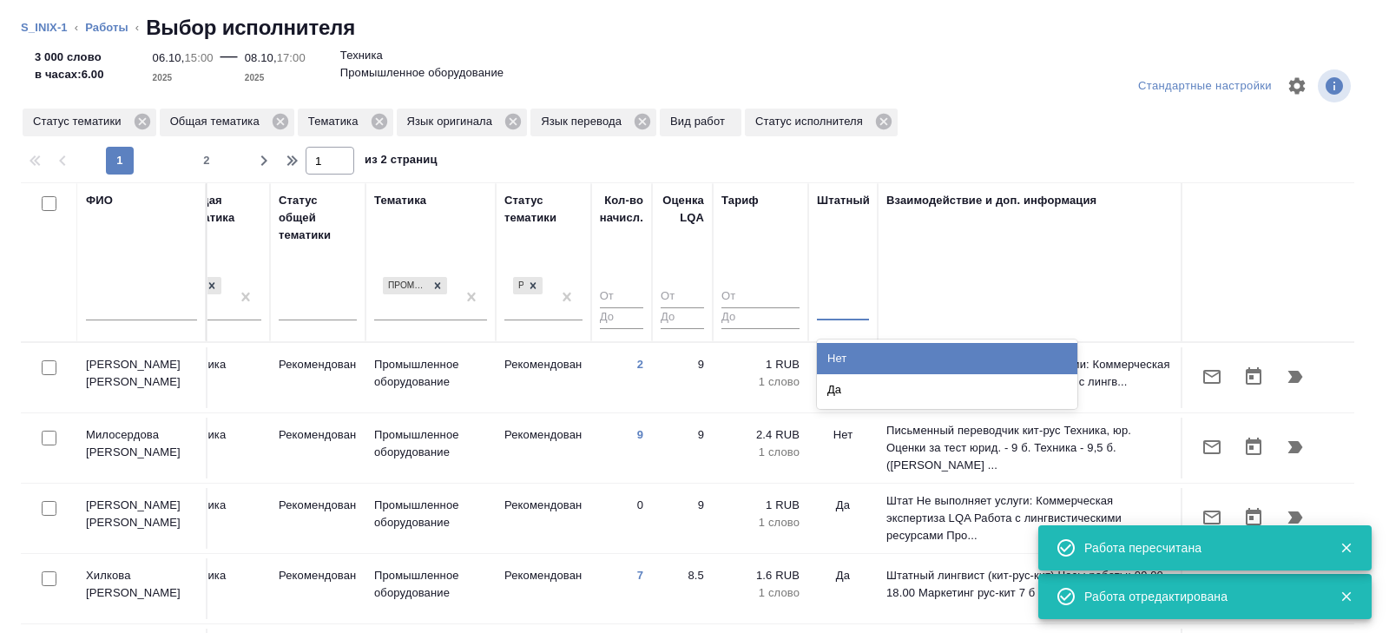
click at [832, 353] on div "Нет" at bounding box center [947, 358] width 261 height 31
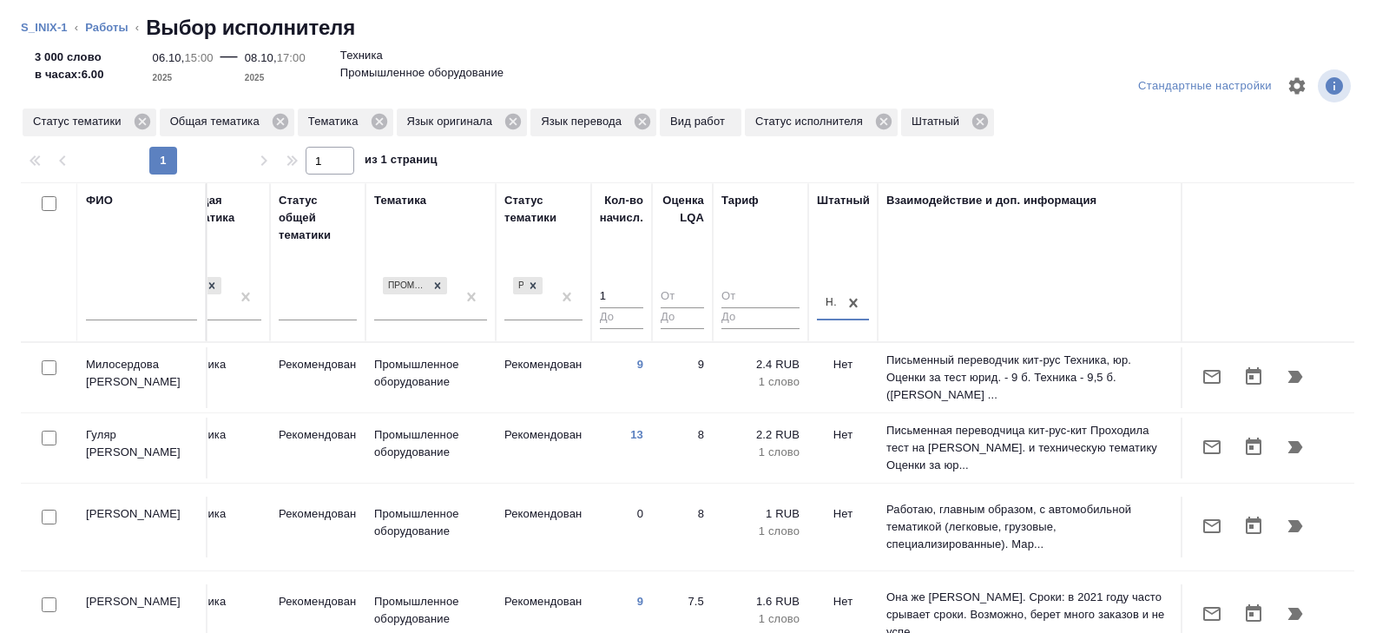
type input "1"
click at [638, 291] on input "1" at bounding box center [621, 298] width 43 height 22
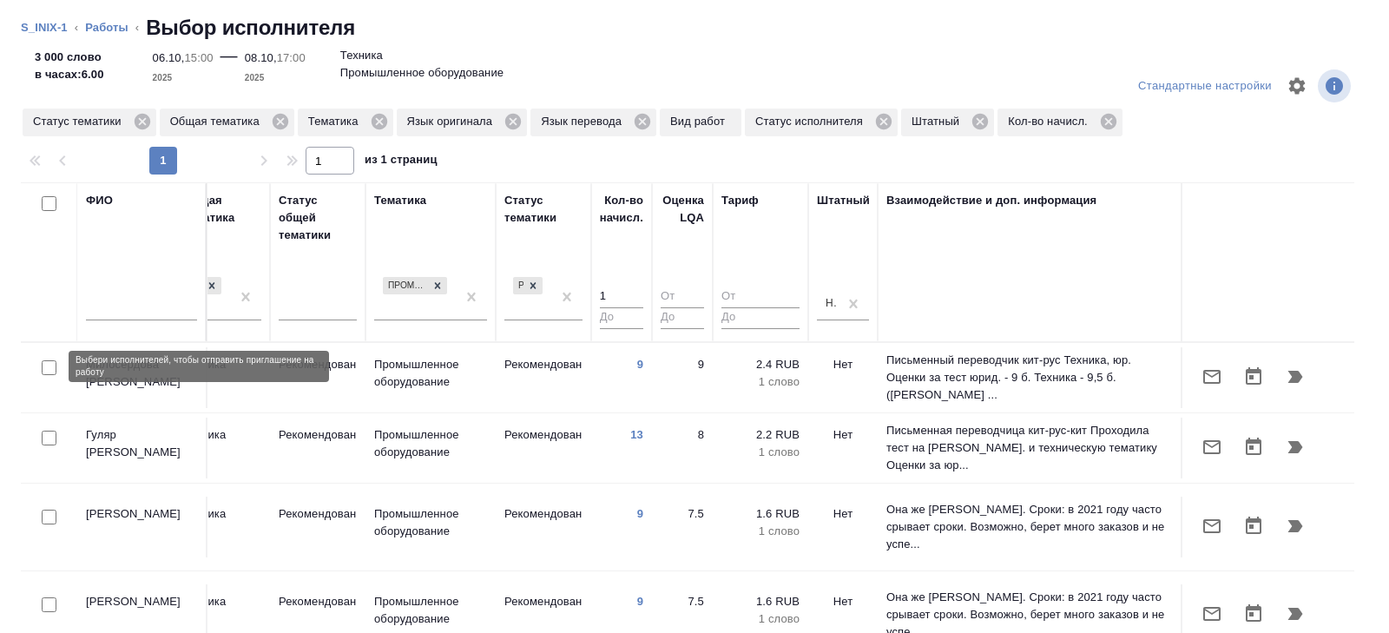
click at [50, 367] on input "checkbox" at bounding box center [49, 367] width 15 height 15
checkbox input "true"
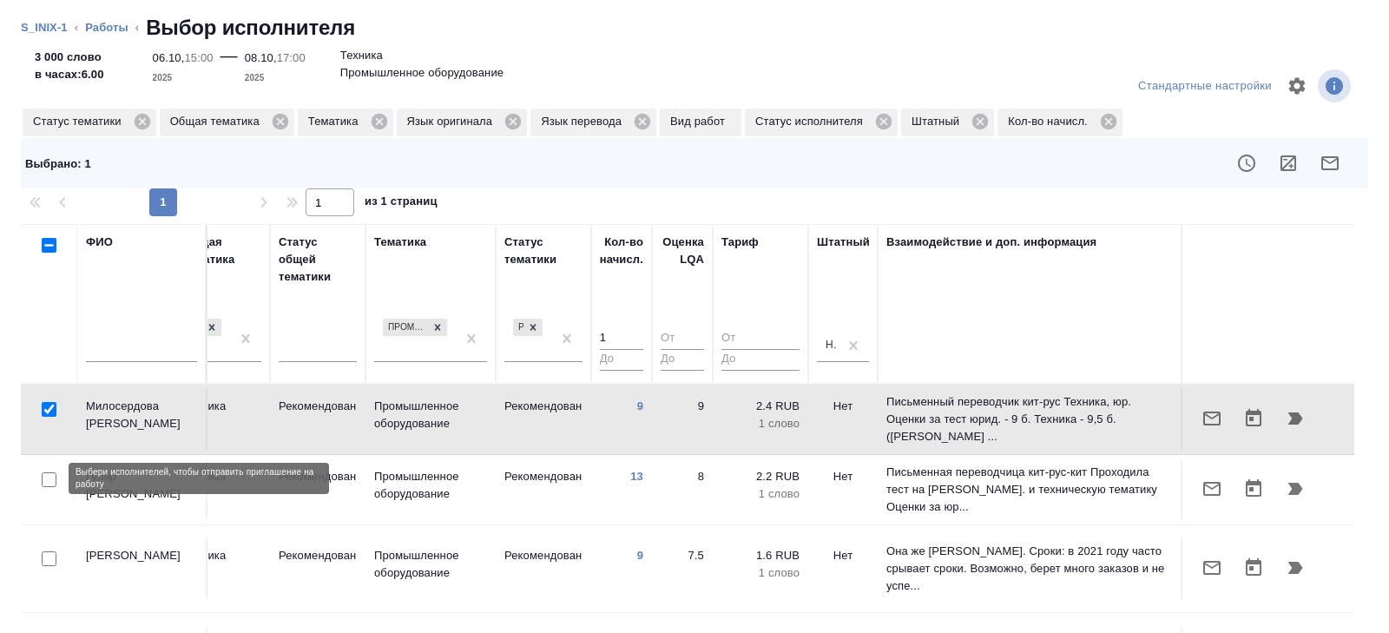
click at [49, 479] on input "checkbox" at bounding box center [49, 479] width 15 height 15
checkbox input "true"
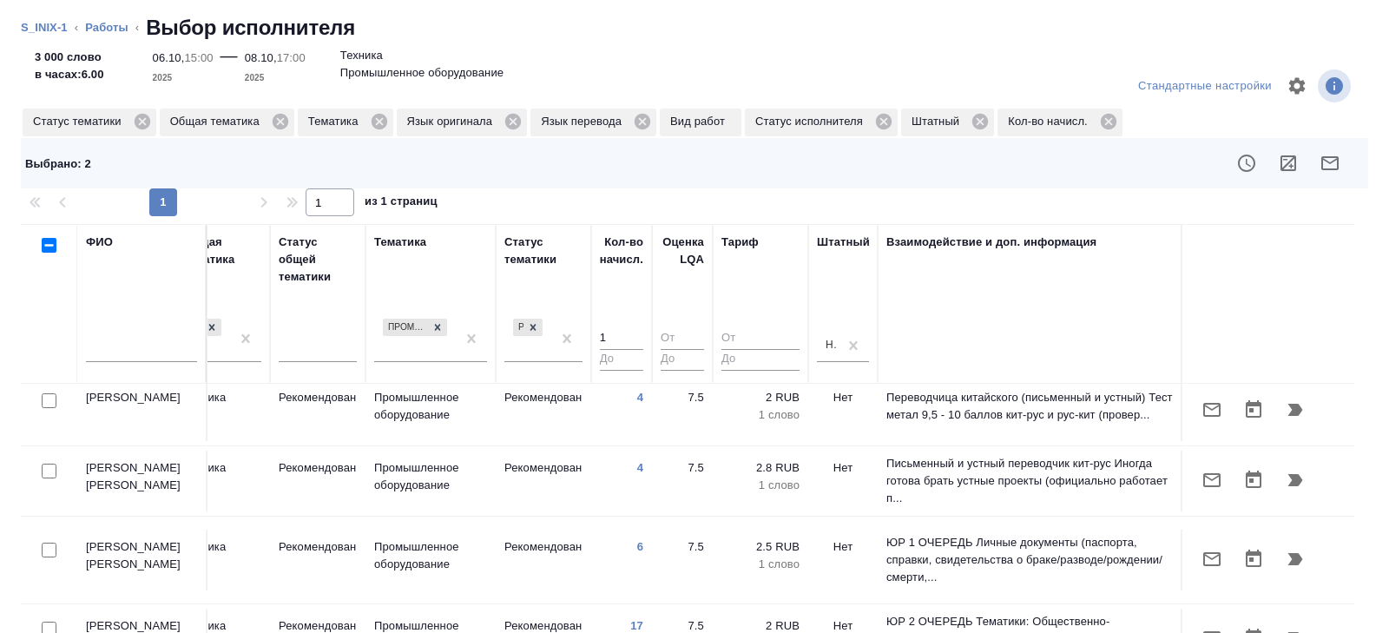
scroll to position [393, 1188]
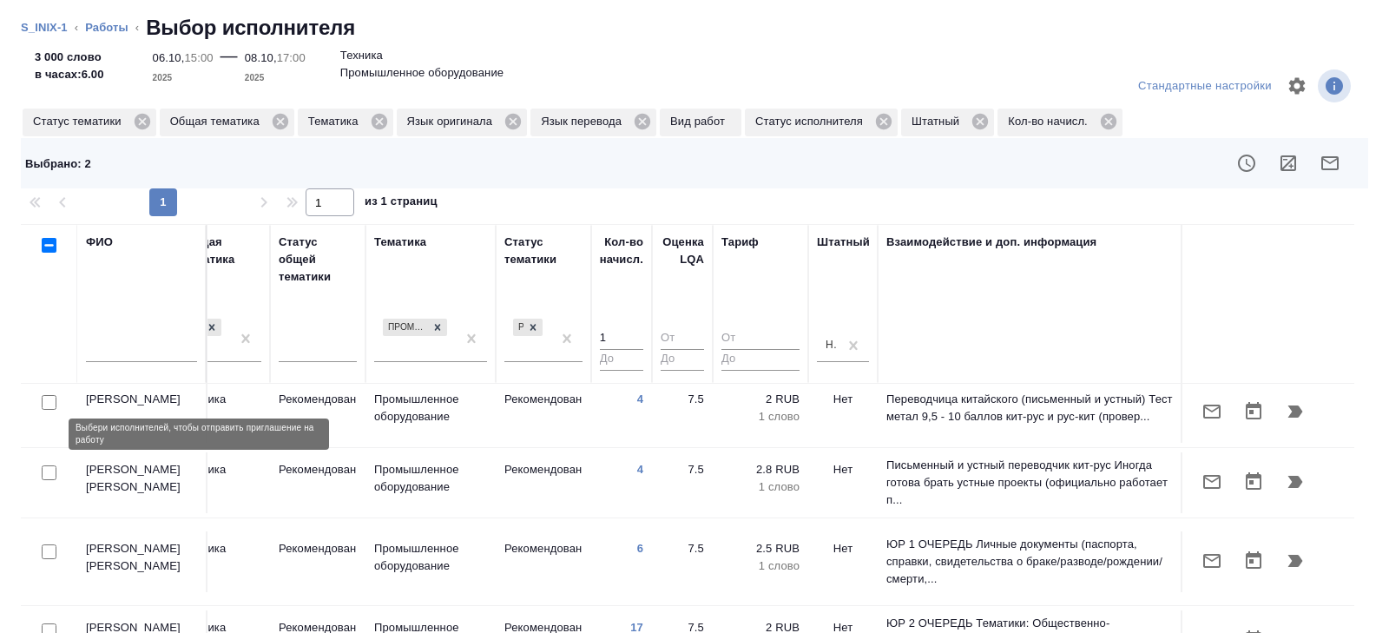
click at [49, 465] on input "checkbox" at bounding box center [49, 472] width 15 height 15
checkbox input "true"
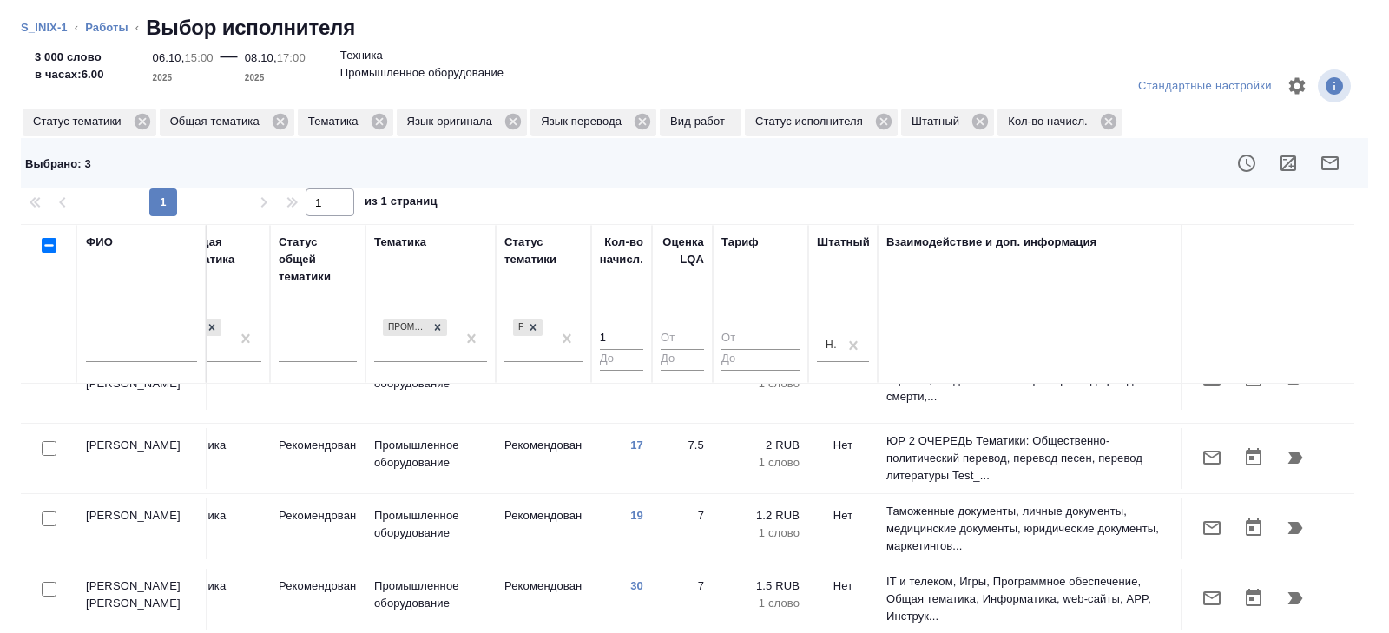
scroll to position [580, 1188]
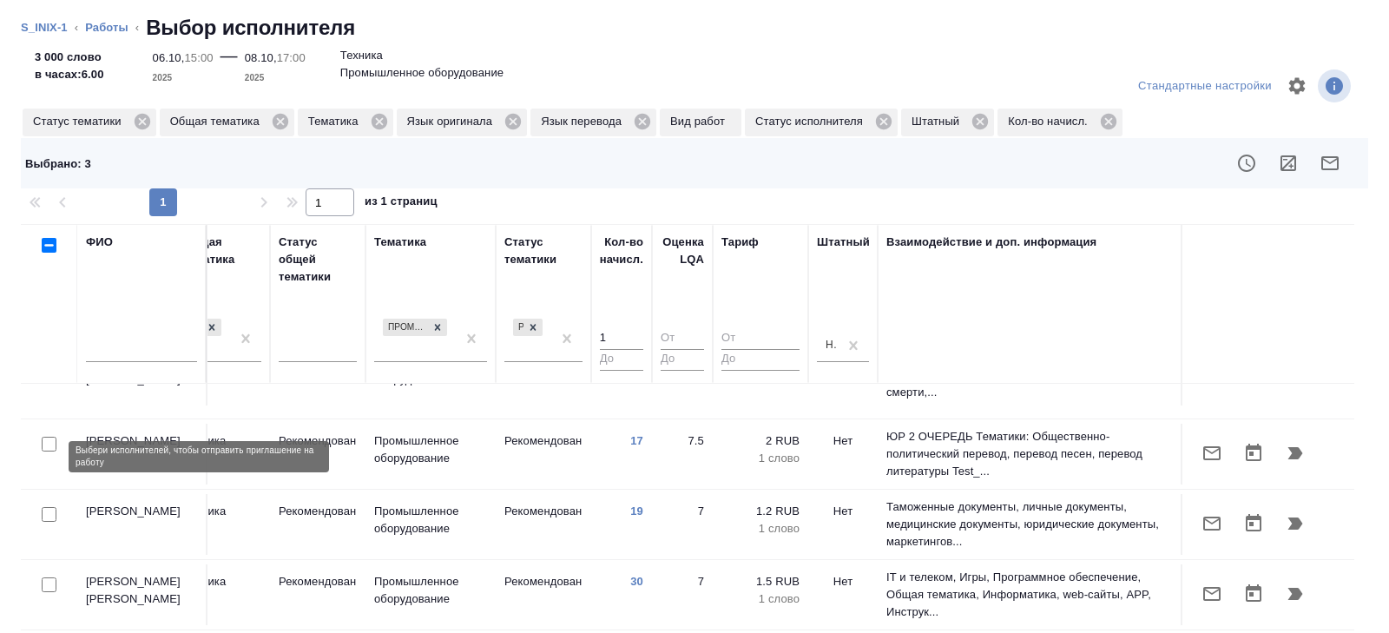
click at [50, 507] on input "checkbox" at bounding box center [49, 514] width 15 height 15
checkbox input "true"
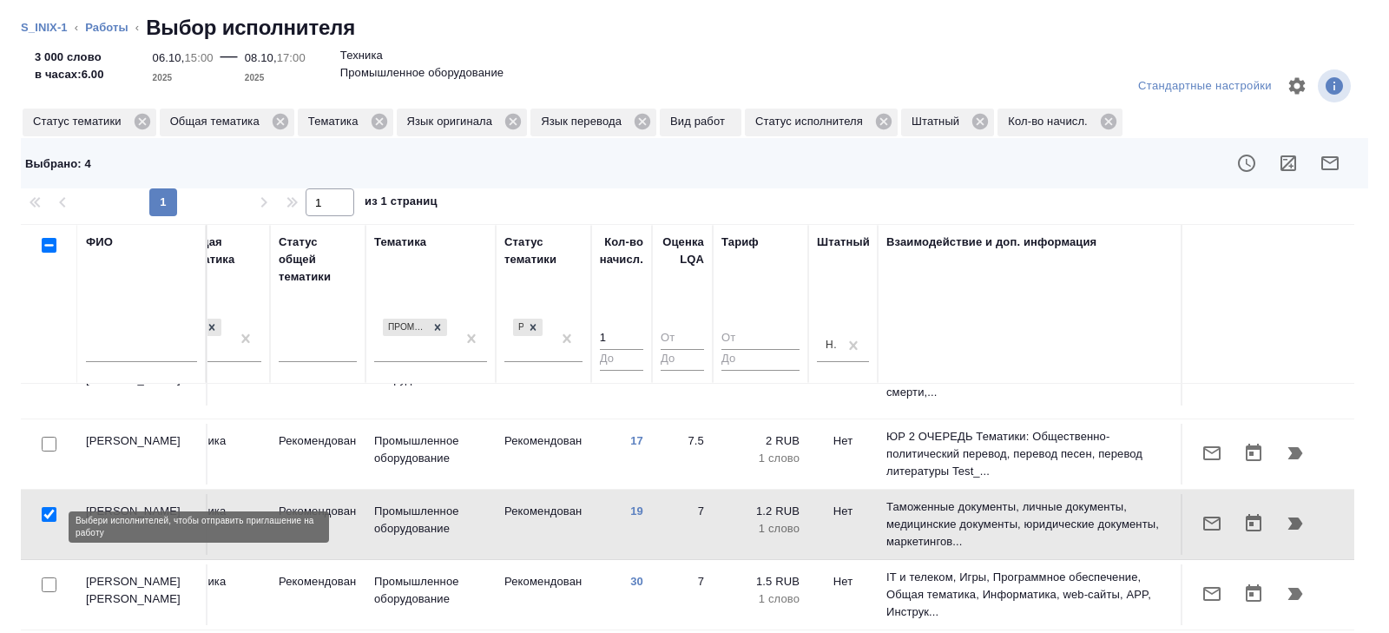
click at [49, 577] on input "checkbox" at bounding box center [49, 584] width 15 height 15
checkbox input "true"
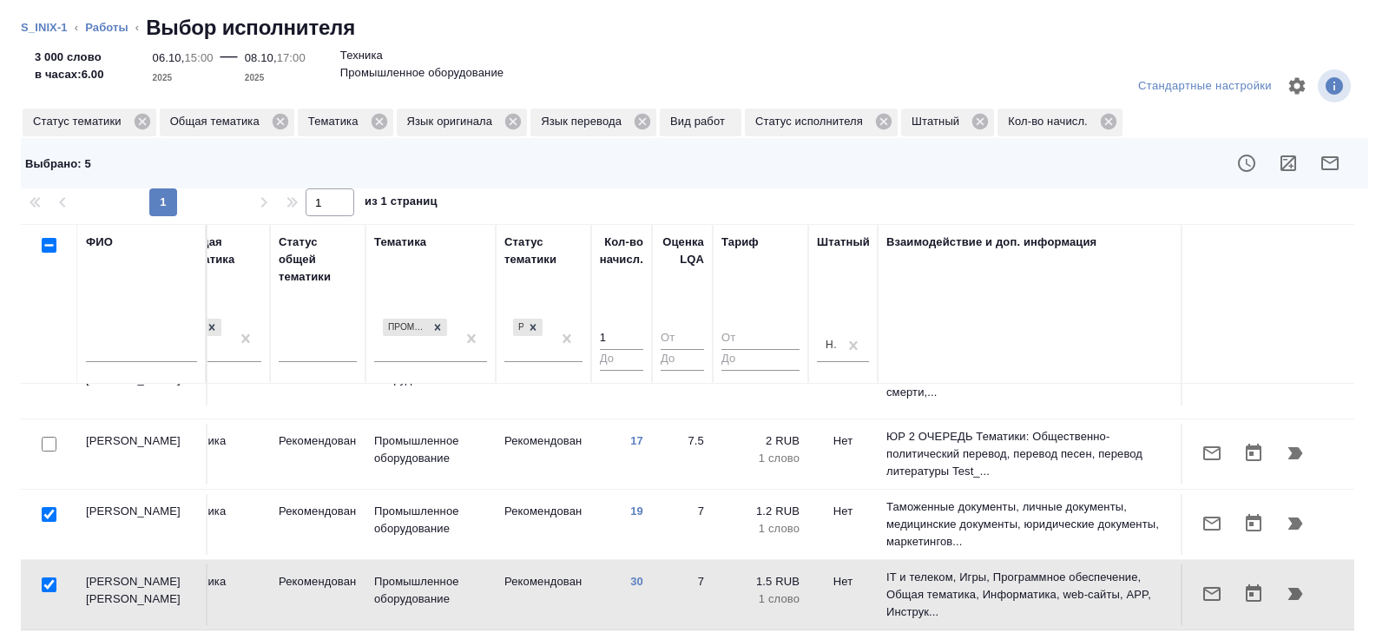
scroll to position [683, 1188]
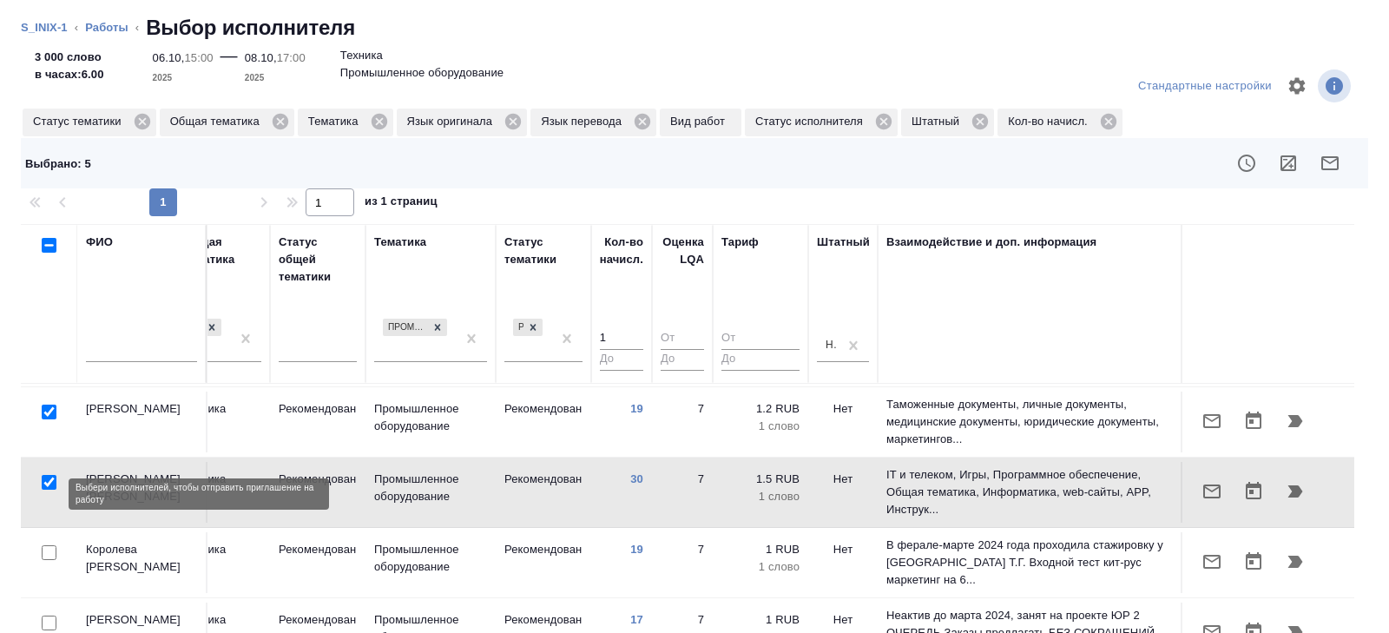
click at [48, 545] on input "checkbox" at bounding box center [49, 552] width 15 height 15
checkbox input "true"
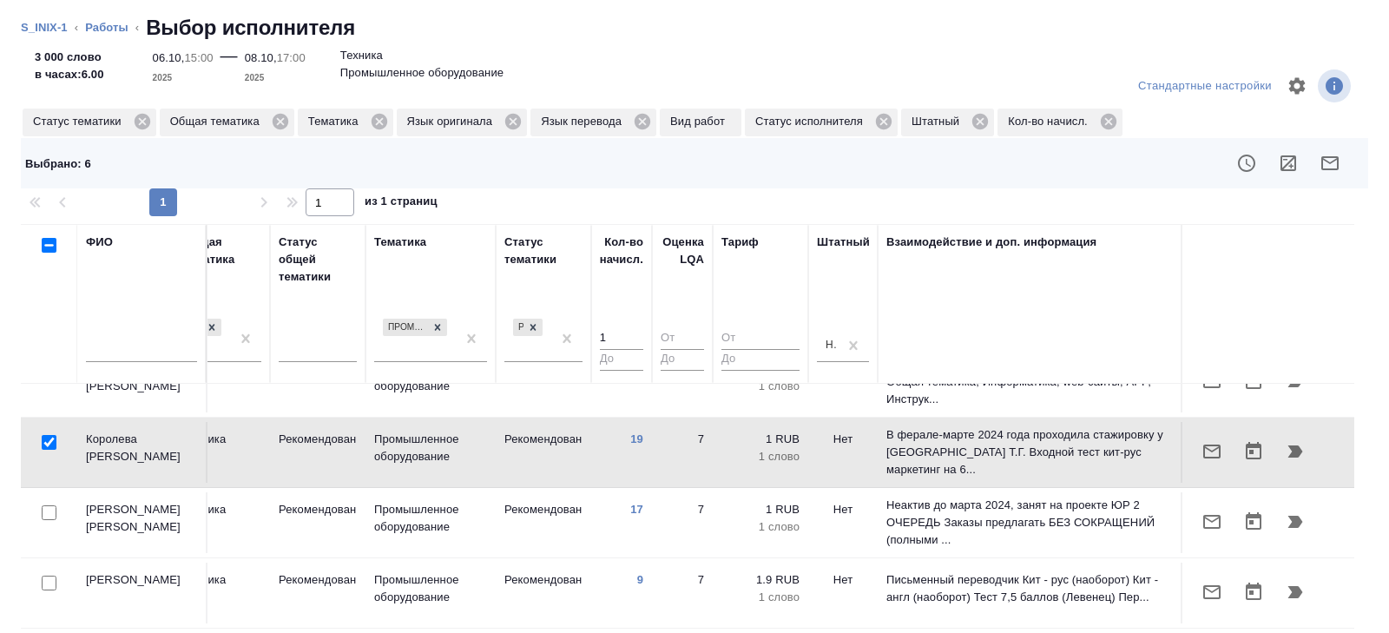
scroll to position [799, 1188]
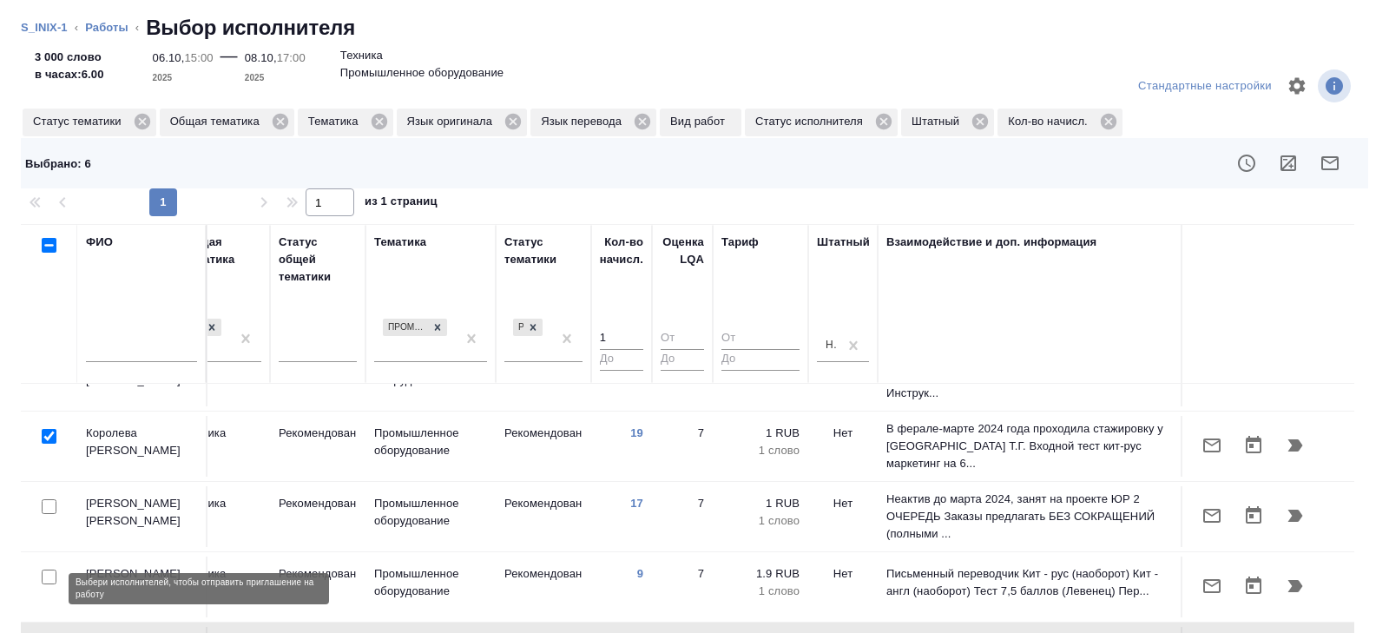
checkbox input "true"
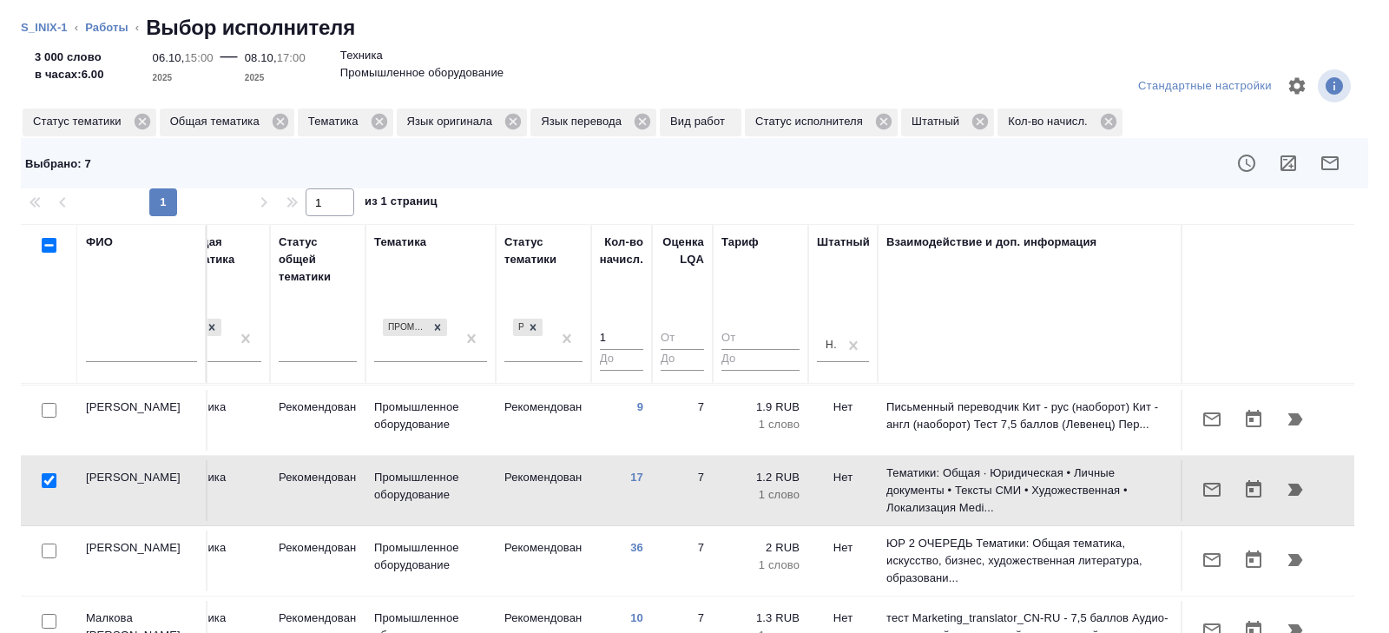
scroll to position [1001, 1188]
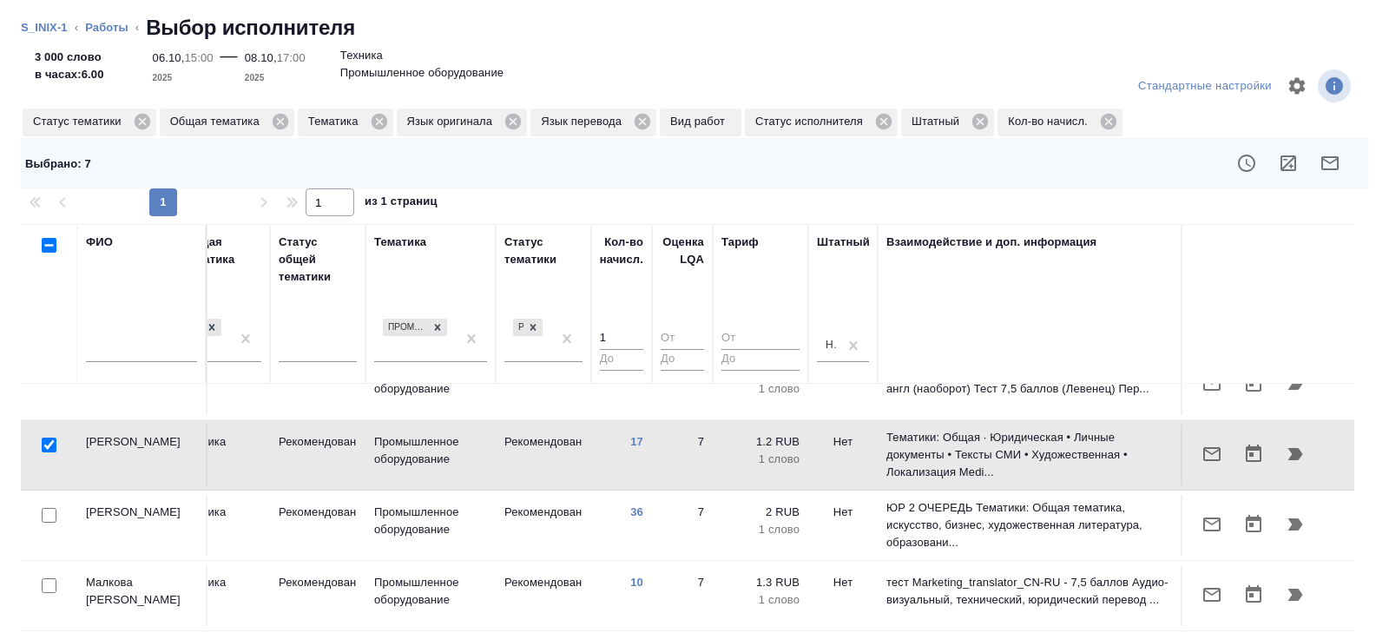
click at [53, 508] on input "checkbox" at bounding box center [49, 515] width 15 height 15
checkbox input "true"
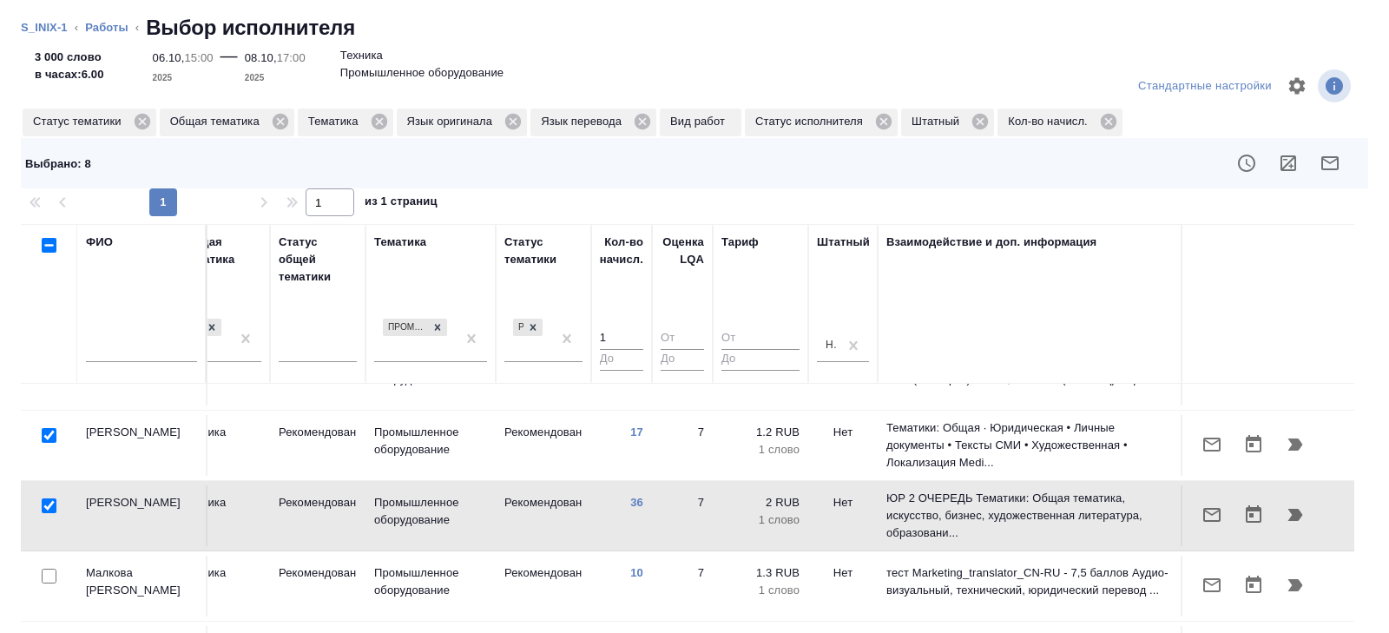
scroll to position [145, 0]
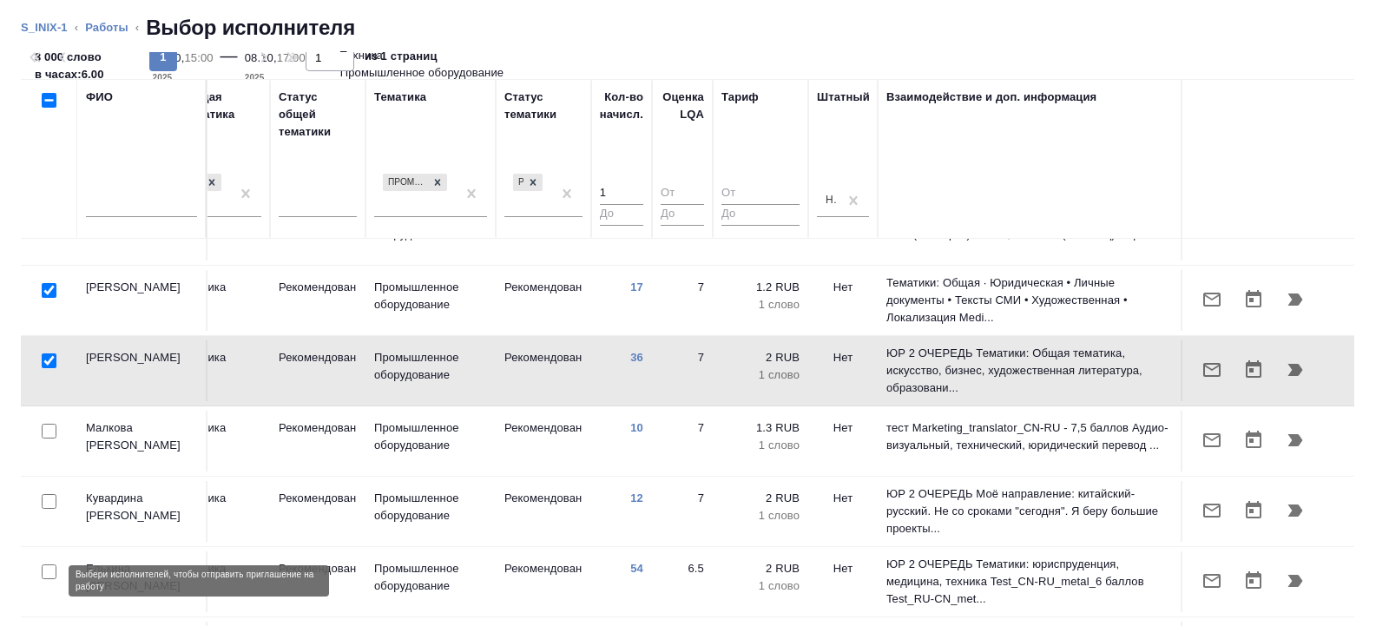
click at [47, 632] on input "checkbox" at bounding box center [49, 642] width 15 height 15
checkbox input "true"
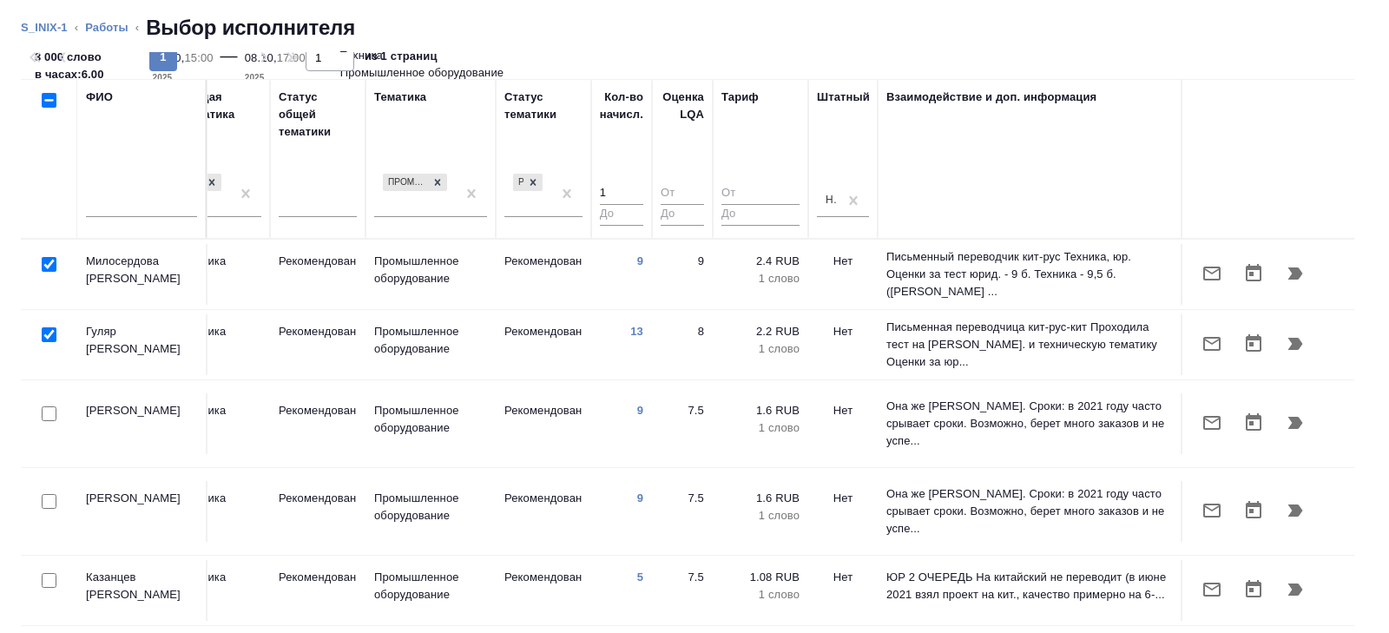
scroll to position [0, 0]
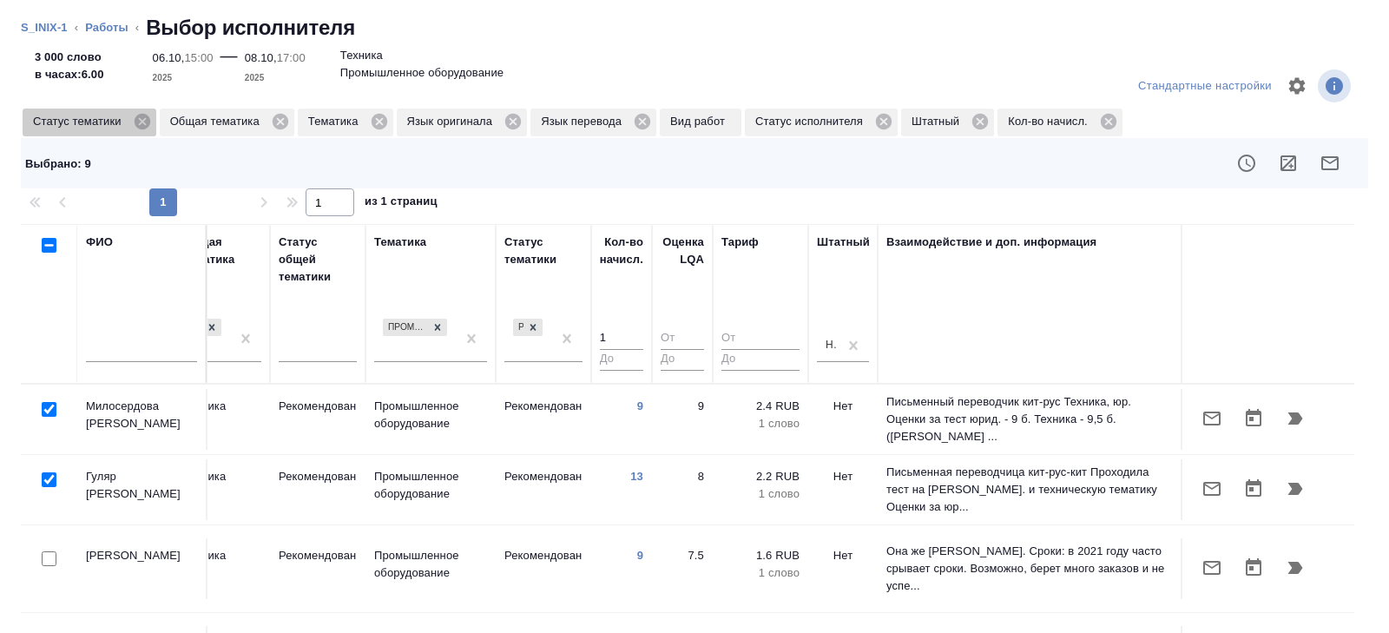
click at [148, 127] on icon at bounding box center [142, 122] width 16 height 16
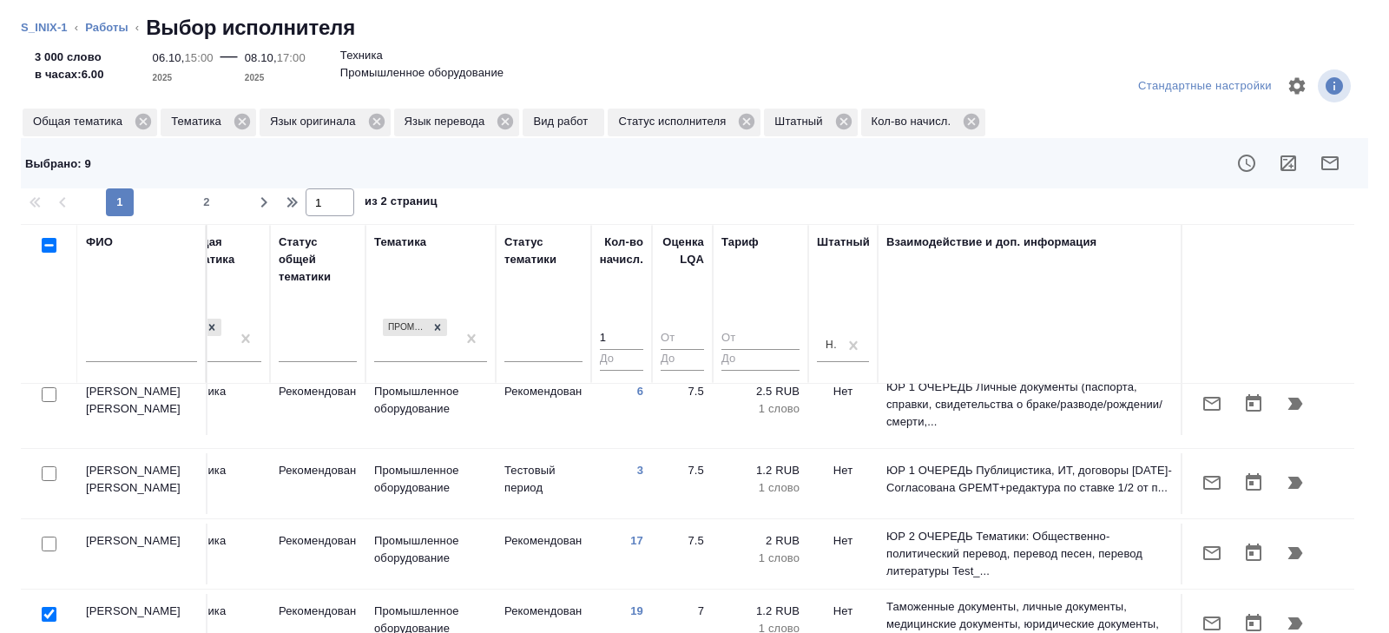
scroll to position [623, 1188]
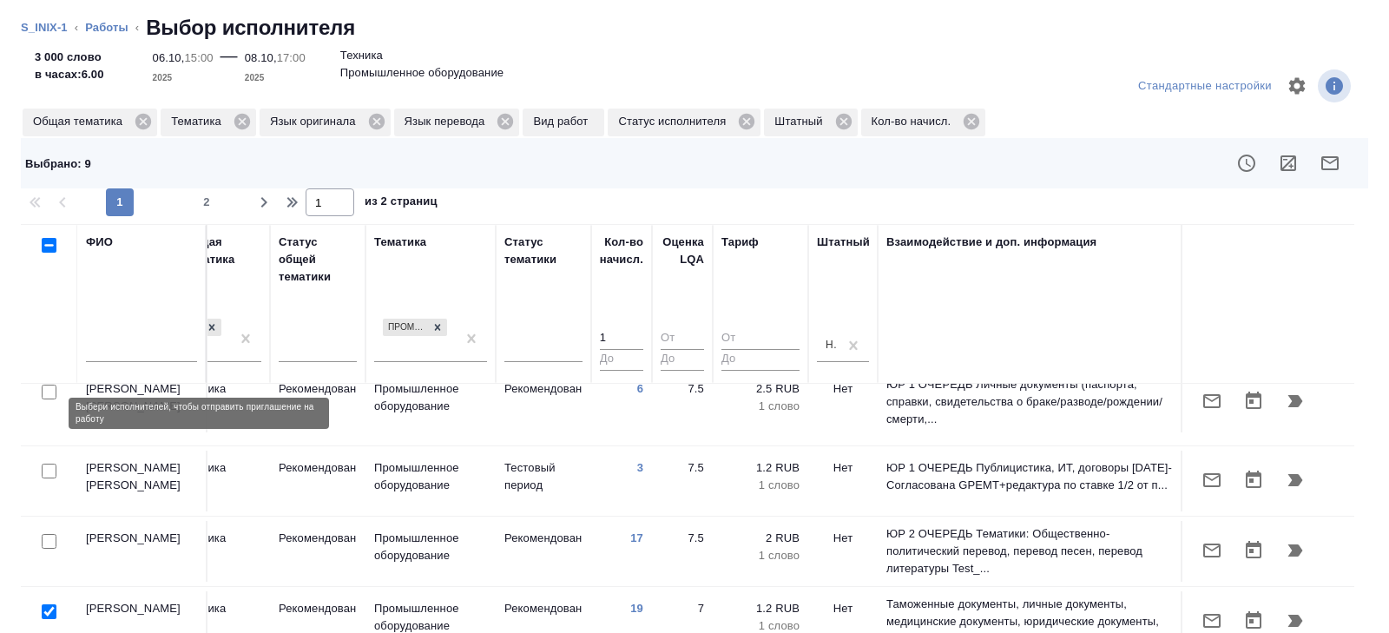
click at [48, 464] on input "checkbox" at bounding box center [49, 471] width 15 height 15
checkbox input "true"
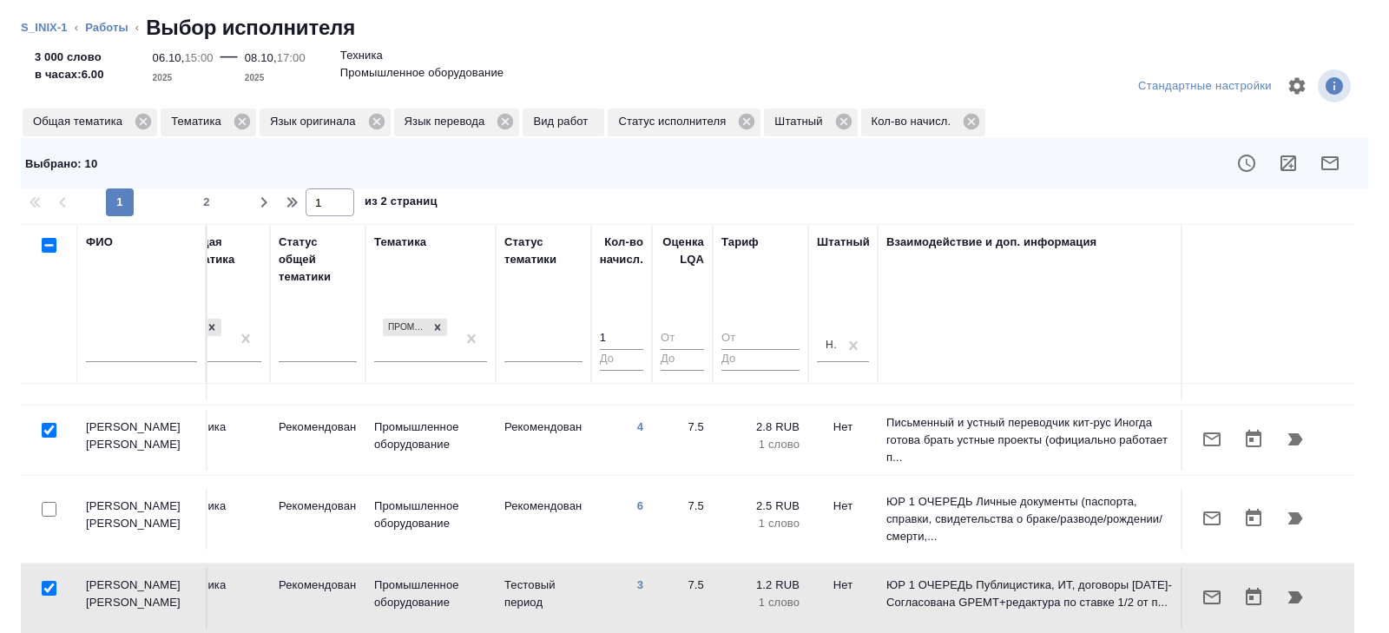
scroll to position [0, 1188]
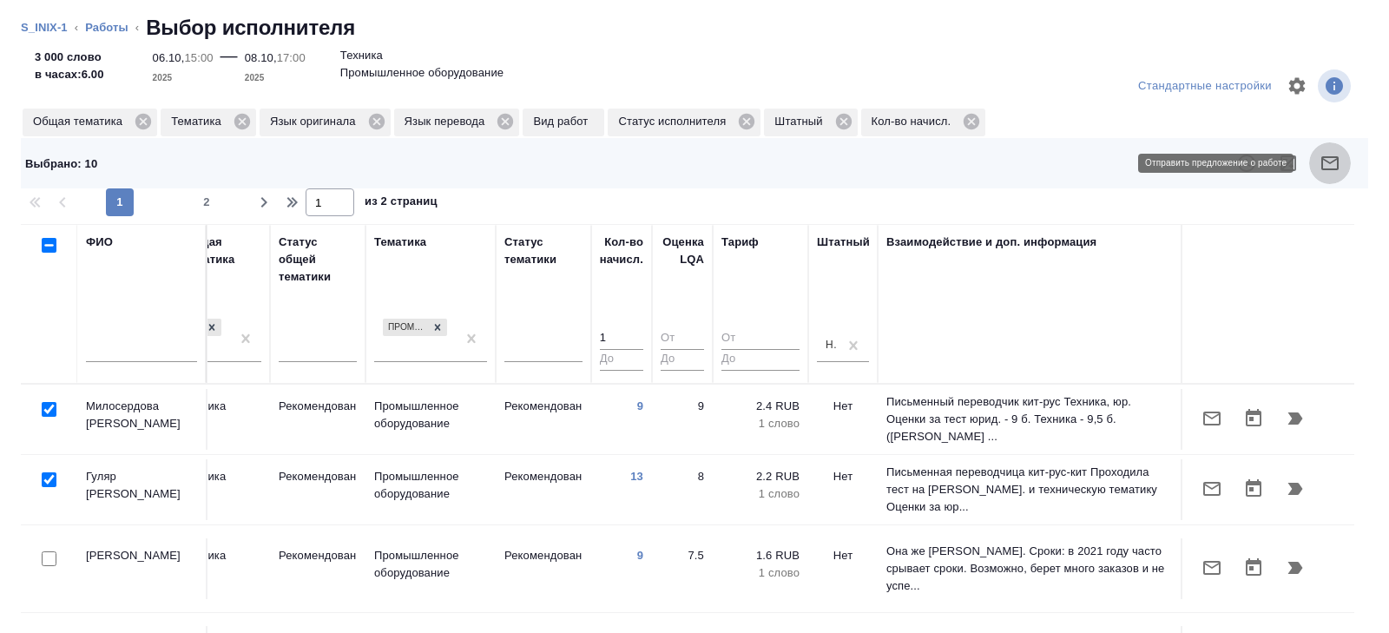
click at [1329, 167] on icon "button" at bounding box center [1330, 163] width 21 height 21
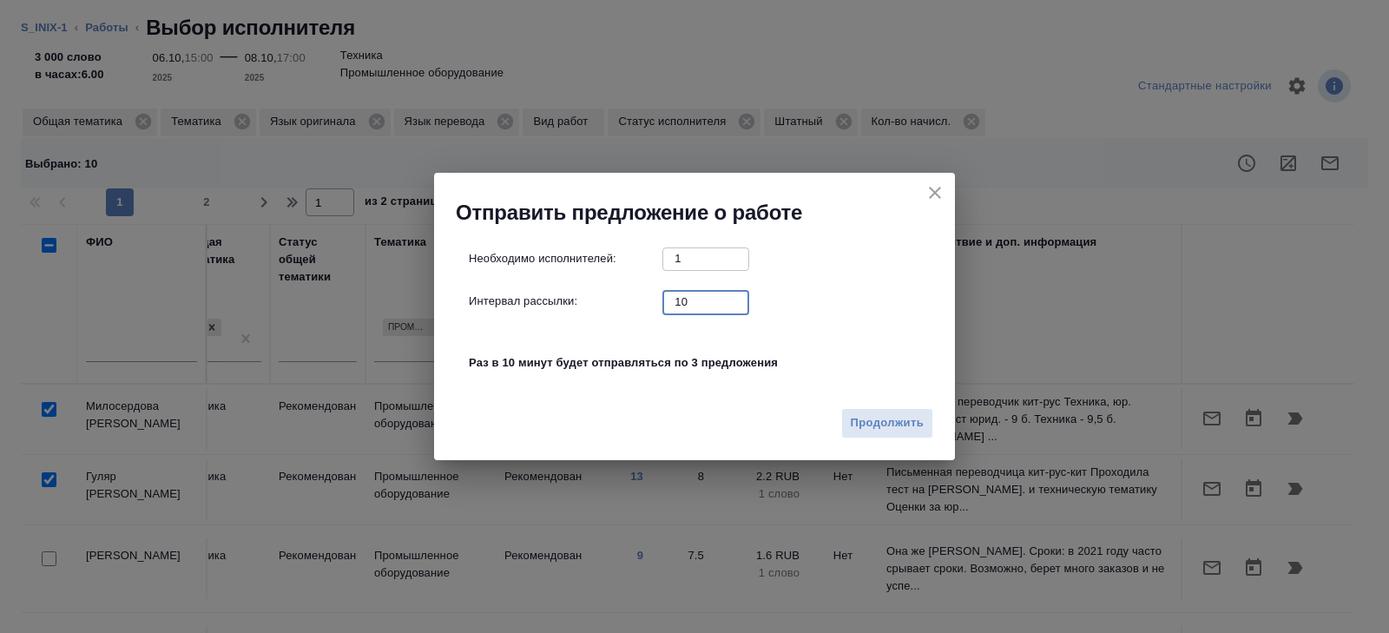
drag, startPoint x: 693, startPoint y: 304, endPoint x: 576, endPoint y: 302, distance: 117.2
click at [576, 302] on div "Интервал рассылки: 10 ​" at bounding box center [701, 302] width 465 height 22
type input "0"
click at [846, 422] on button "Продолжить" at bounding box center [887, 423] width 92 height 30
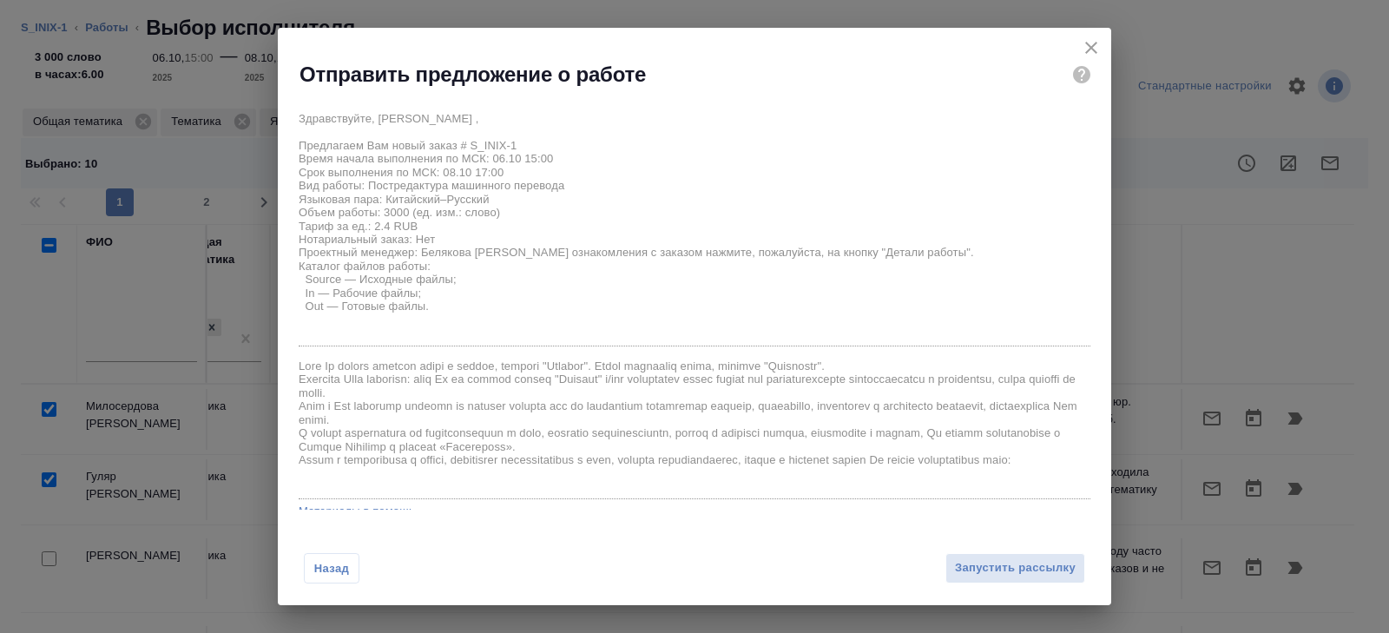
scroll to position [120, 0]
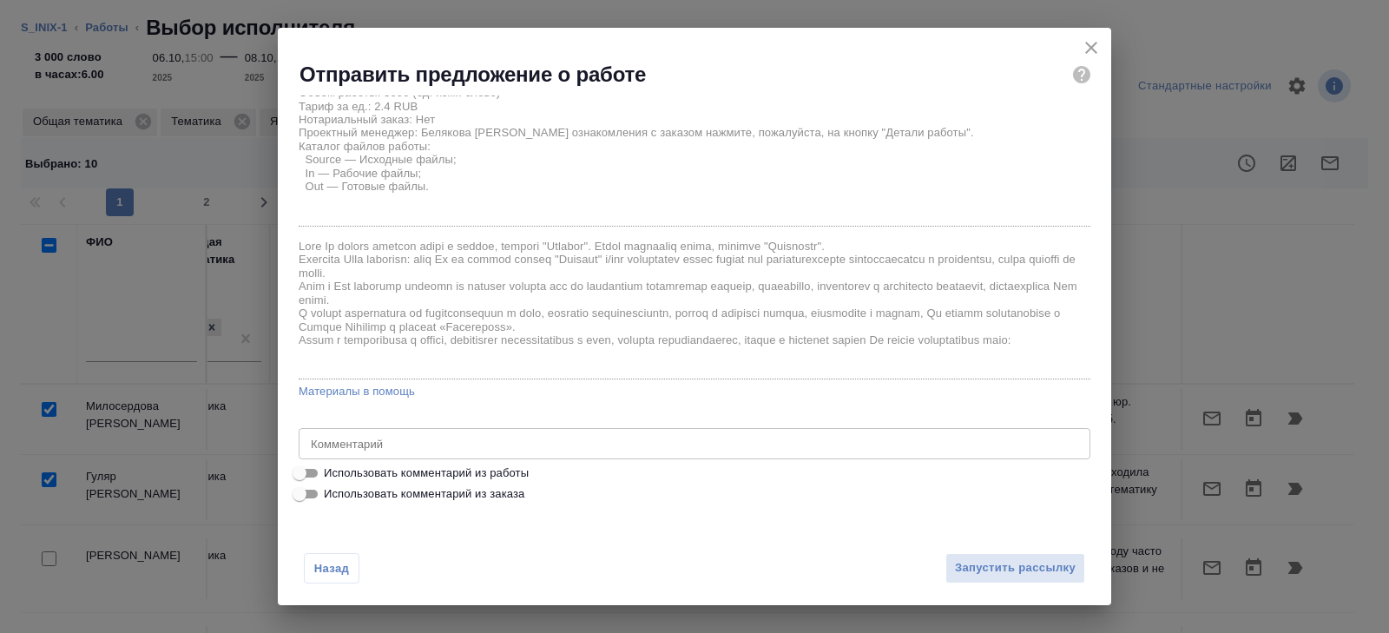
click at [406, 469] on span "Использовать комментарий из работы" at bounding box center [426, 473] width 205 height 17
click at [331, 469] on input "Использовать комментарий из работы" at bounding box center [299, 473] width 63 height 21
checkbox input "true"
type textarea "Сепаратор A240017分离器中英文资料_"
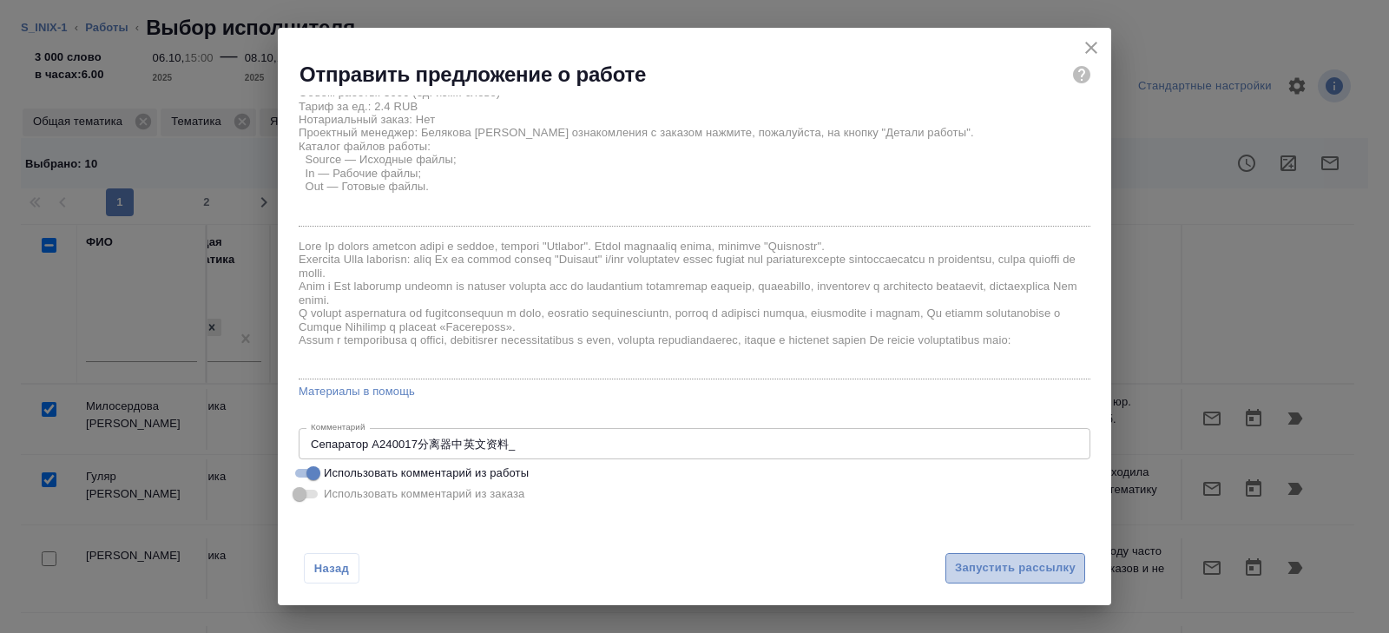
click at [1067, 563] on span "Запустить рассылку" at bounding box center [1015, 568] width 121 height 20
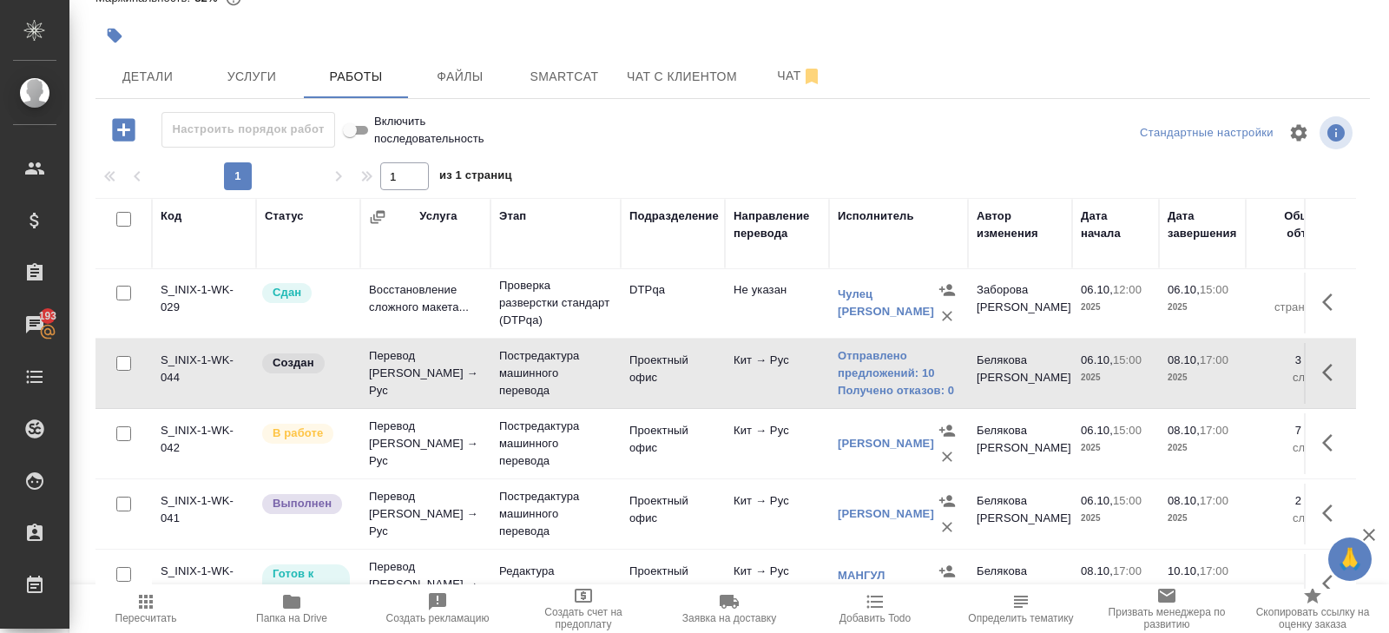
click at [157, 616] on span "Пересчитать" at bounding box center [146, 618] width 62 height 12
